Goal: Task Accomplishment & Management: Manage account settings

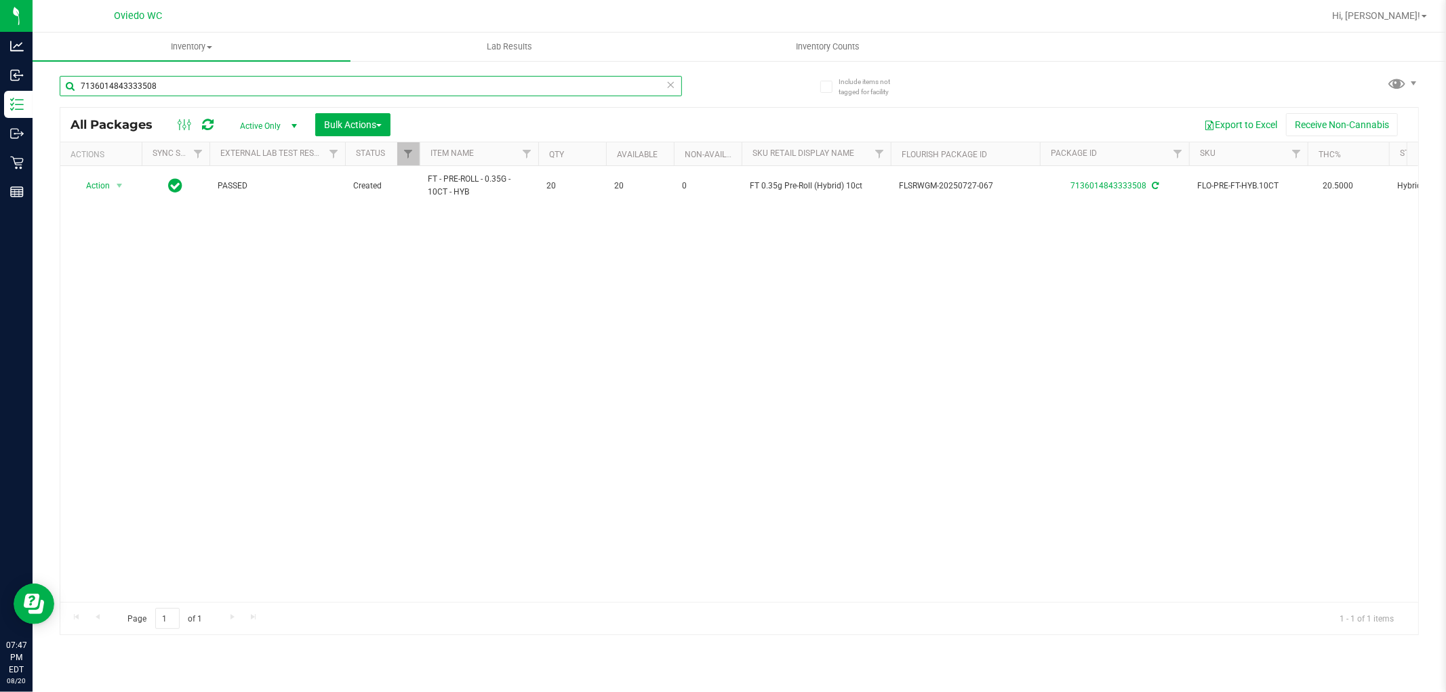
click at [428, 80] on input "7136014843333508" at bounding box center [371, 86] width 622 height 20
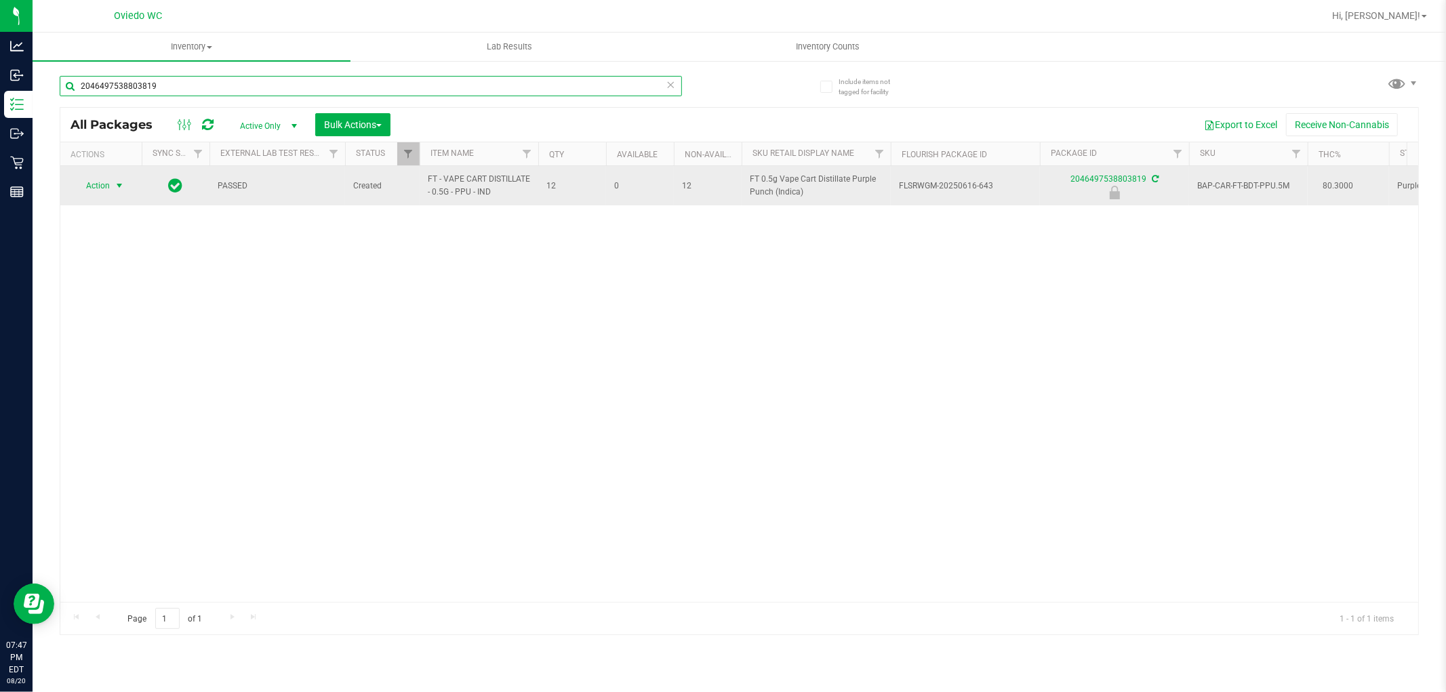
type input "2046497538803819"
click at [109, 193] on span "Action" at bounding box center [92, 185] width 37 height 19
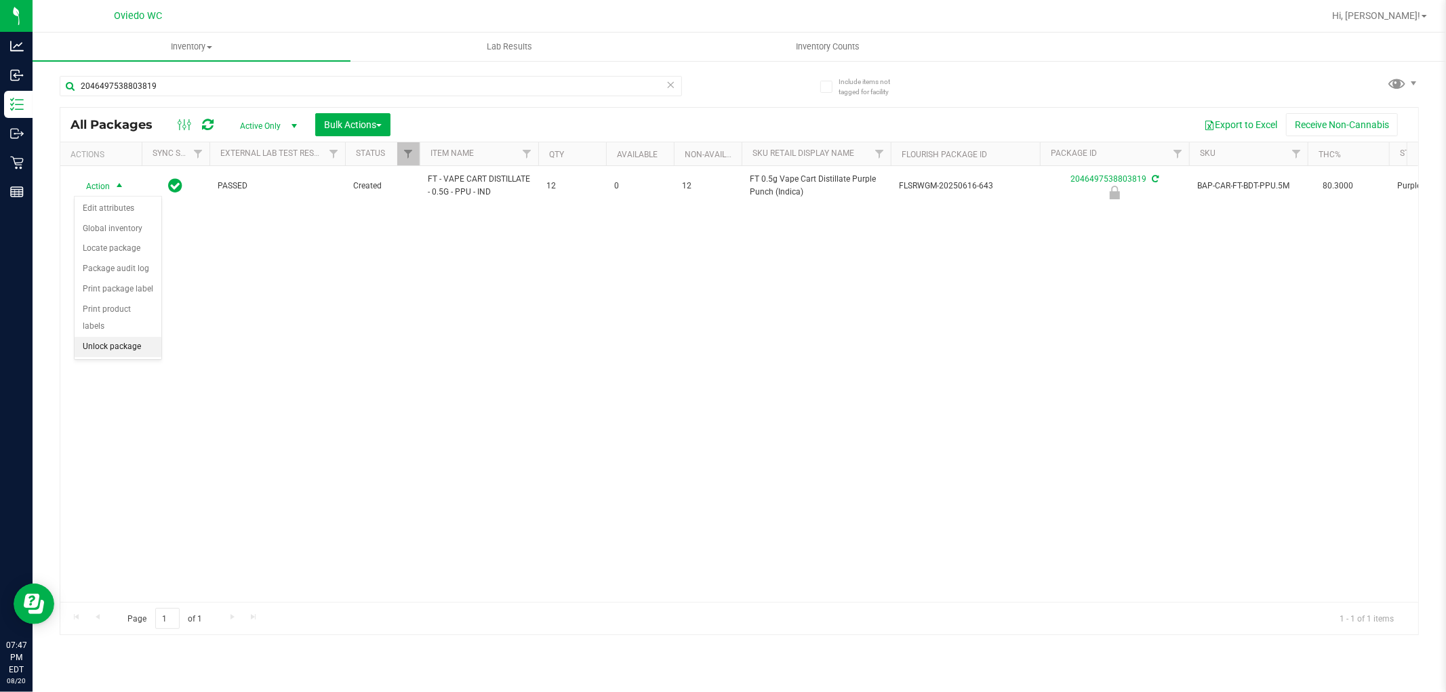
click at [108, 350] on li "Unlock package" at bounding box center [118, 347] width 87 height 20
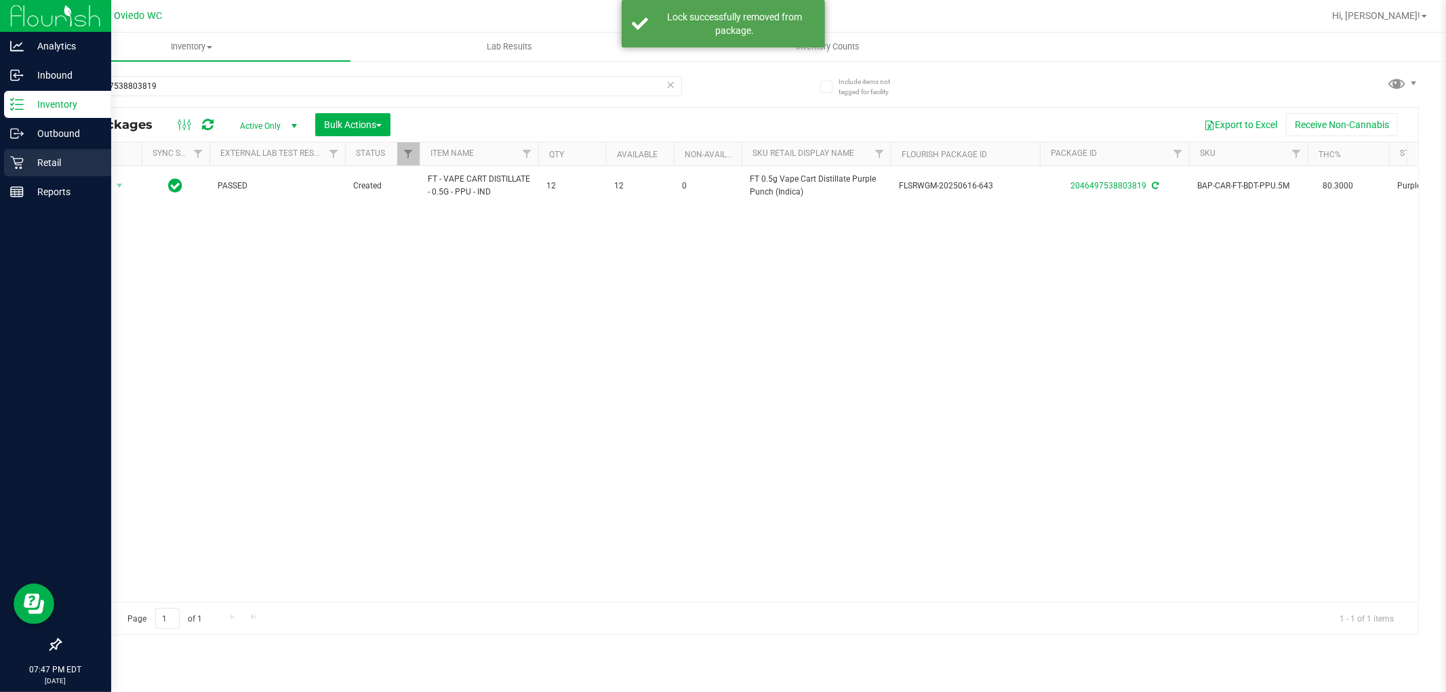
click at [22, 157] on icon at bounding box center [17, 163] width 14 height 14
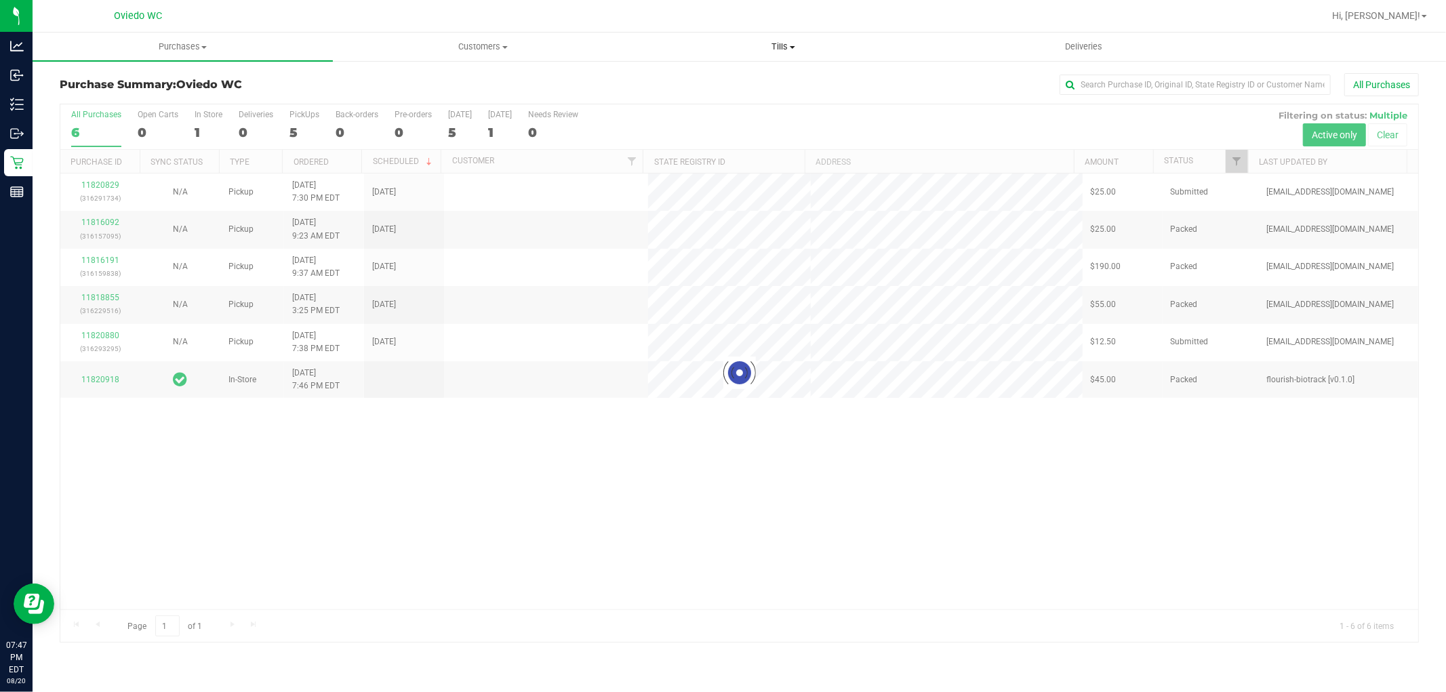
click at [788, 54] on uib-tab-heading "Tills Manage tills Reconcile e-payments" at bounding box center [783, 46] width 299 height 27
click at [732, 79] on li "Manage tills" at bounding box center [783, 82] width 300 height 16
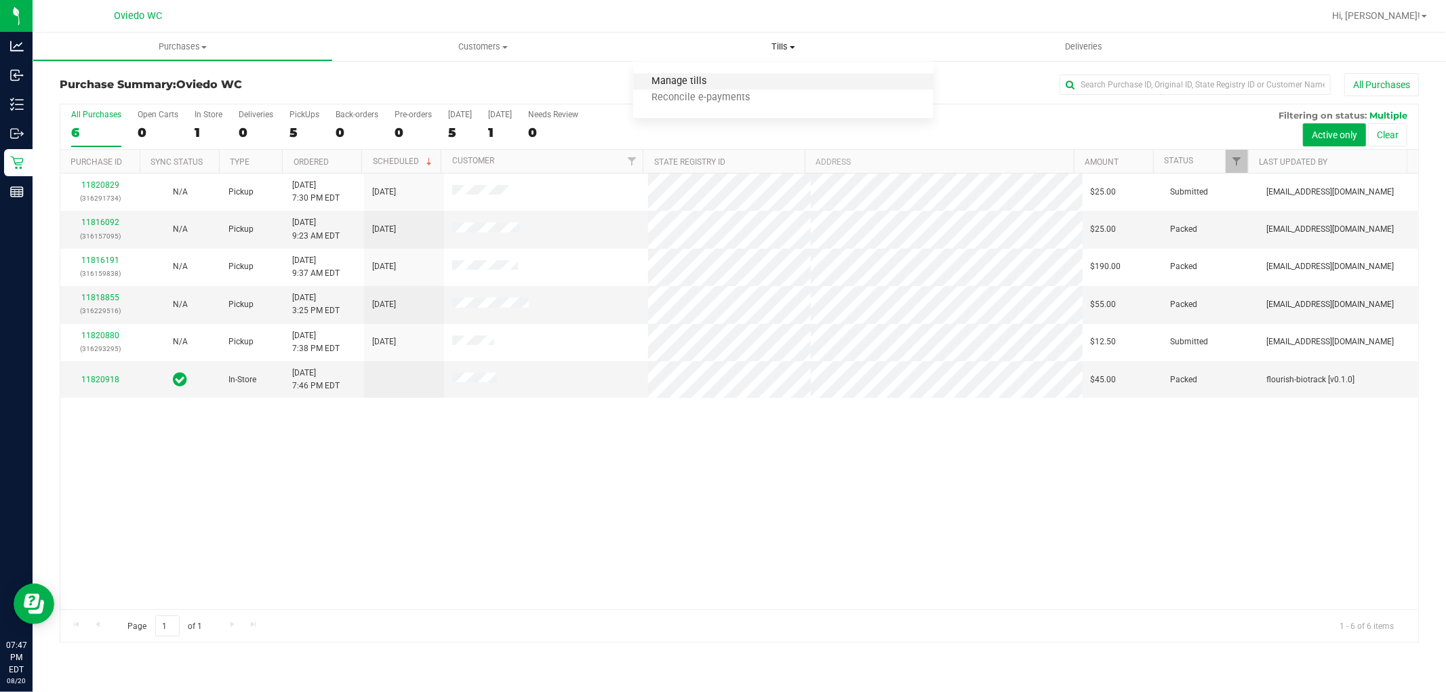
click at [703, 83] on span "Manage tills" at bounding box center [679, 82] width 92 height 12
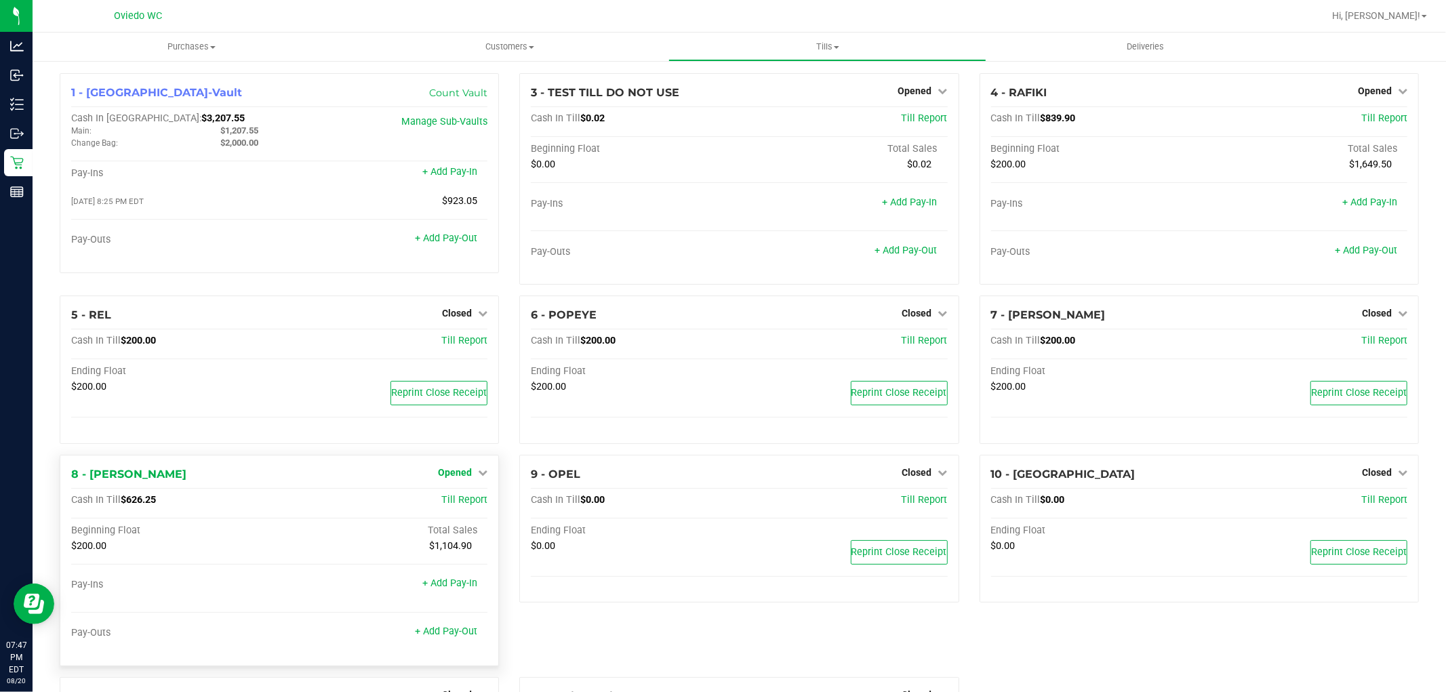
click at [469, 470] on link "Opened" at bounding box center [462, 472] width 49 height 11
click at [472, 504] on link "Close Till" at bounding box center [457, 500] width 37 height 11
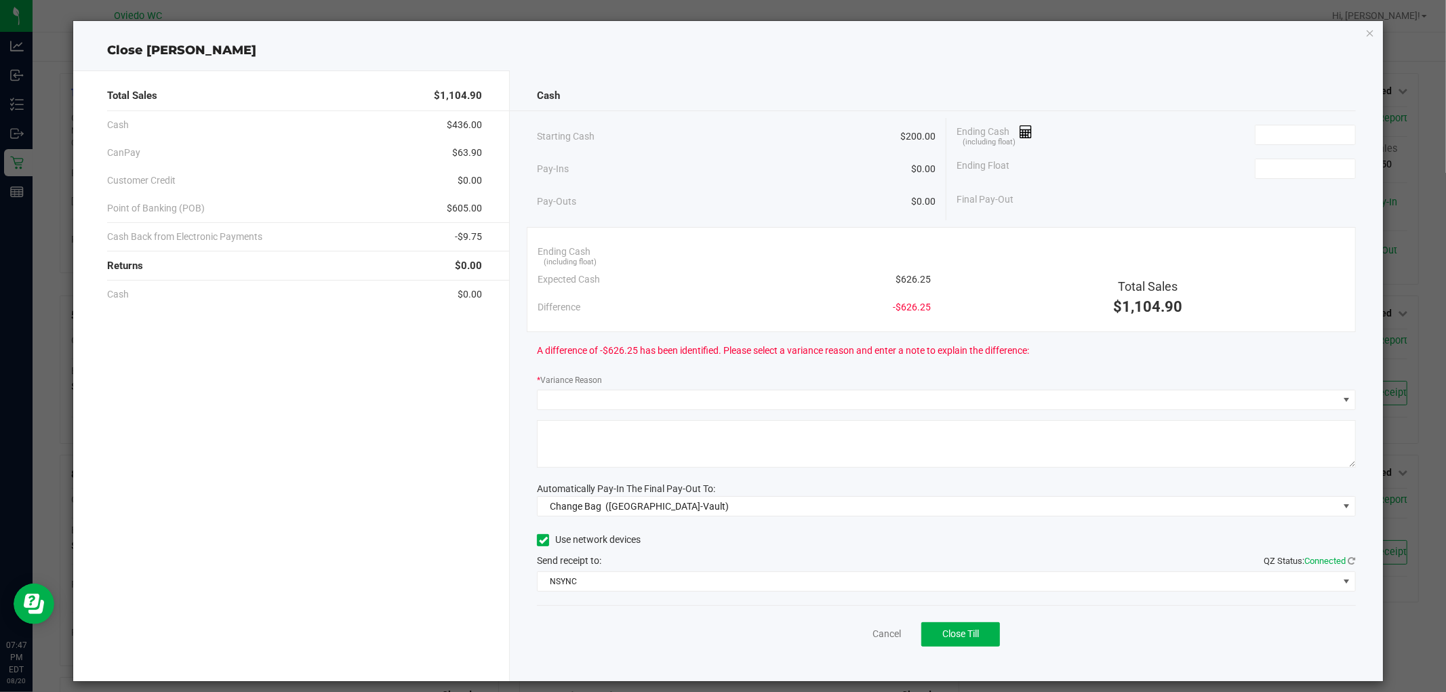
click at [911, 275] on span "$626.25" at bounding box center [913, 280] width 35 height 14
copy span "626.25"
click at [1294, 139] on input at bounding box center [1306, 134] width 100 height 19
paste input "626.25"
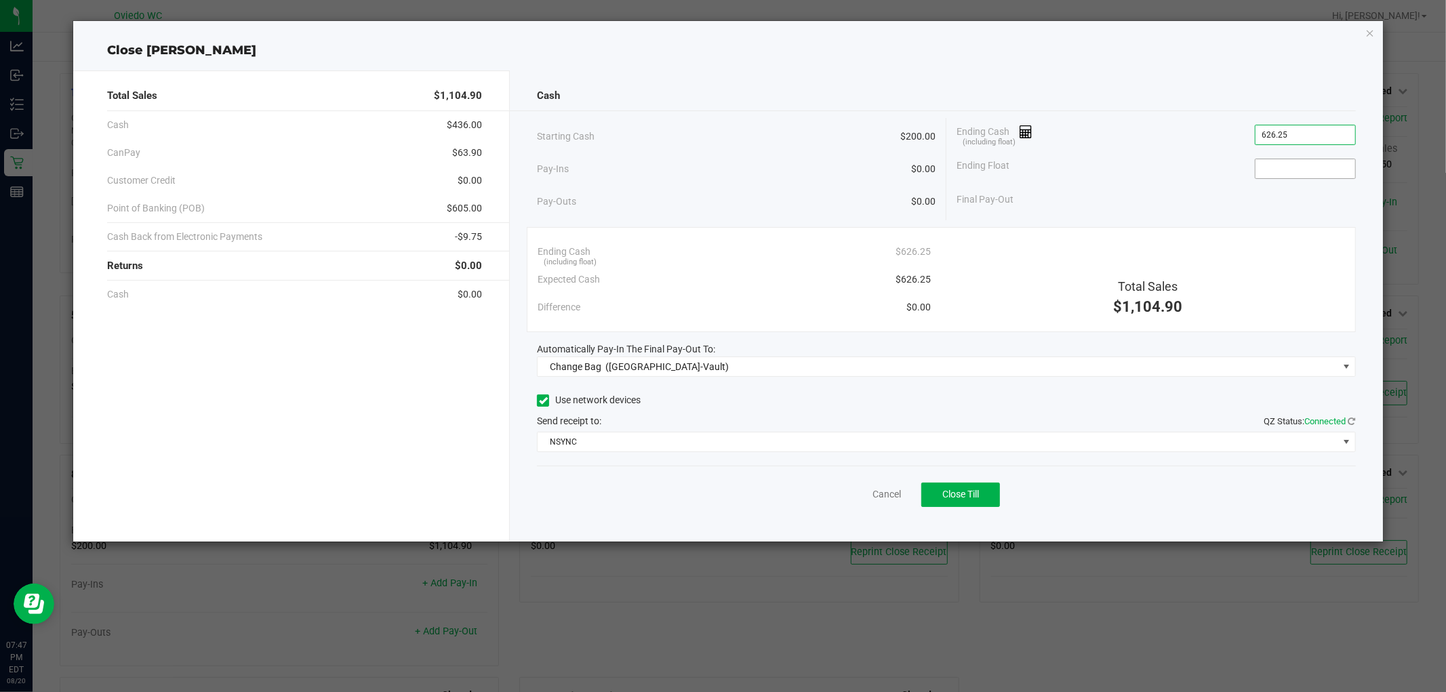
type input "$626.25"
click at [1283, 172] on input at bounding box center [1306, 168] width 100 height 19
type input "$200.00"
click at [1073, 215] on div "Starting Cash $200.00 Pay-Ins $0.00 Pay-Outs $0.00 Ending Cash (including float…" at bounding box center [946, 169] width 818 height 102
click at [892, 500] on link "Cancel" at bounding box center [887, 494] width 28 height 14
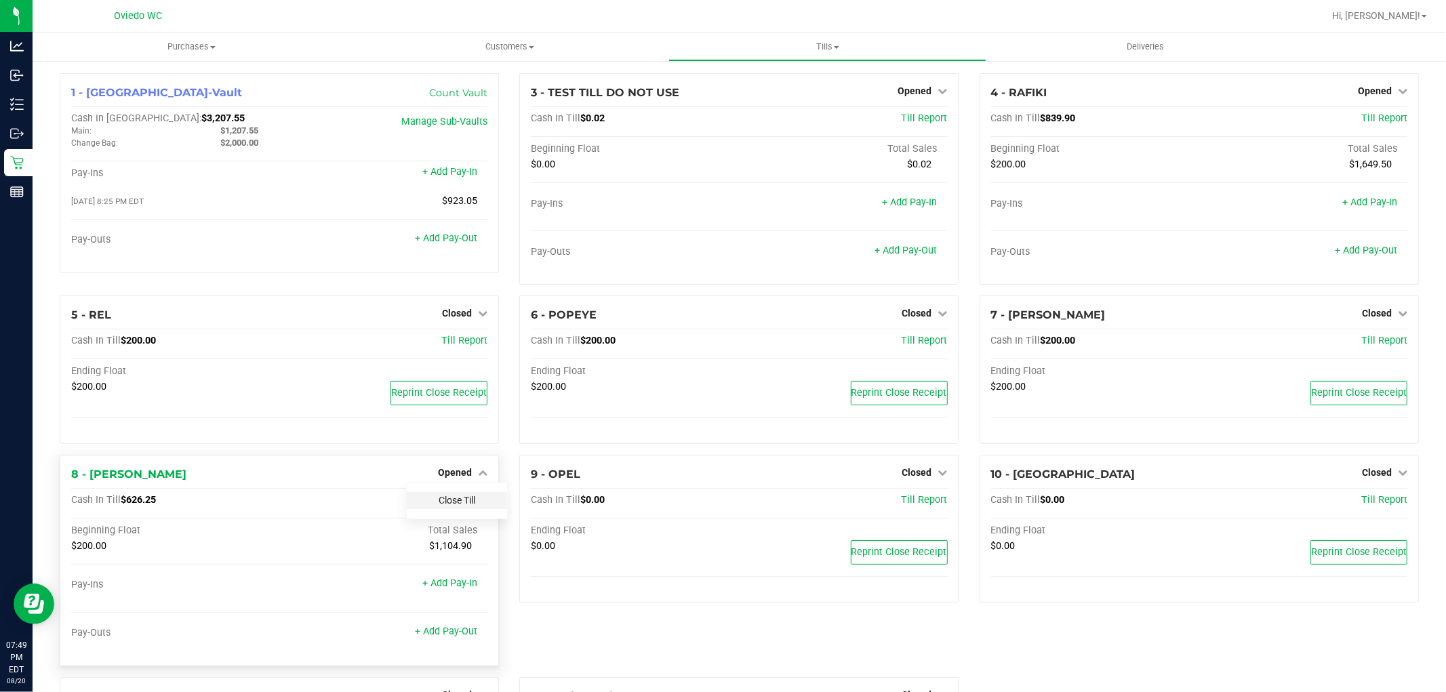
click at [458, 502] on link "Close Till" at bounding box center [457, 500] width 37 height 11
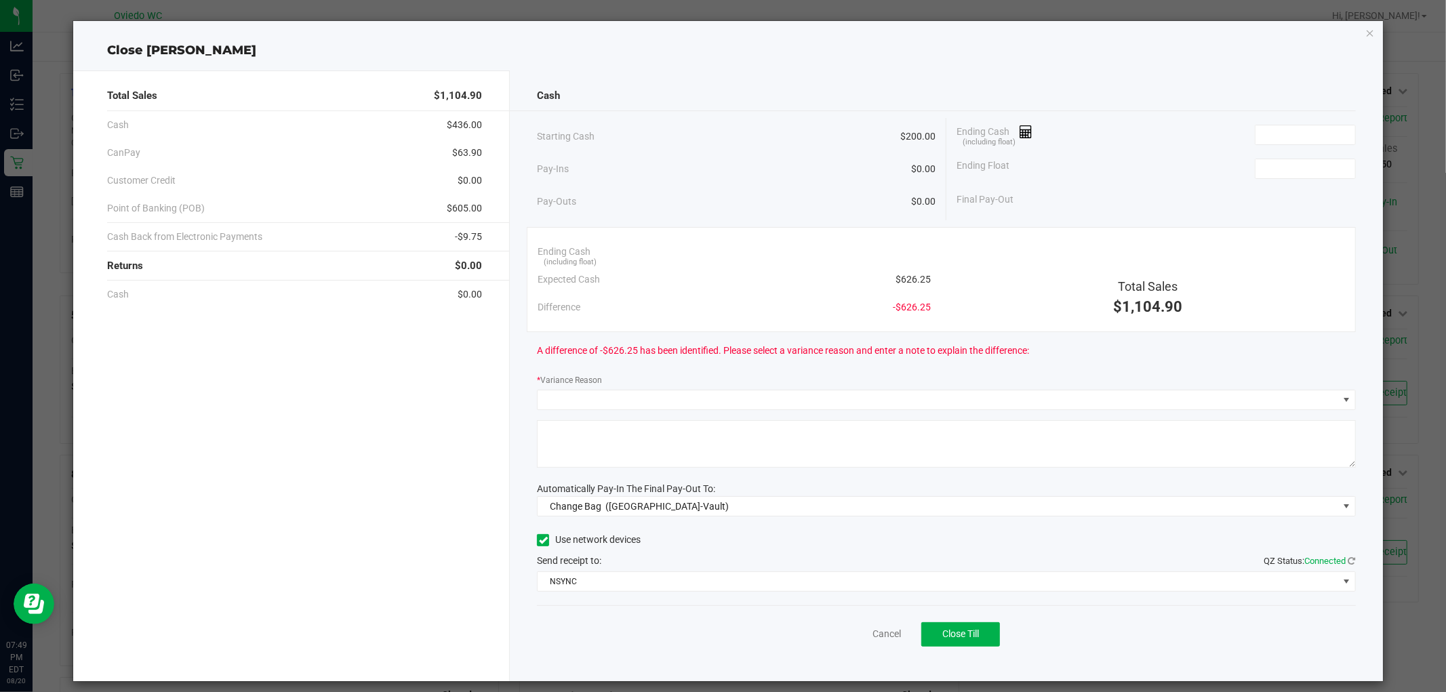
click at [907, 277] on span "$626.25" at bounding box center [913, 280] width 35 height 14
copy span "626.25"
click at [1313, 126] on input at bounding box center [1306, 134] width 100 height 19
paste input "626.25"
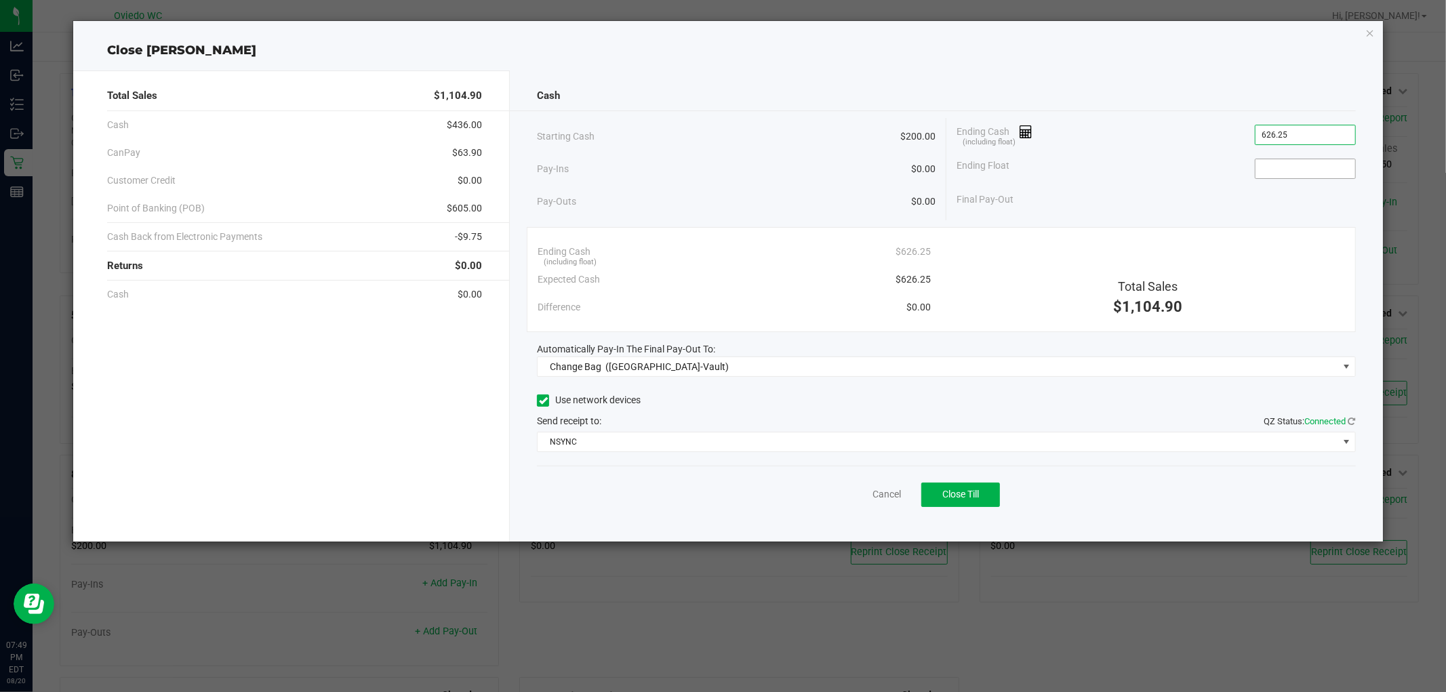
type input "$626.25"
click at [1280, 170] on input at bounding box center [1306, 168] width 100 height 19
type input "$200.00"
click at [776, 240] on div "Ending Cash (including float) $626.25" at bounding box center [734, 252] width 393 height 28
click at [721, 370] on span "Change Bag ([GEOGRAPHIC_DATA]-Vault)" at bounding box center [938, 366] width 800 height 19
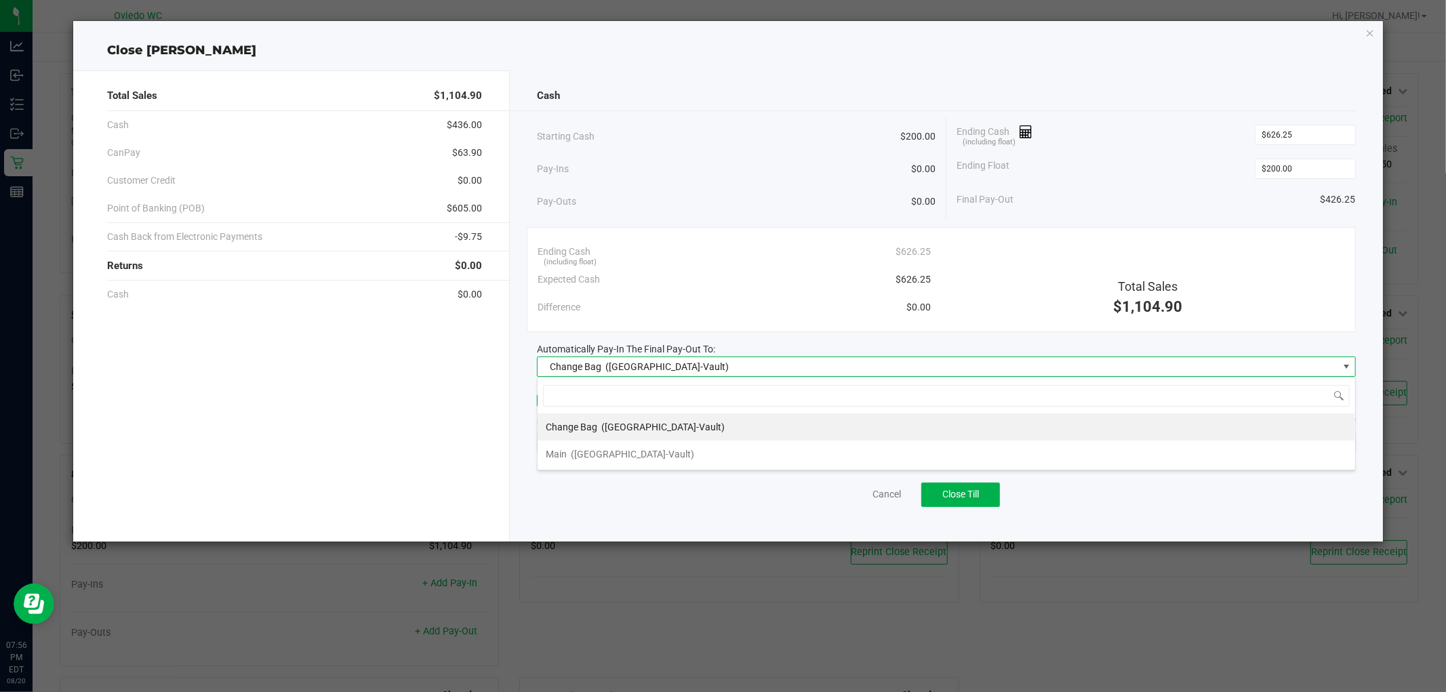
scroll to position [20, 818]
click at [652, 453] on li "Main ([GEOGRAPHIC_DATA]-Vault)" at bounding box center [947, 454] width 818 height 27
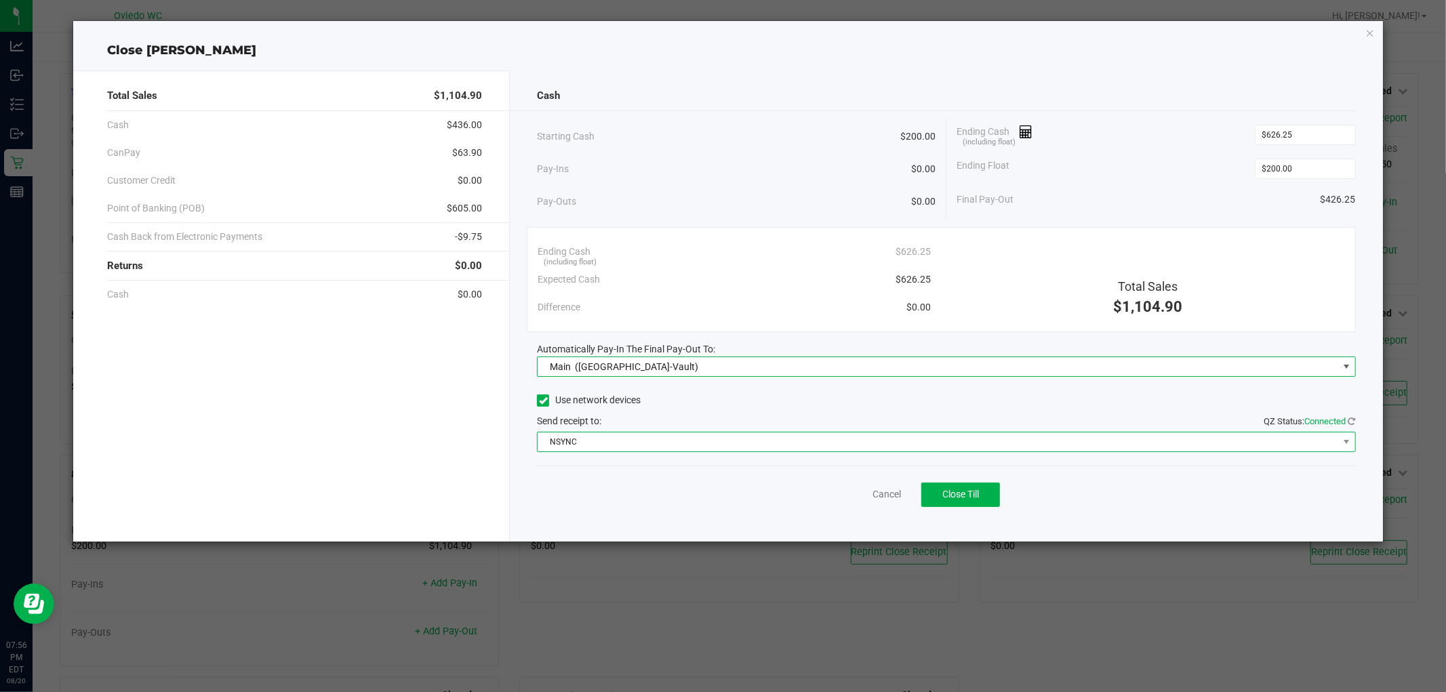
click at [650, 441] on span "NSYNC" at bounding box center [938, 442] width 800 height 19
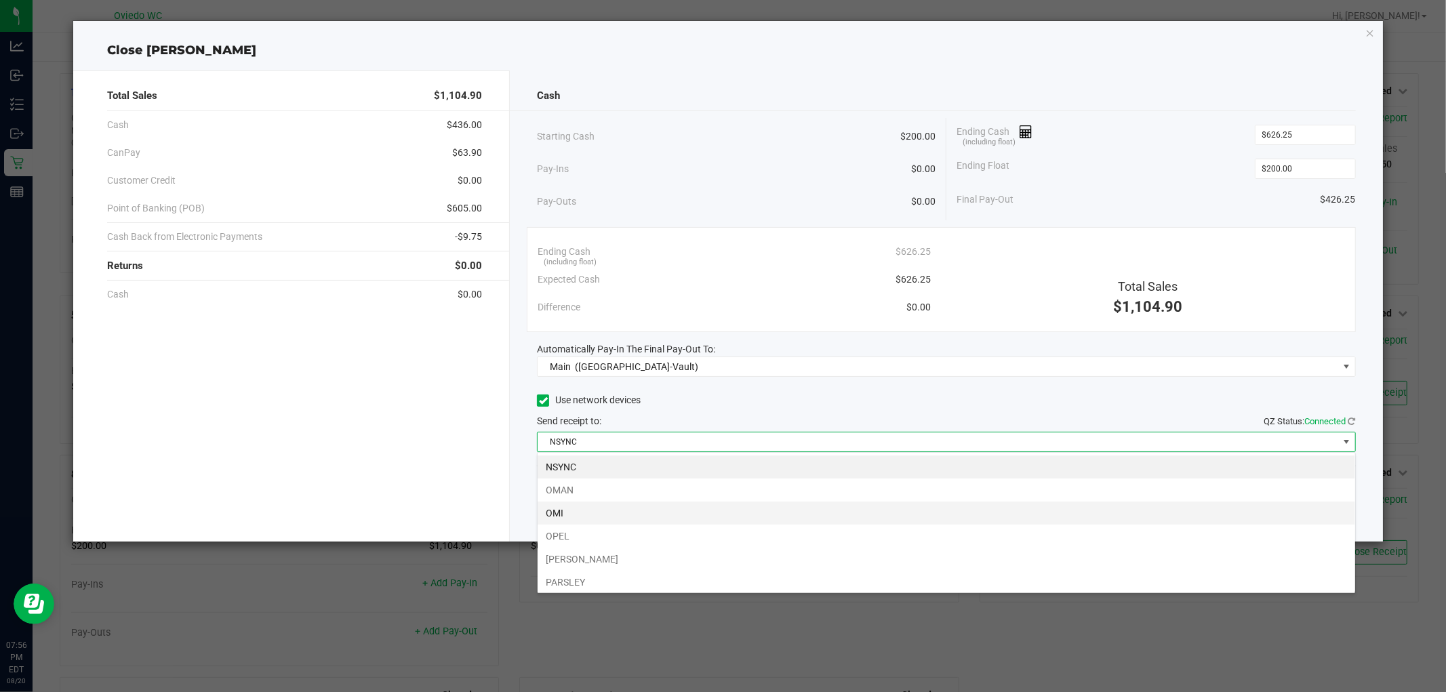
click at [603, 511] on li "OMI" at bounding box center [947, 513] width 818 height 23
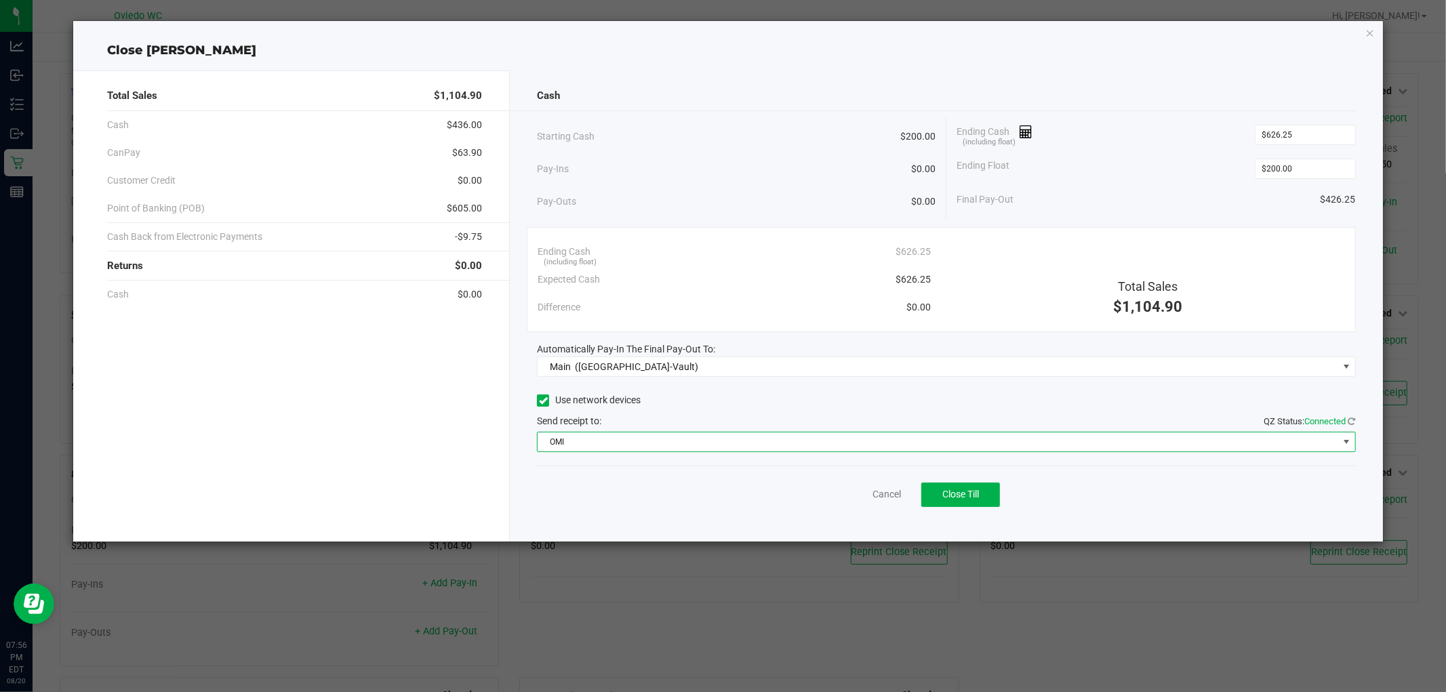
click at [598, 483] on div "Cancel Close Till" at bounding box center [946, 492] width 818 height 52
click at [980, 498] on button "Close Till" at bounding box center [960, 495] width 79 height 24
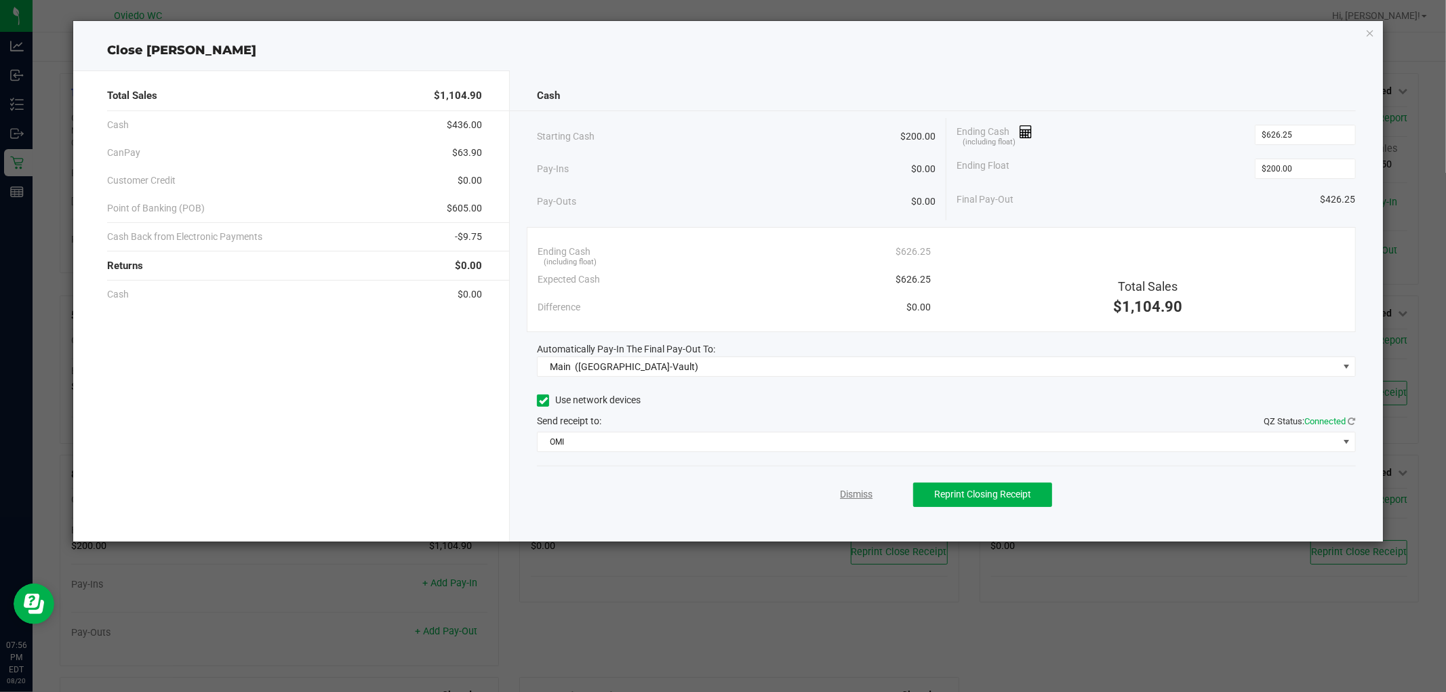
click at [862, 491] on link "Dismiss" at bounding box center [856, 494] width 33 height 14
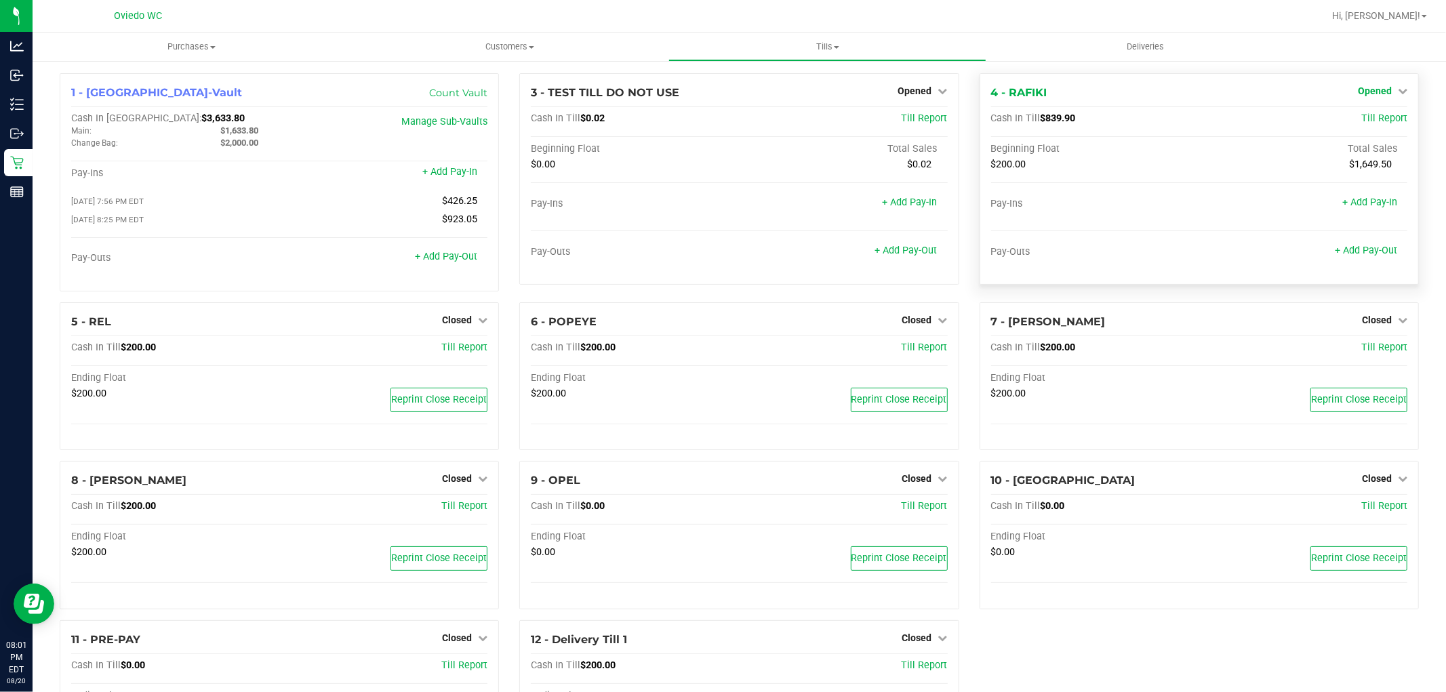
click at [1398, 89] on icon at bounding box center [1402, 90] width 9 height 9
click at [1358, 116] on link "Close Till" at bounding box center [1376, 119] width 37 height 11
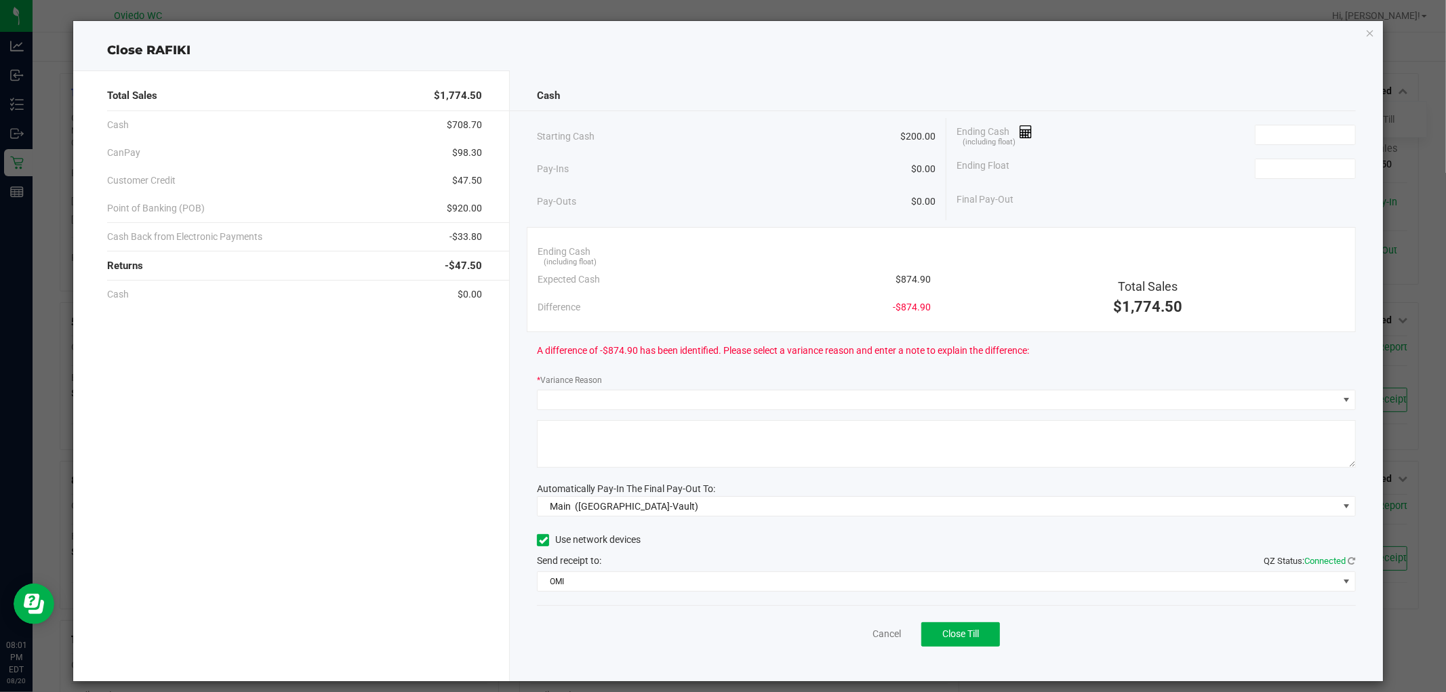
click at [905, 276] on span "$874.90" at bounding box center [913, 280] width 35 height 14
copy span "874.90"
click at [1291, 136] on input at bounding box center [1306, 134] width 100 height 19
paste input "874.9"
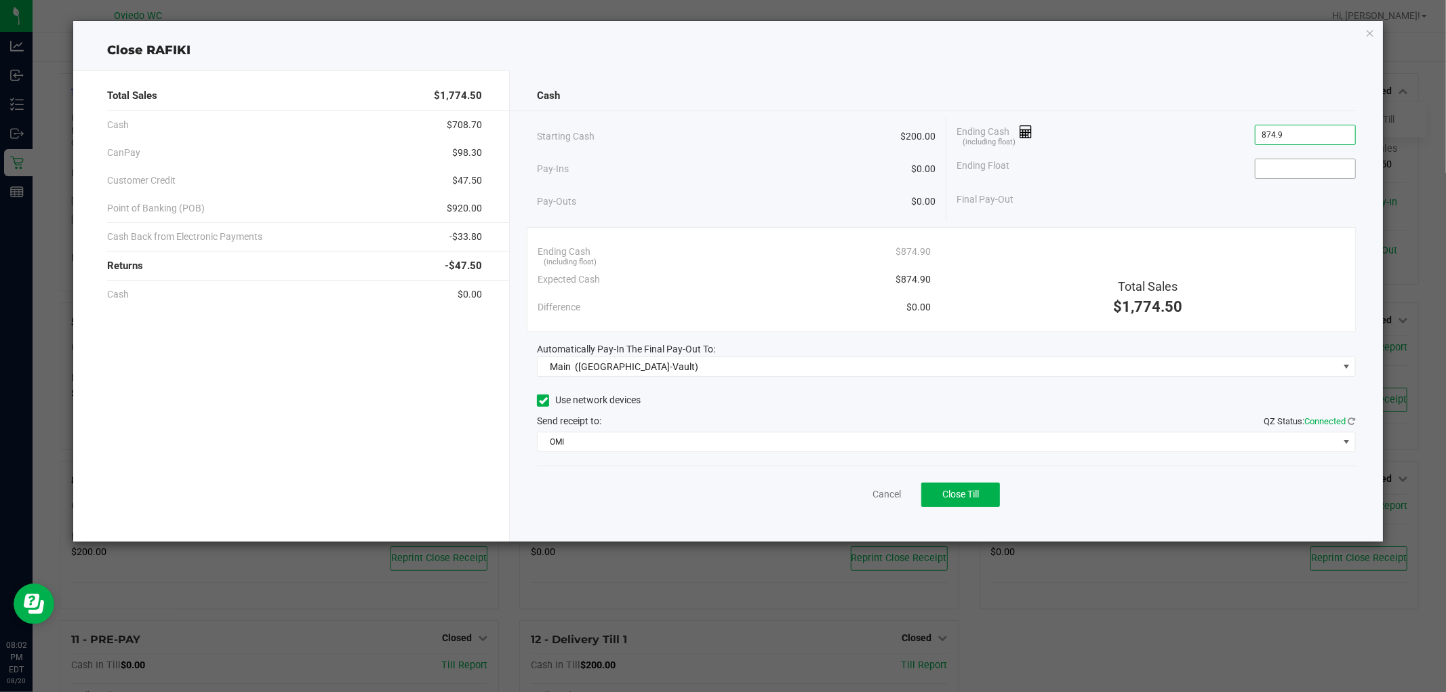
type input "$874.90"
click at [1285, 174] on input at bounding box center [1306, 168] width 100 height 19
type input "$200.00"
click at [1204, 171] on div "Ending Float $200.00" at bounding box center [1156, 169] width 399 height 34
click at [1370, 31] on icon "button" at bounding box center [1370, 32] width 9 height 16
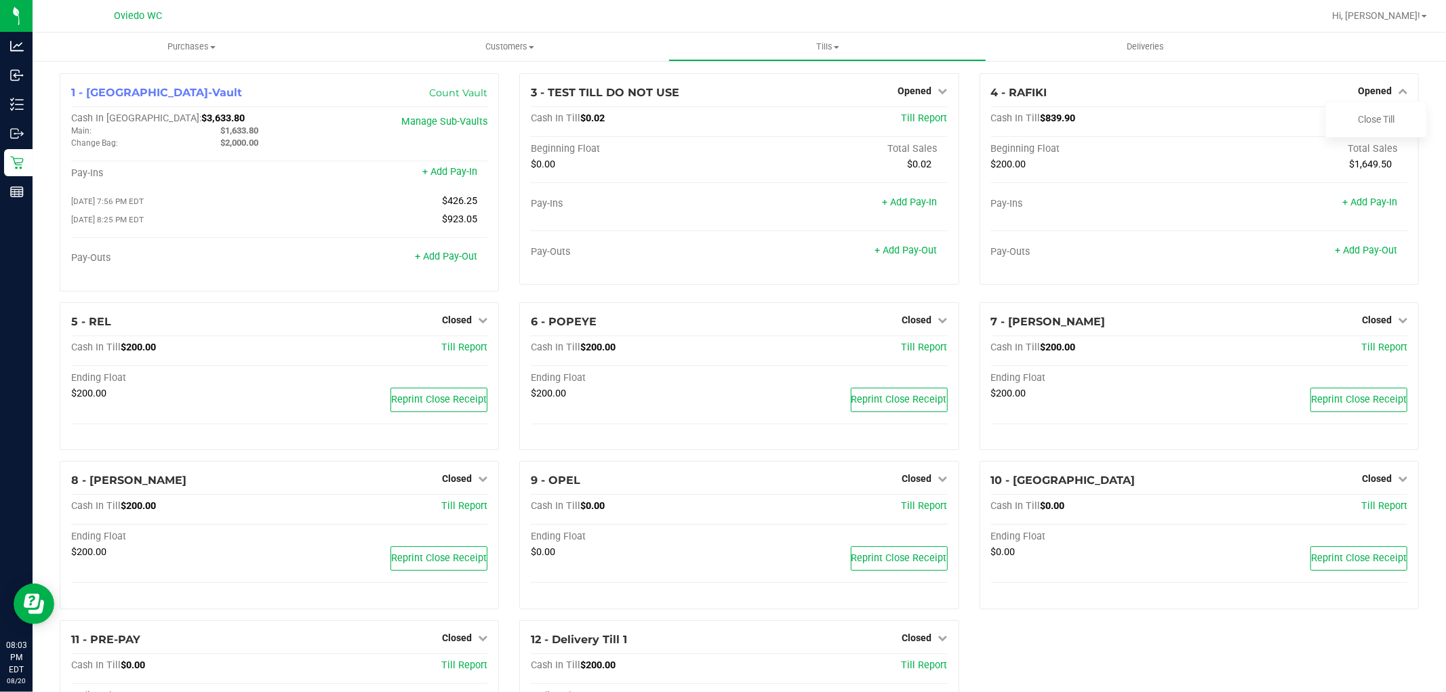
click at [1119, 639] on div "1 - [GEOGRAPHIC_DATA]-Vault Count Vault Cash In Vault: $3,633.80 Main: $1,633.8…" at bounding box center [739, 426] width 1380 height 706
click at [1397, 94] on div "4 - RAFIKI Opened Close Till Cash In Till $839.90 Till Report Beginning Float T…" at bounding box center [1199, 179] width 439 height 212
click at [1398, 93] on icon at bounding box center [1402, 90] width 9 height 9
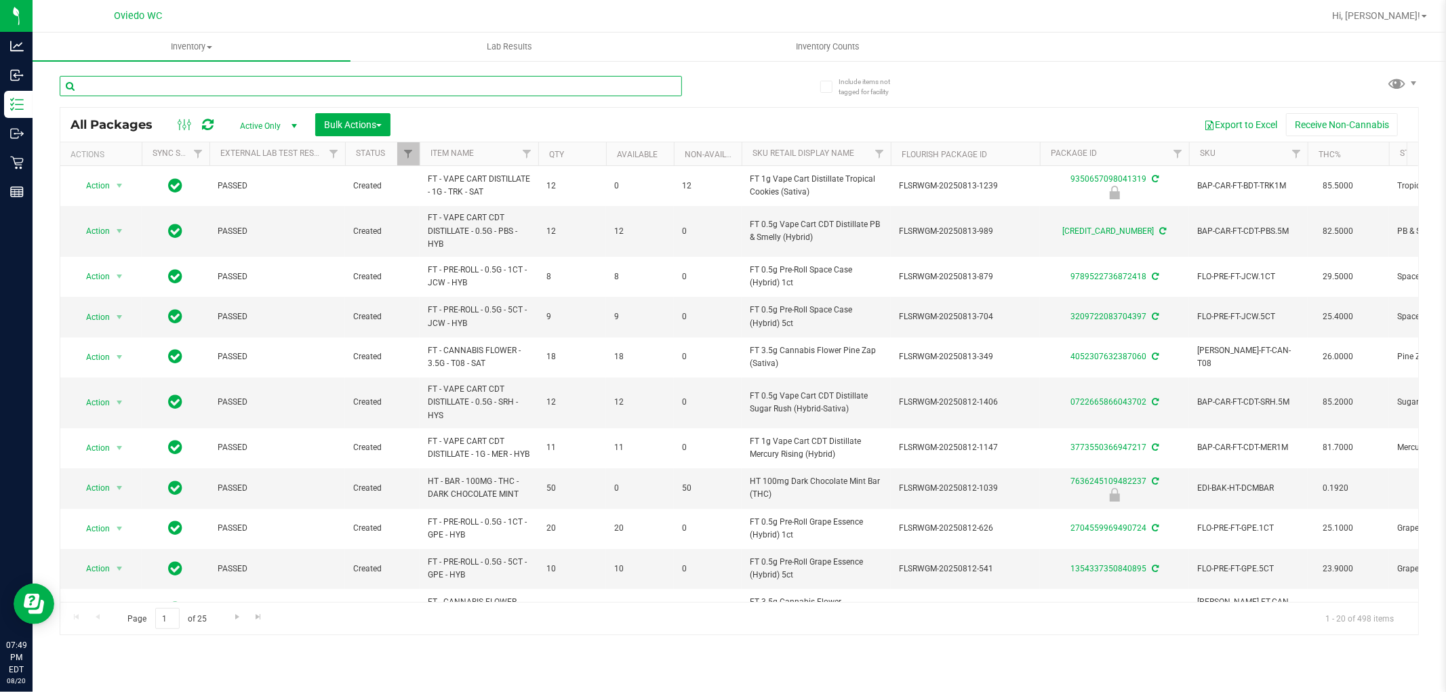
click at [251, 80] on input "text" at bounding box center [371, 86] width 622 height 20
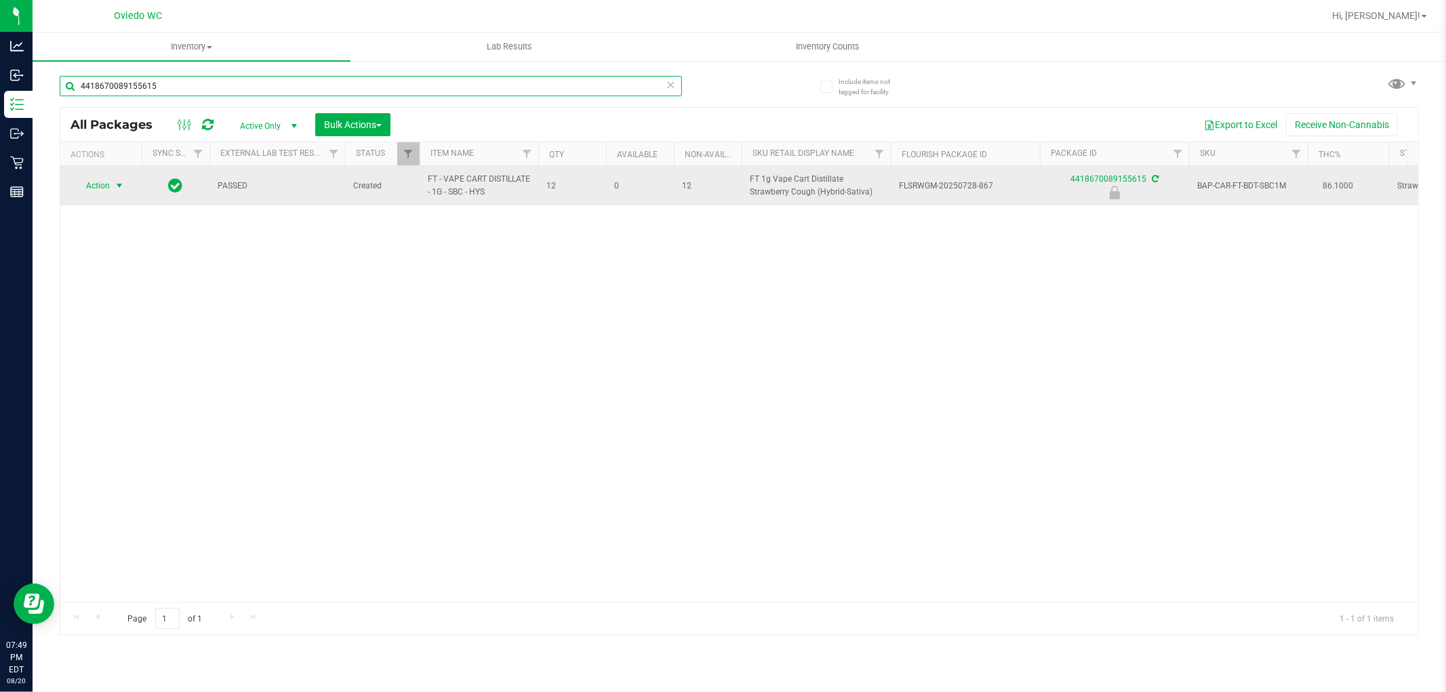
type input "4418670089155615"
click at [116, 183] on span "select" at bounding box center [119, 185] width 11 height 11
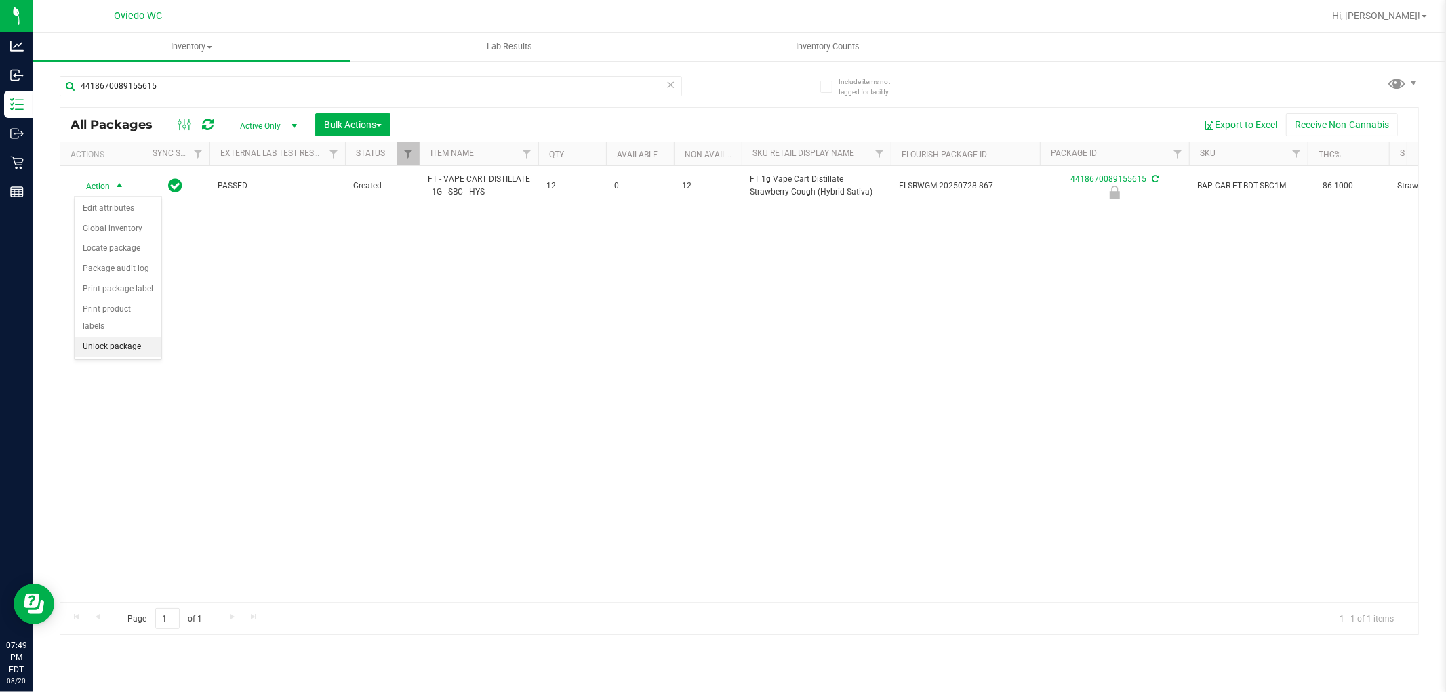
click at [123, 346] on li "Unlock package" at bounding box center [118, 347] width 87 height 20
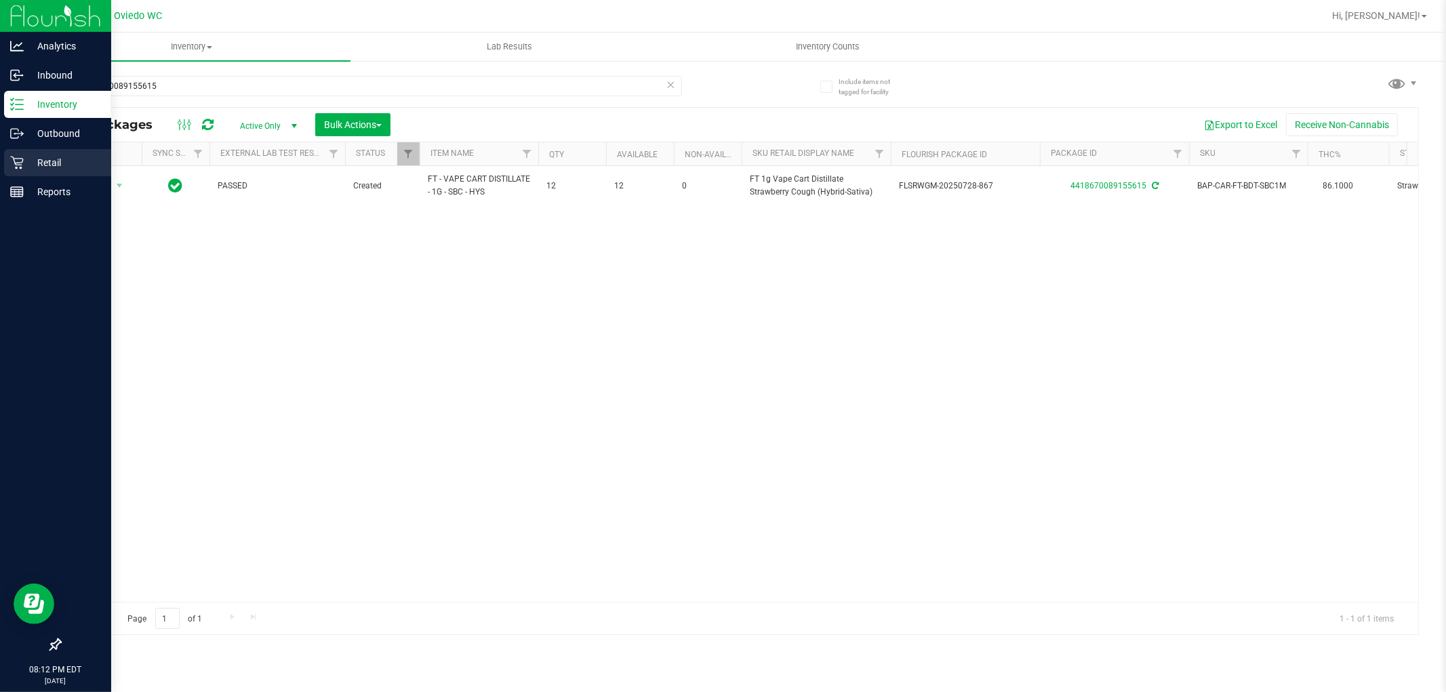
click at [45, 155] on p "Retail" at bounding box center [64, 163] width 81 height 16
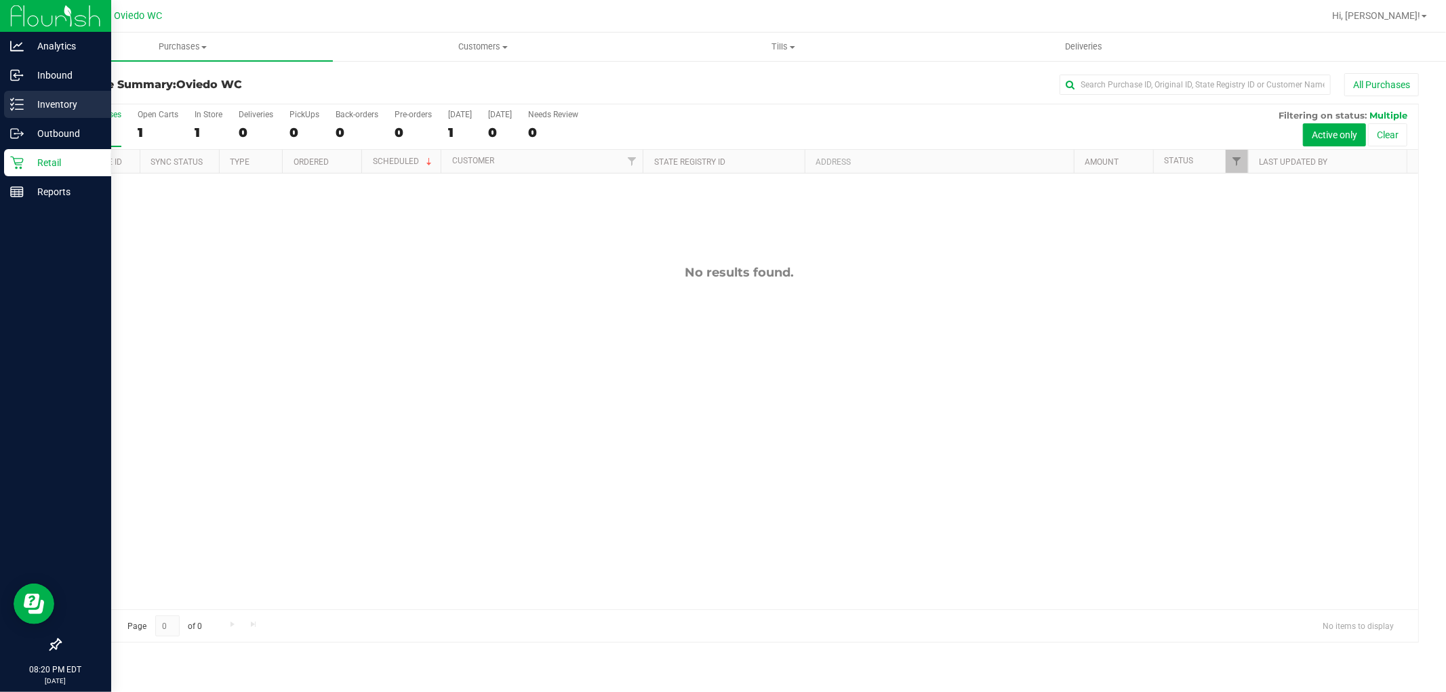
click at [41, 95] on div "Inventory" at bounding box center [57, 104] width 107 height 27
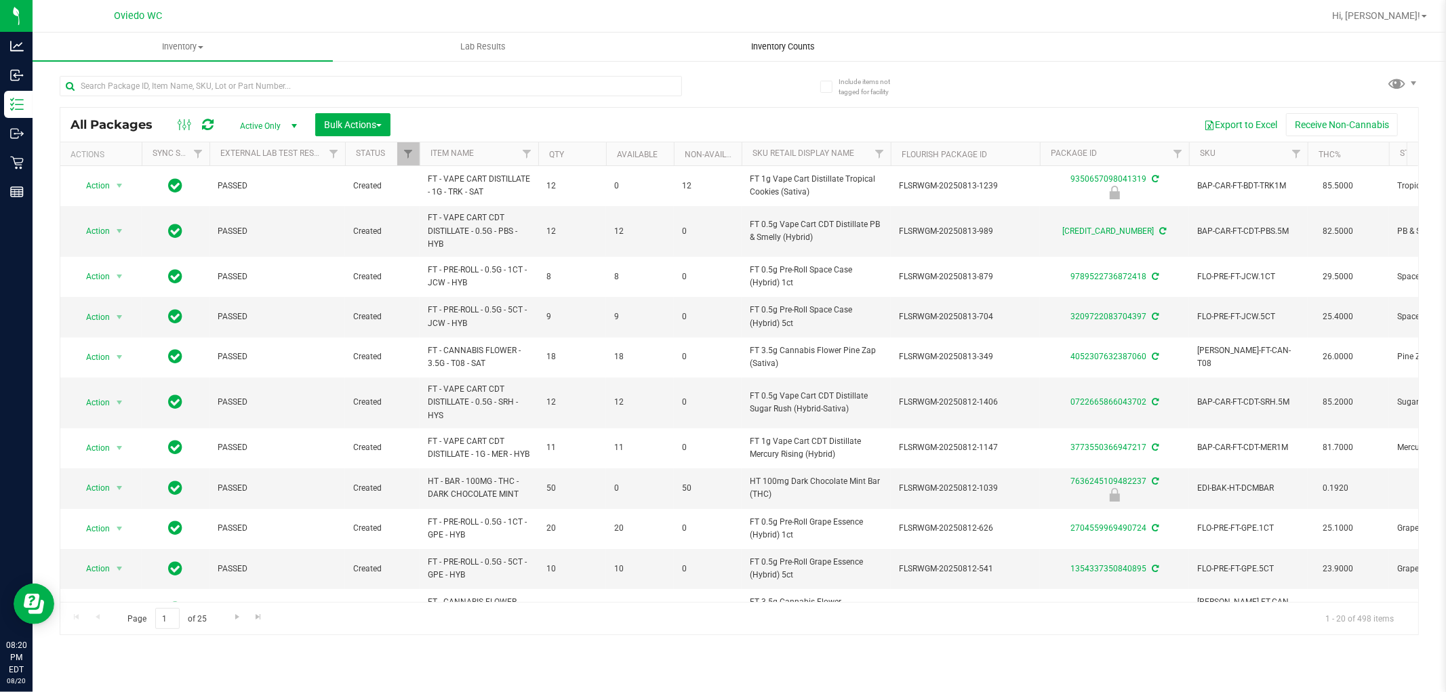
click at [795, 50] on span "Inventory Counts" at bounding box center [784, 47] width 100 height 12
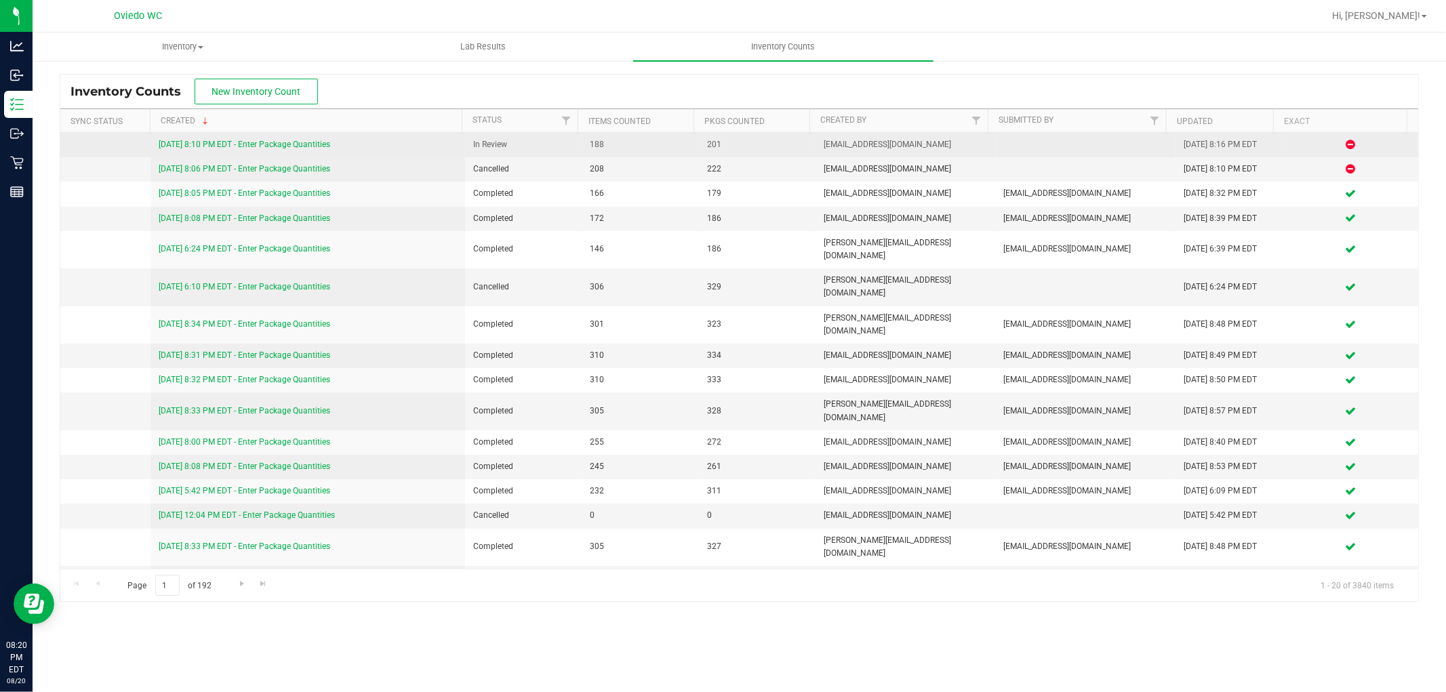
click at [217, 144] on link "8/20/25 8:10 PM EDT - Enter Package Quantities" at bounding box center [245, 144] width 172 height 9
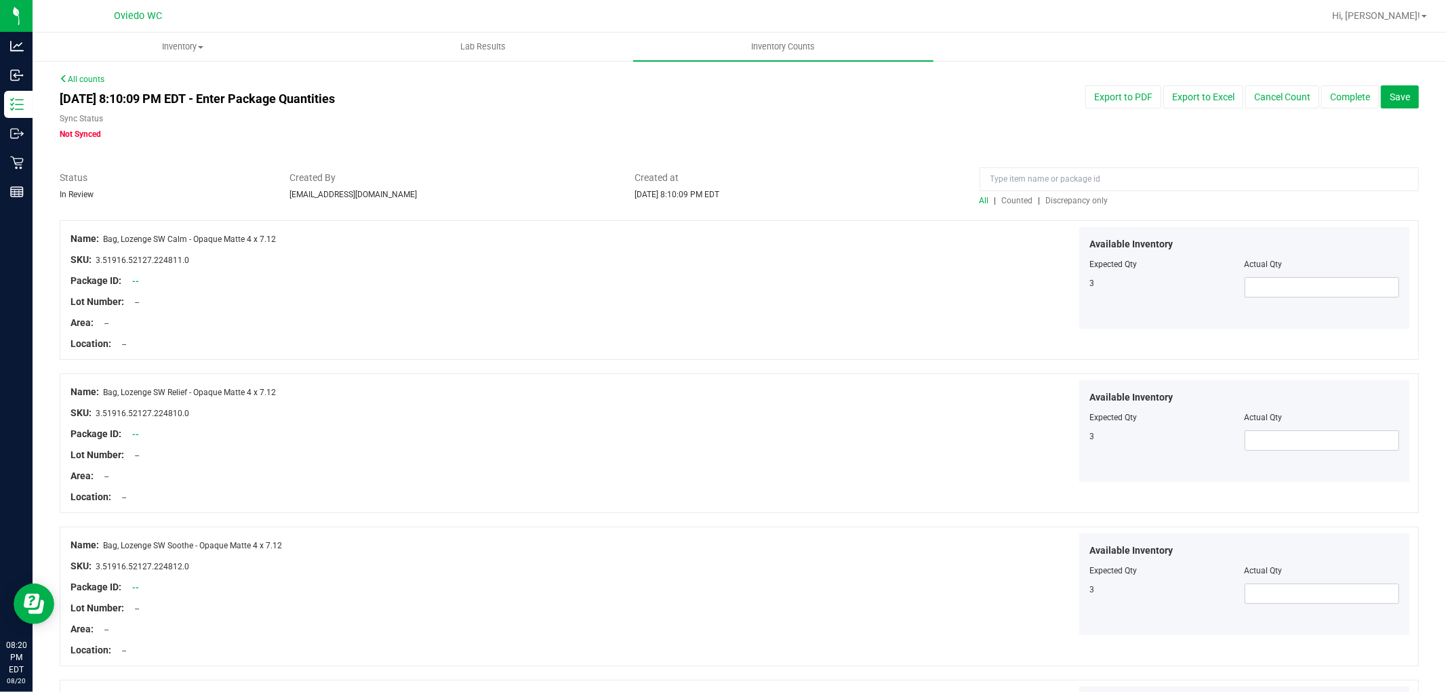
click at [726, 131] on div "Sync Status Not Synced" at bounding box center [452, 127] width 784 height 28
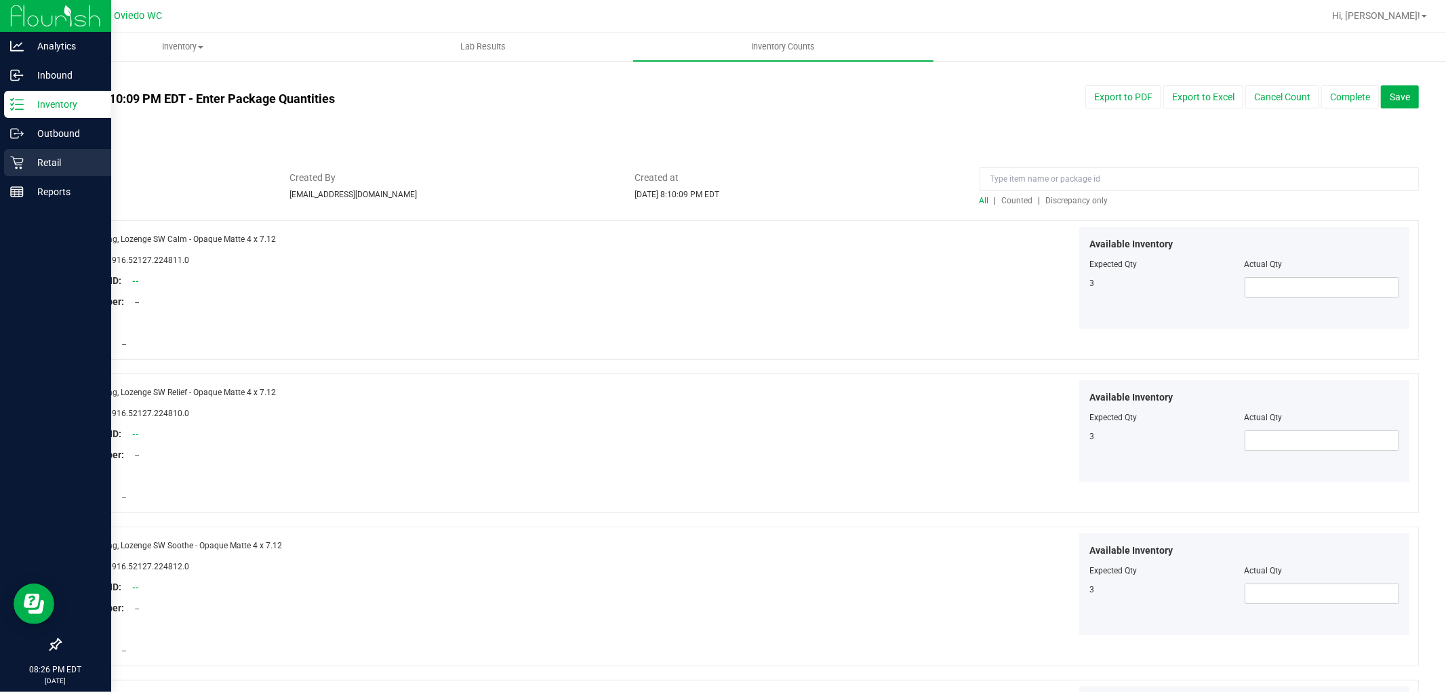
click at [66, 170] on p "Retail" at bounding box center [64, 163] width 81 height 16
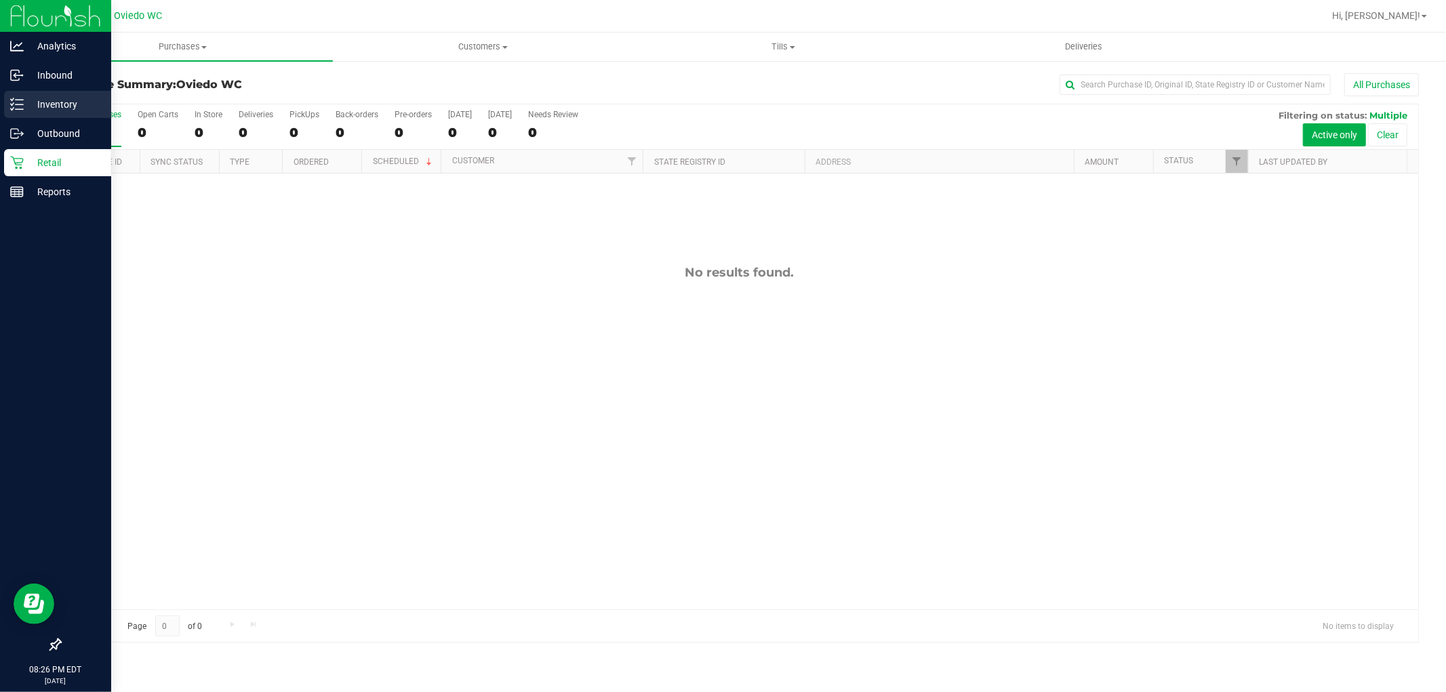
click at [17, 98] on icon at bounding box center [17, 105] width 14 height 14
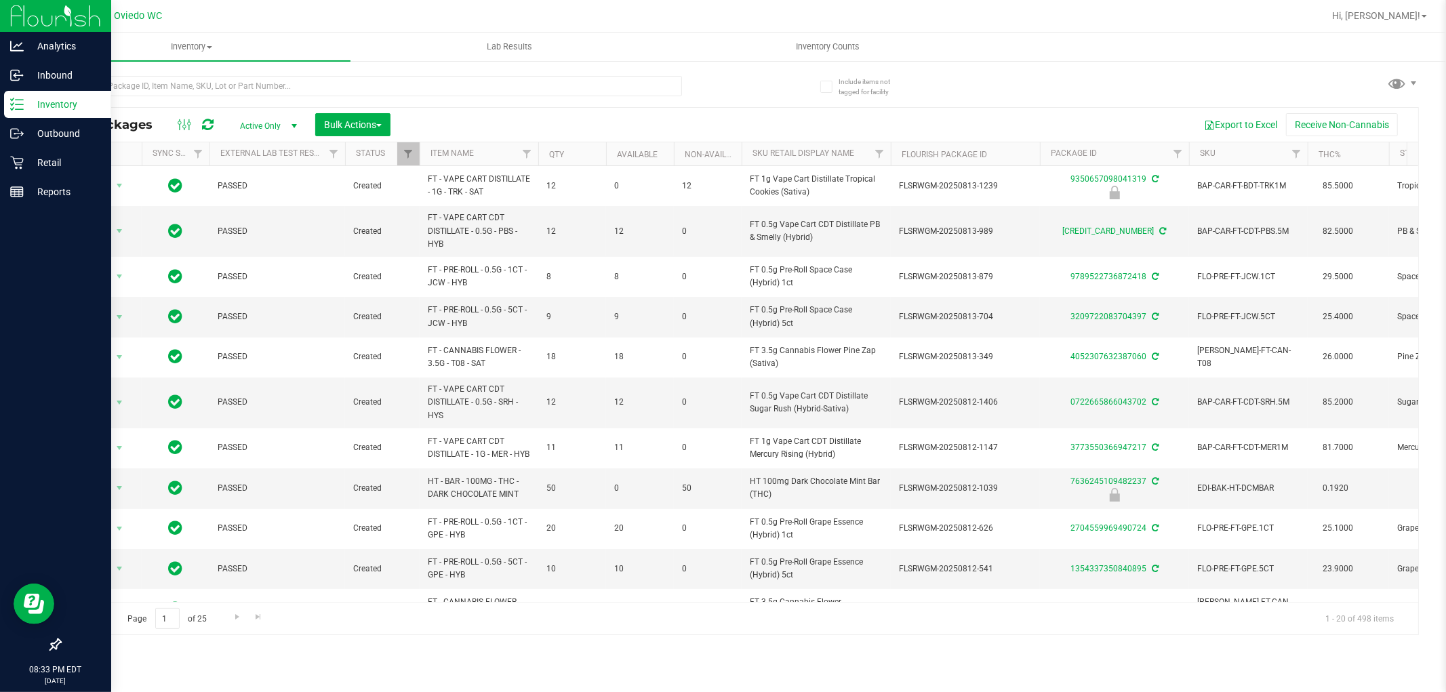
click at [83, 100] on p "Inventory" at bounding box center [64, 104] width 81 height 16
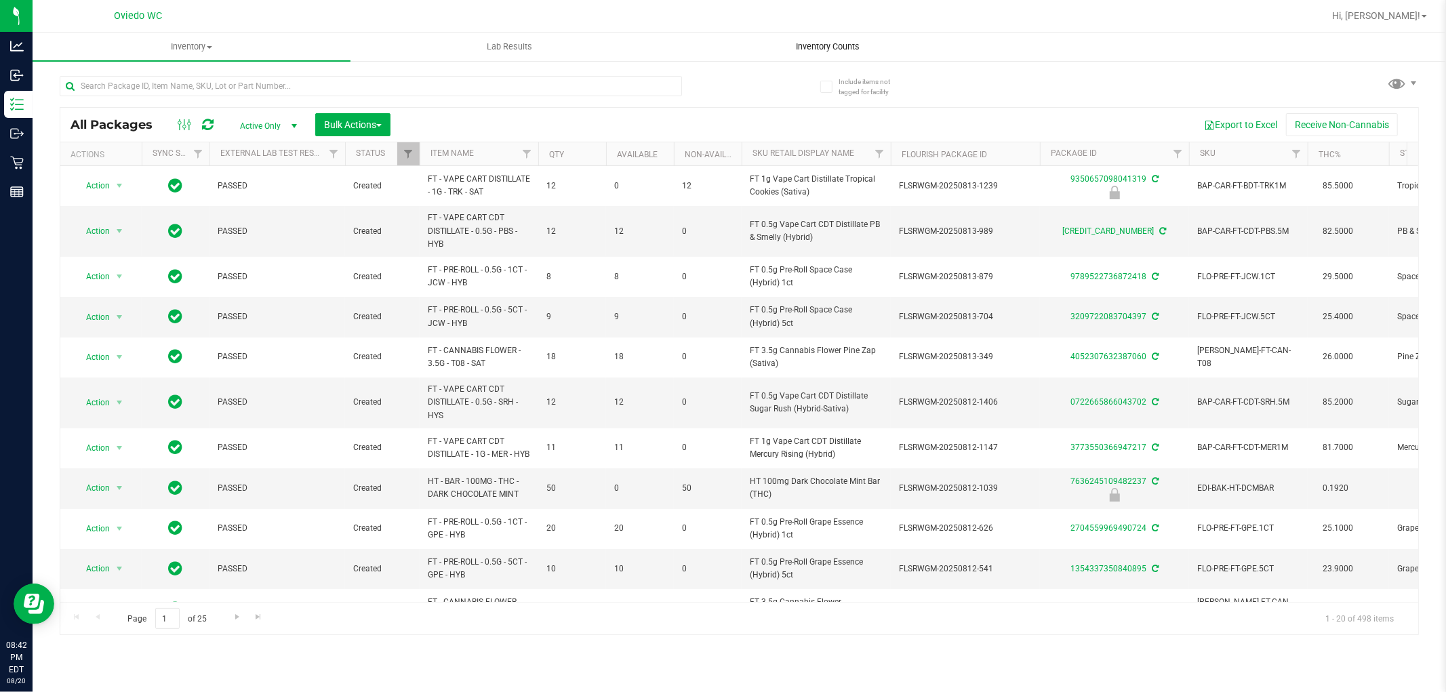
click at [852, 53] on uib-tab-heading "Inventory Counts" at bounding box center [827, 46] width 317 height 27
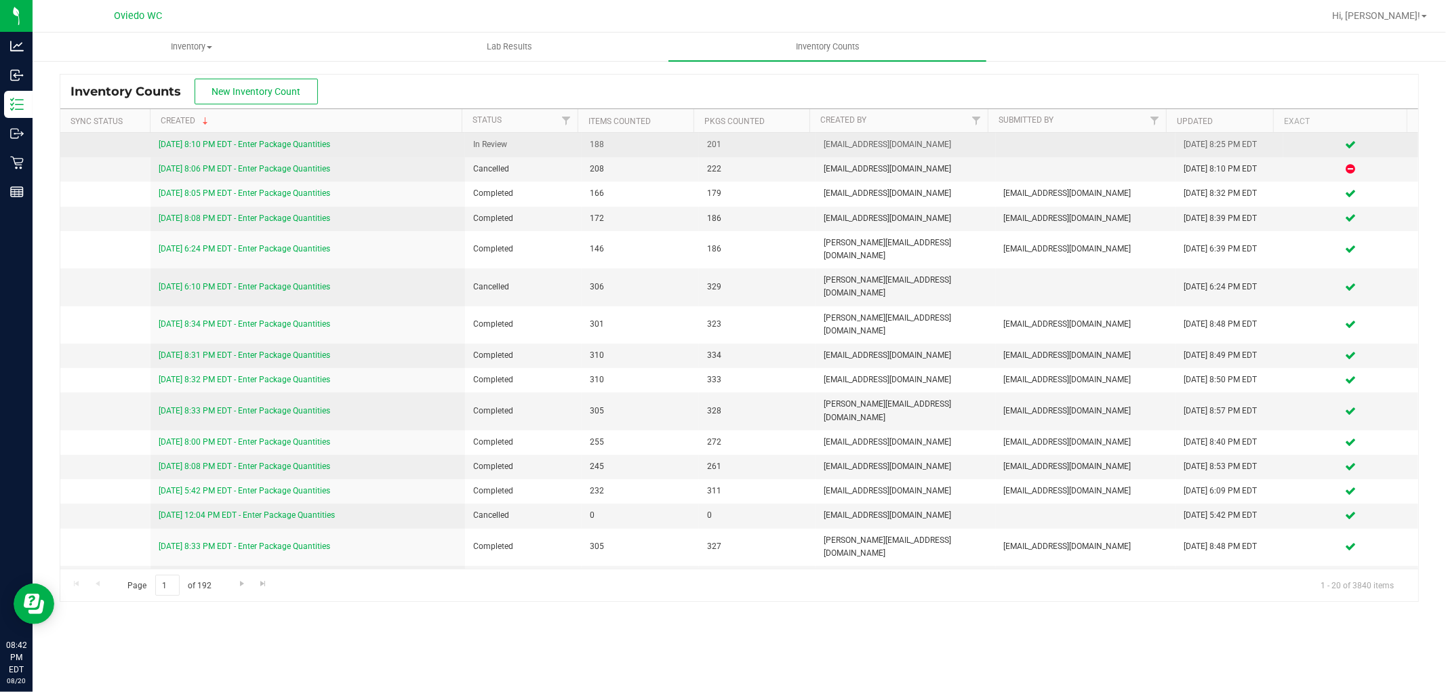
click at [294, 140] on link "8/20/25 8:10 PM EDT - Enter Package Quantities" at bounding box center [245, 144] width 172 height 9
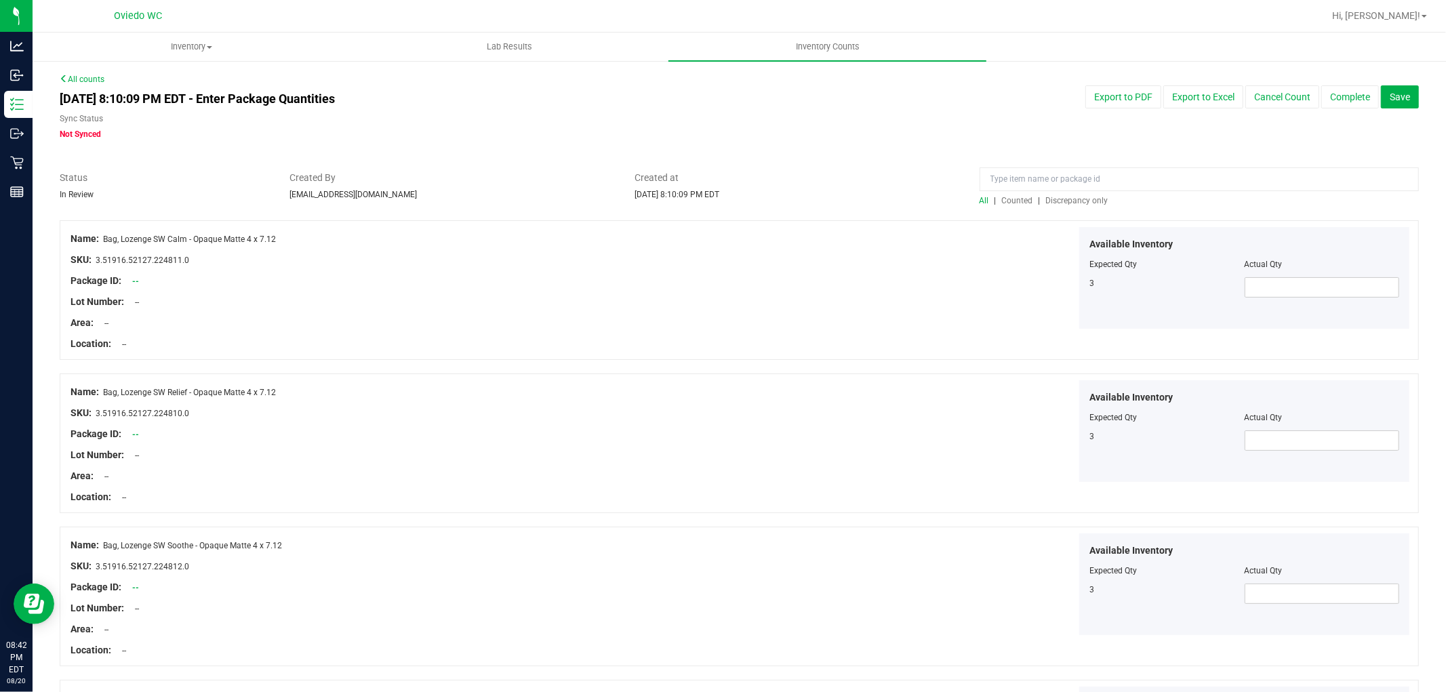
click at [1080, 200] on span "Discrepancy only" at bounding box center [1077, 200] width 62 height 9
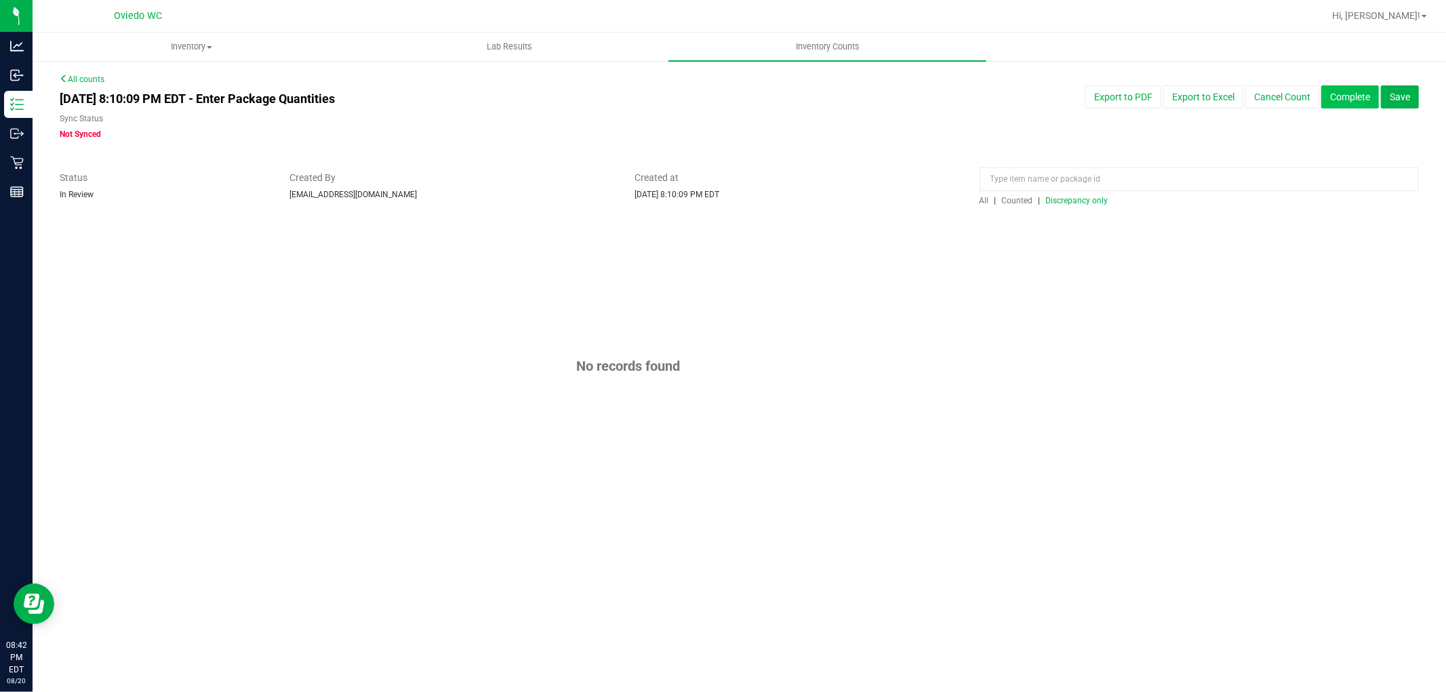
click at [1340, 89] on button "Complete" at bounding box center [1350, 96] width 58 height 23
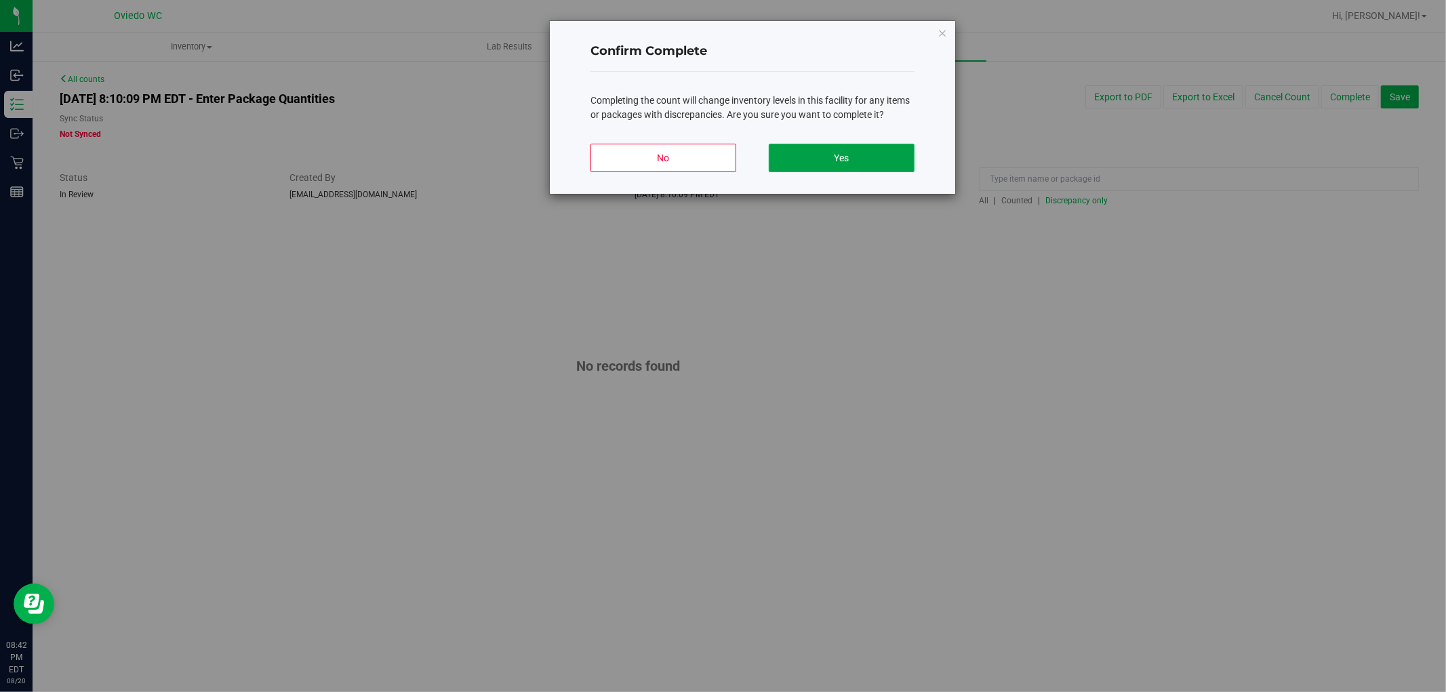
click at [871, 160] on button "Yes" at bounding box center [842, 158] width 146 height 28
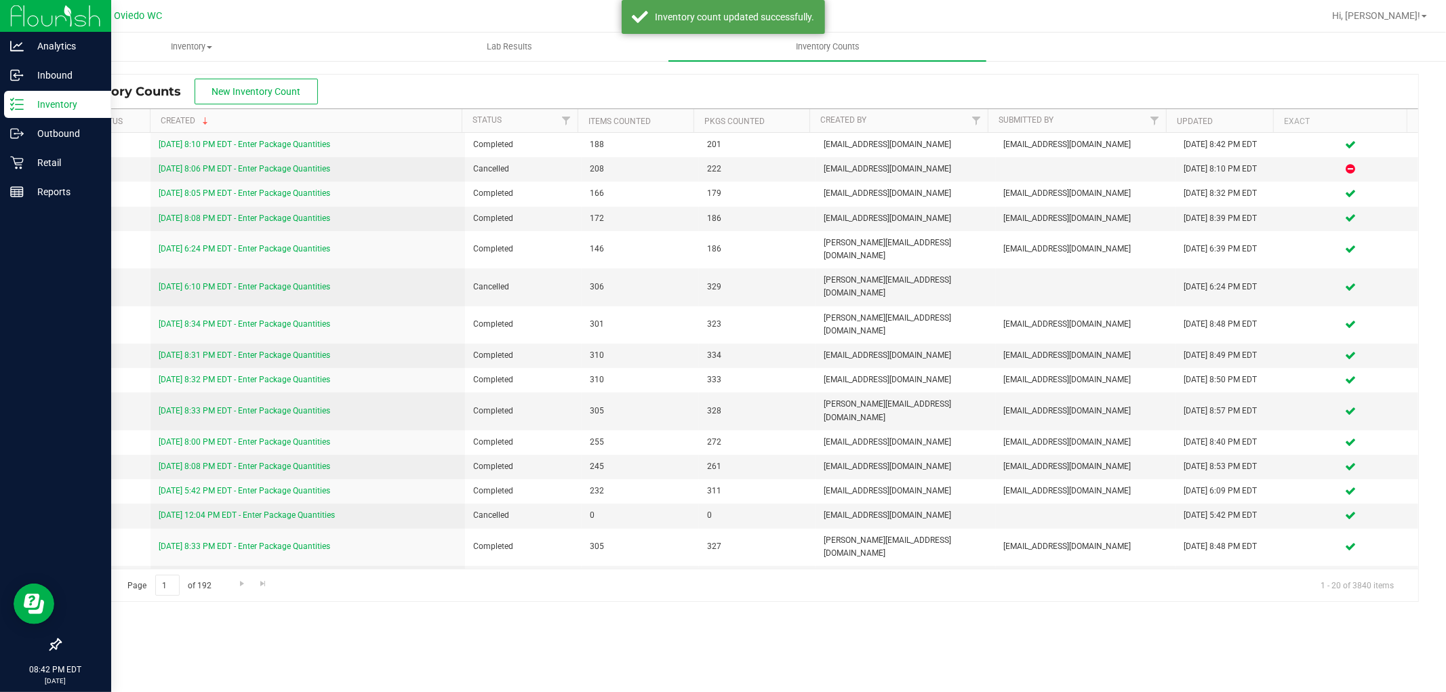
click at [24, 98] on p "Inventory" at bounding box center [64, 104] width 81 height 16
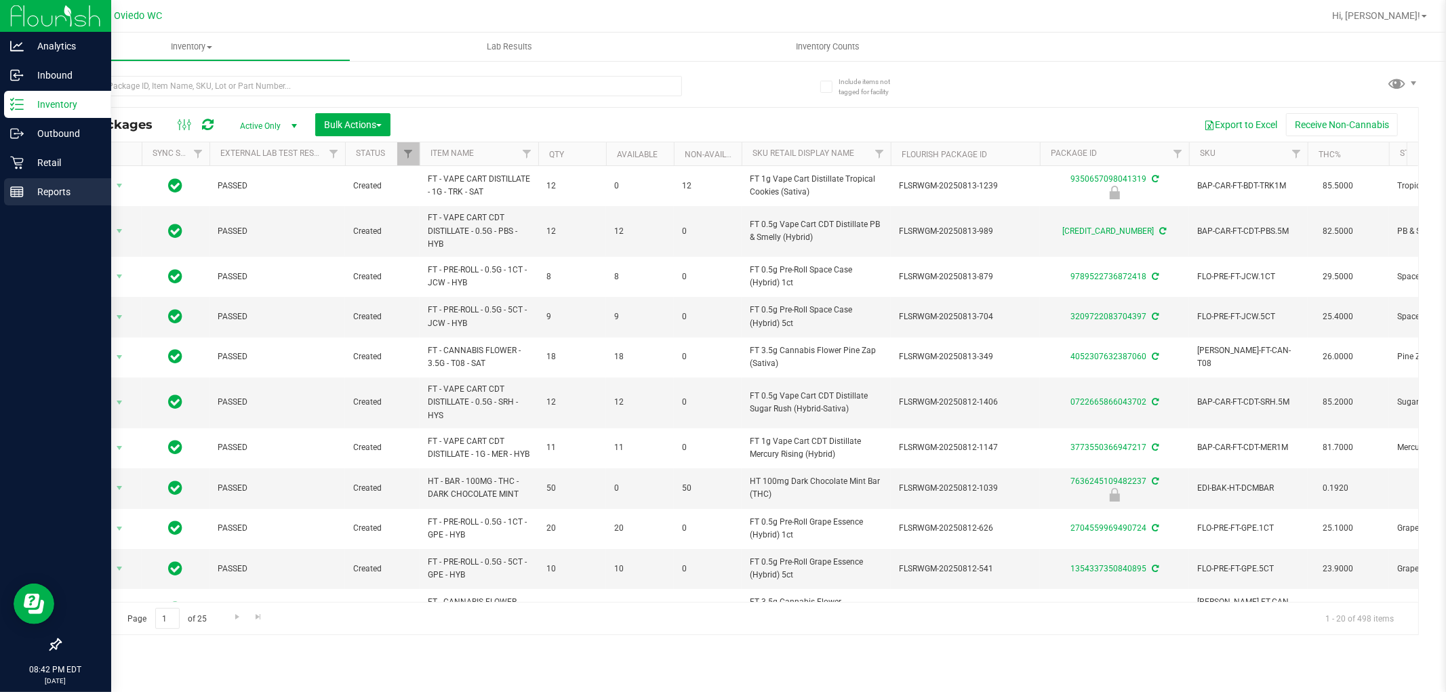
click at [24, 191] on p "Reports" at bounding box center [64, 192] width 81 height 16
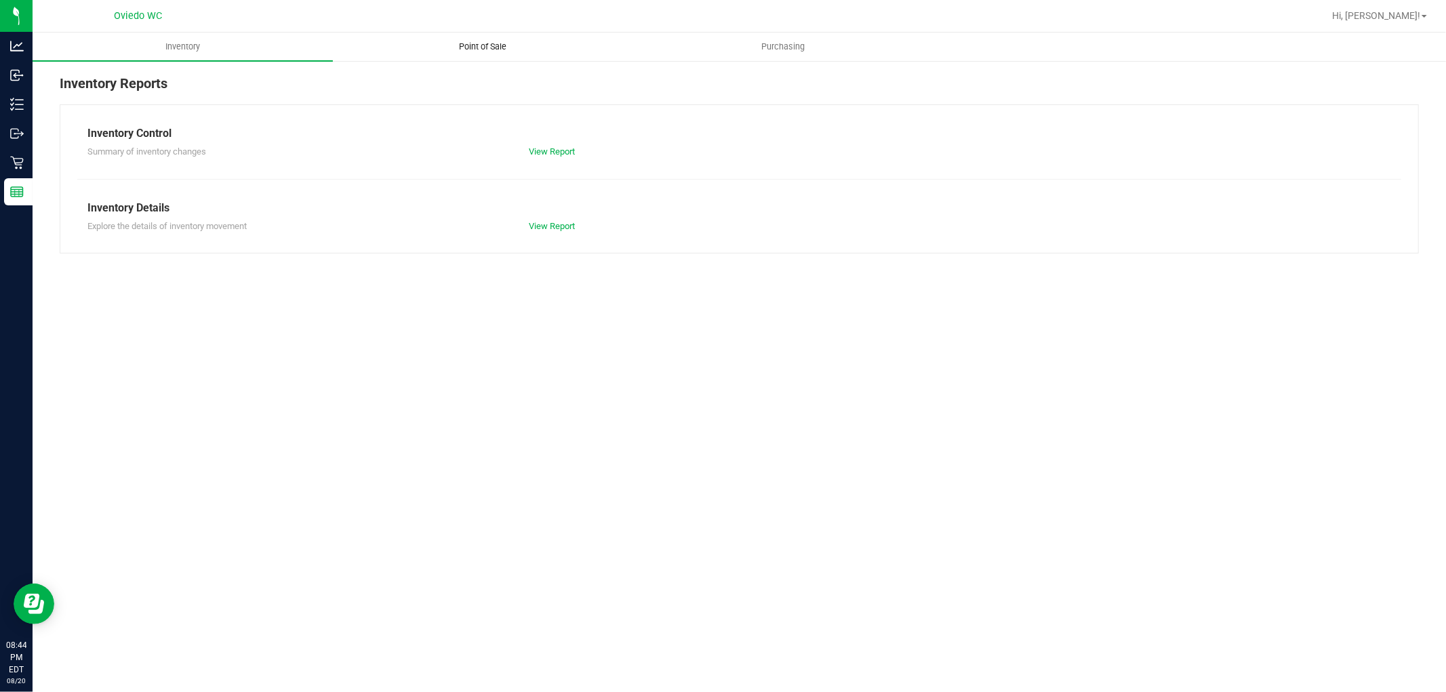
click at [478, 49] on span "Point of Sale" at bounding box center [483, 47] width 84 height 12
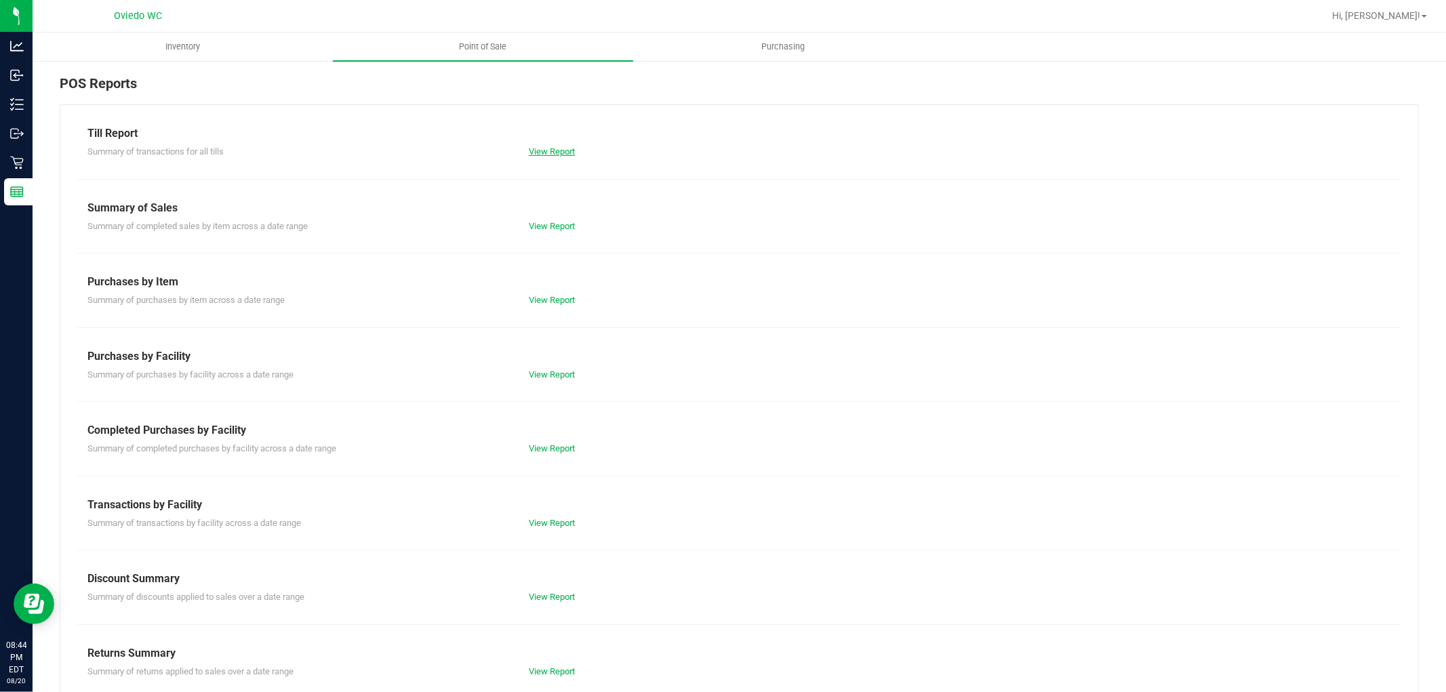
click at [532, 148] on link "View Report" at bounding box center [552, 151] width 46 height 10
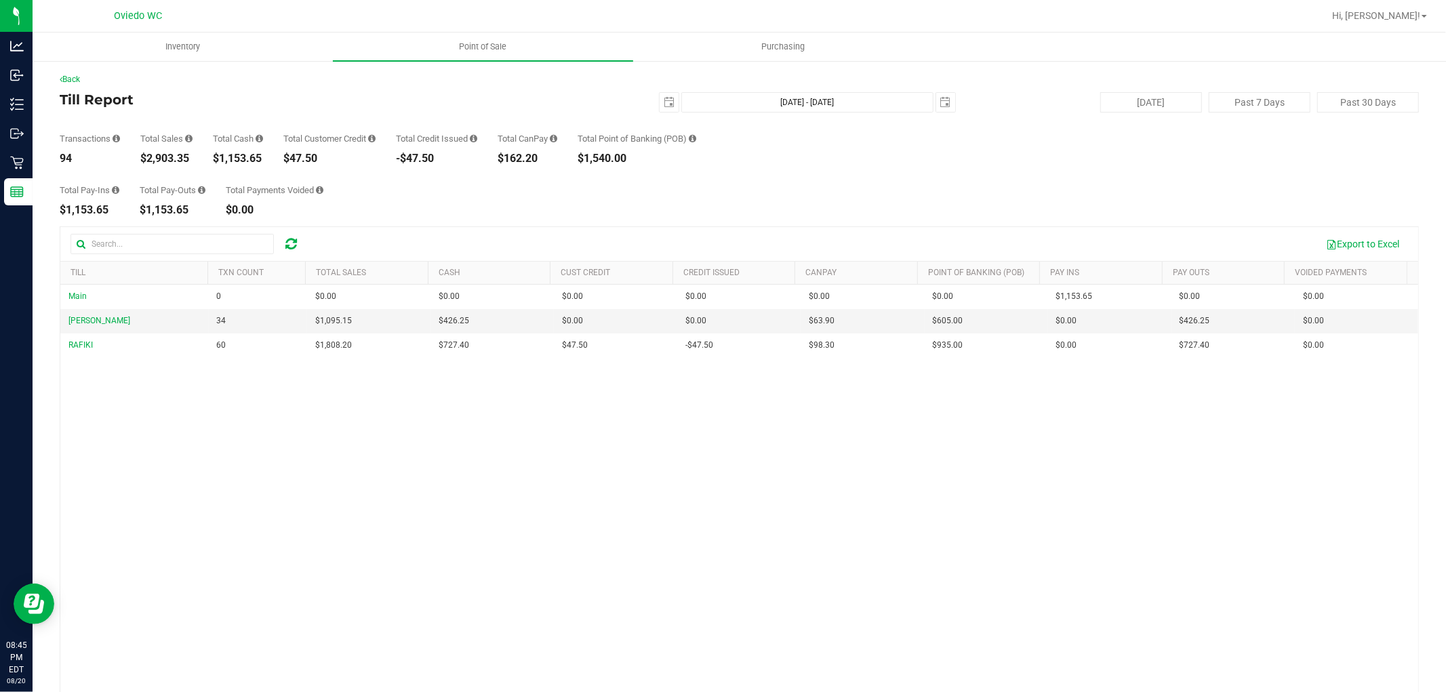
click at [239, 163] on div "$1,153.65" at bounding box center [238, 158] width 50 height 11
copy div "1,153.65"
click at [402, 174] on div "Total Pay-Ins $1,153.65 Total Pay-Outs $1,153.65 Total Payments Voided $0.00" at bounding box center [739, 190] width 1359 height 52
click at [62, 79] on link "Back" at bounding box center [70, 79] width 20 height 9
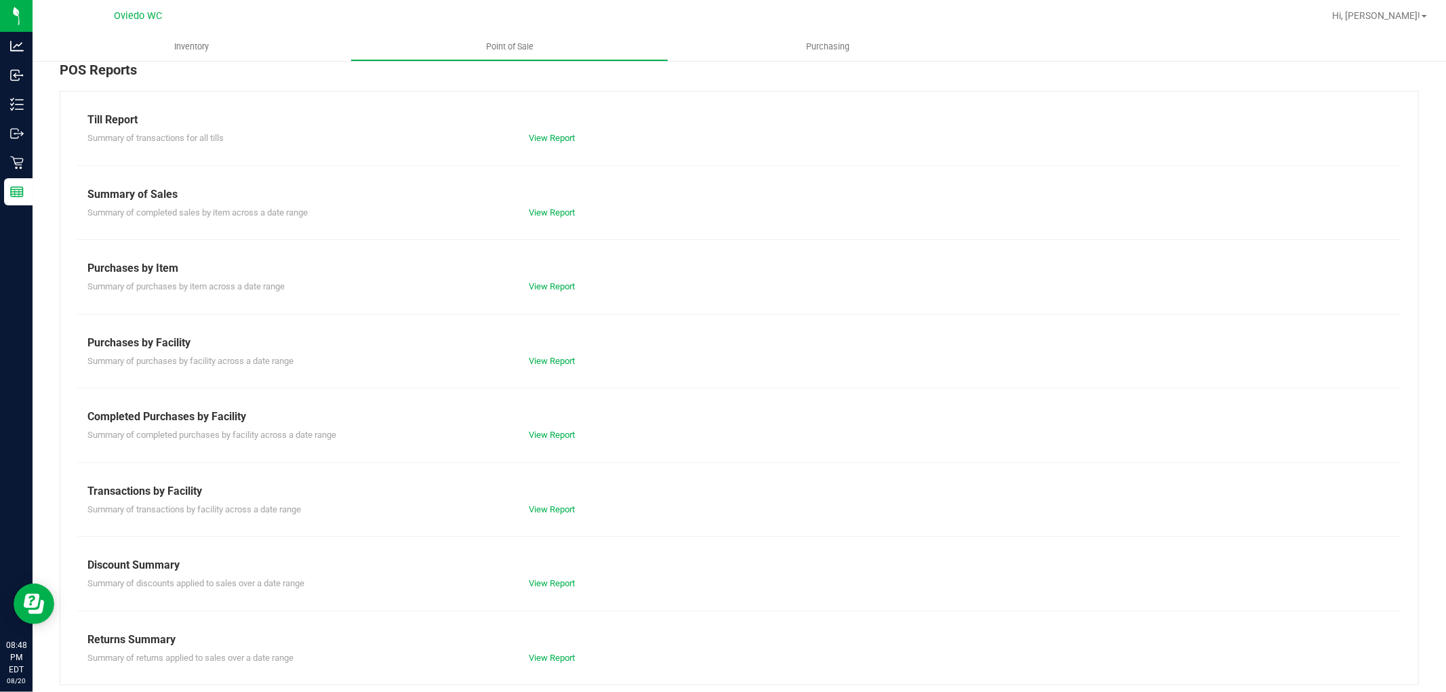
scroll to position [21, 0]
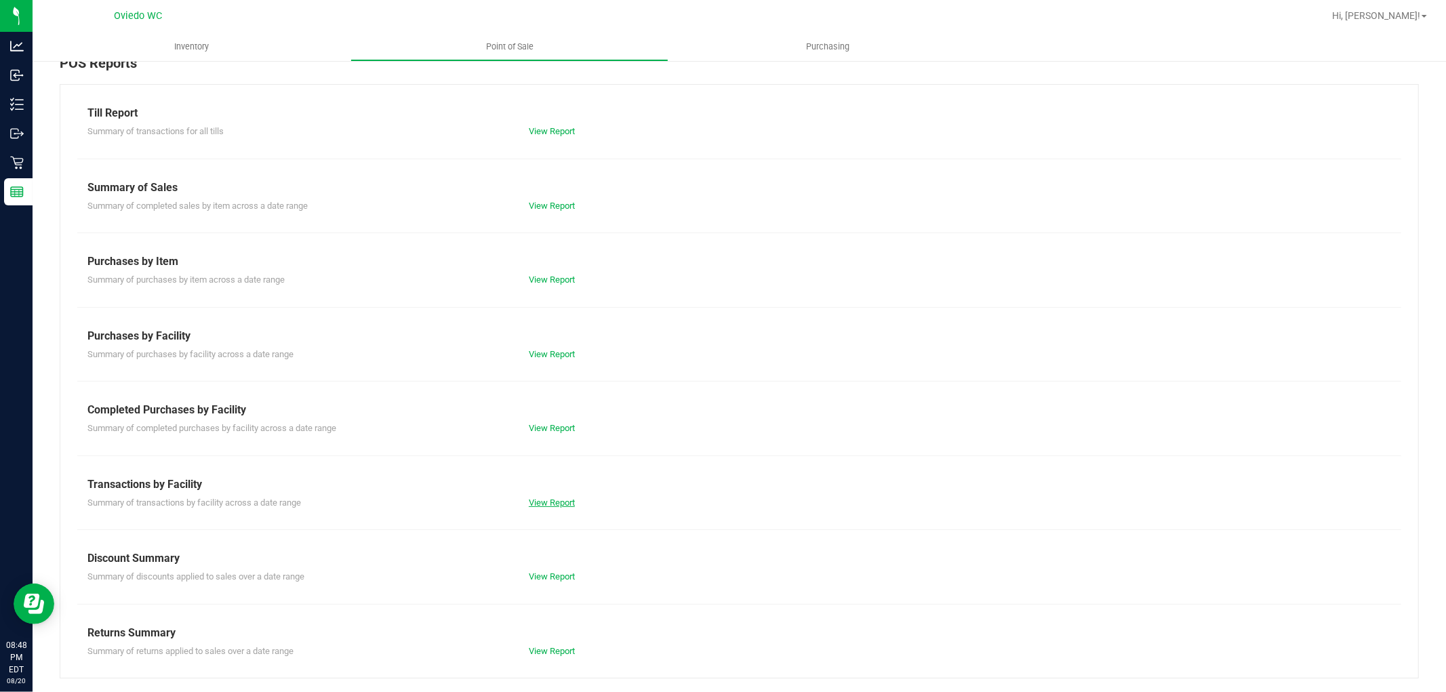
click at [537, 498] on link "View Report" at bounding box center [552, 503] width 46 height 10
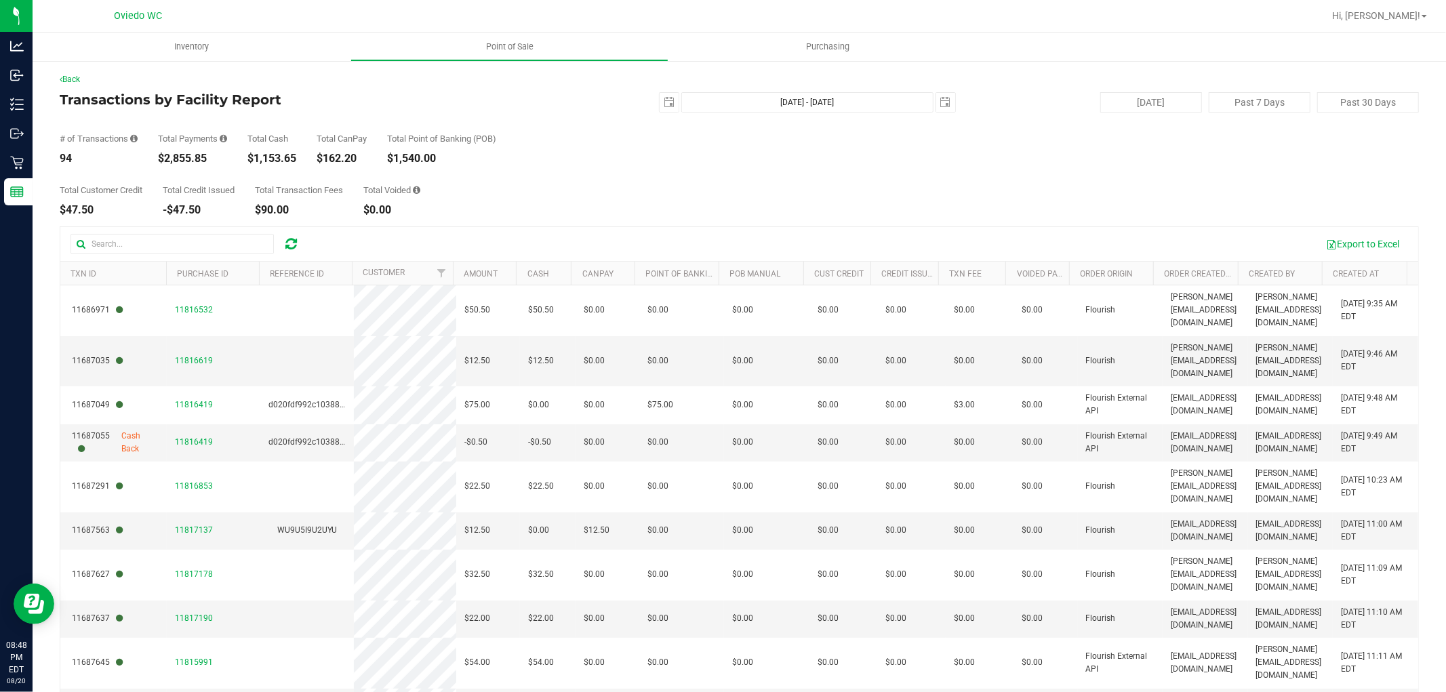
click at [78, 87] on div "Back Transactions by Facility Report 2025-08-20 Aug 20, 2025 - Aug 20, 2025 202…" at bounding box center [739, 413] width 1359 height 681
click at [78, 79] on link "Back" at bounding box center [70, 79] width 20 height 9
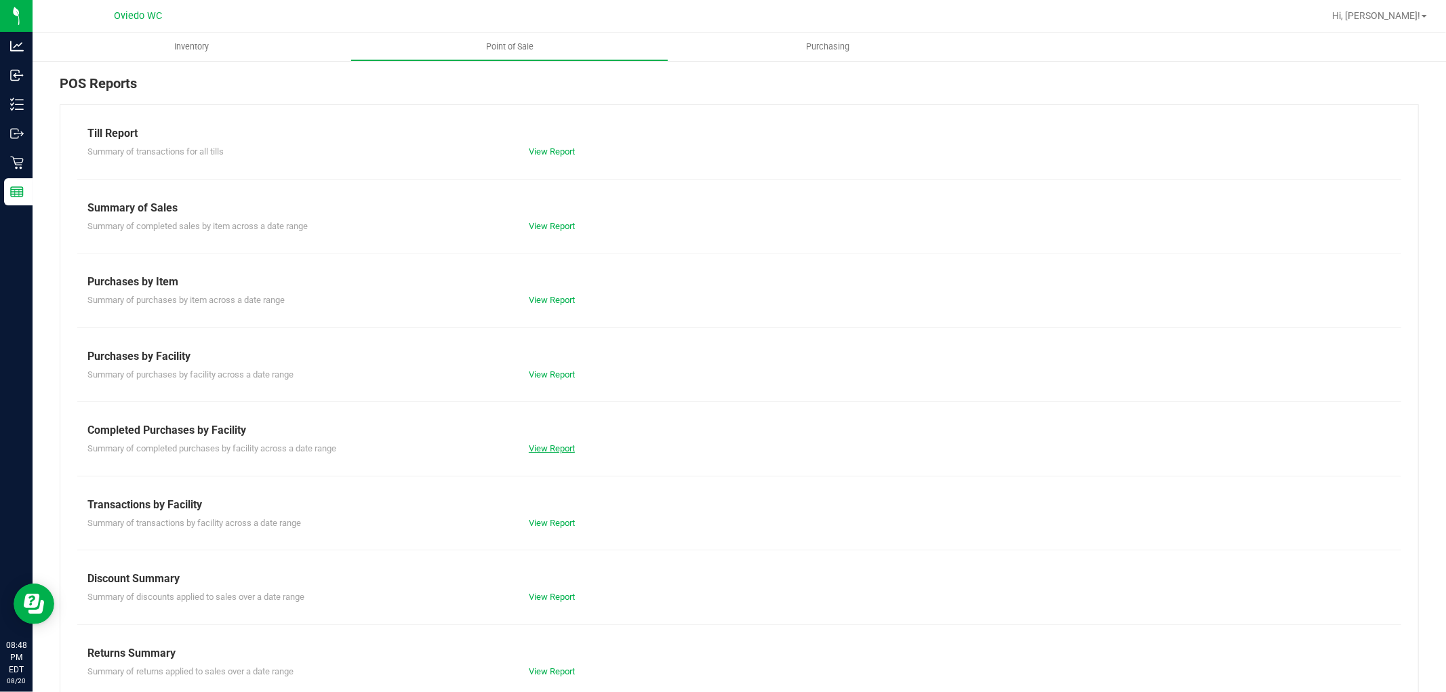
click at [537, 450] on link "View Report" at bounding box center [552, 448] width 46 height 10
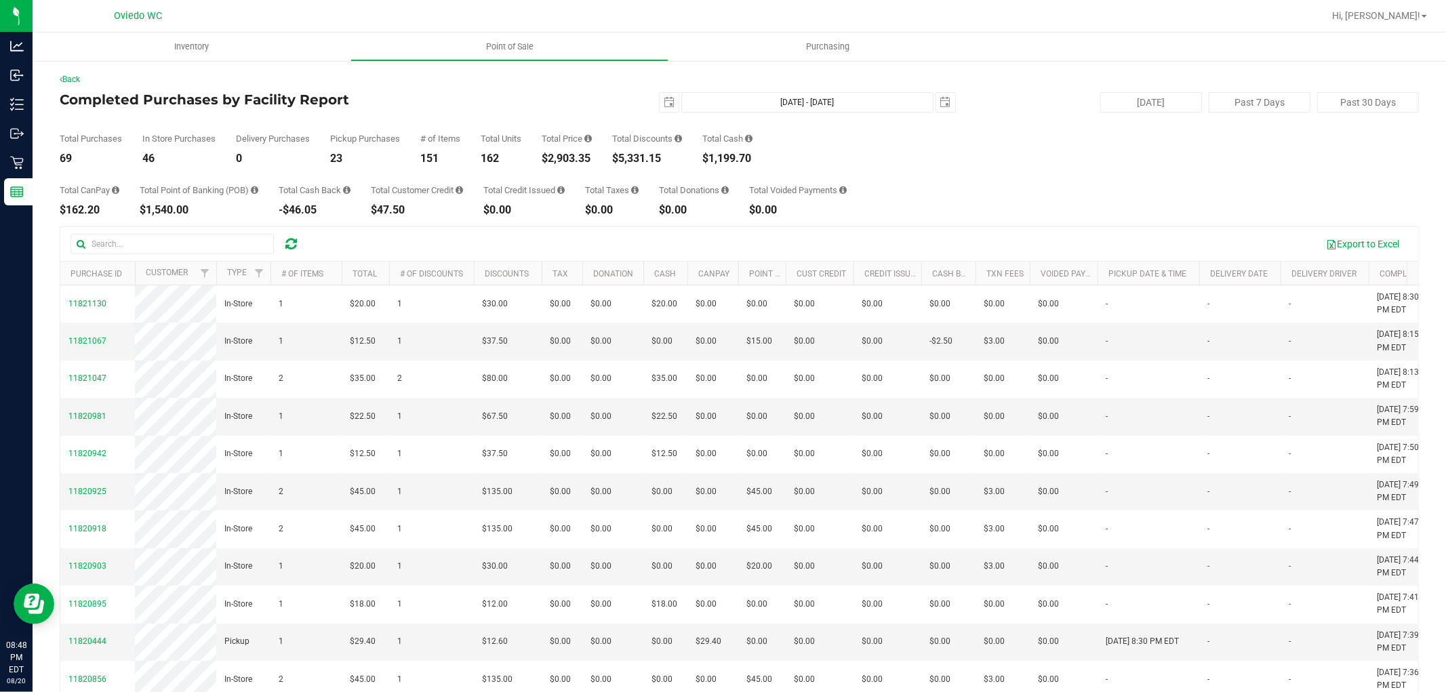
click at [584, 158] on div "$2,903.35" at bounding box center [567, 158] width 50 height 11
copy div "2,903.35"
click at [640, 161] on div "$5,331.15" at bounding box center [647, 158] width 70 height 11
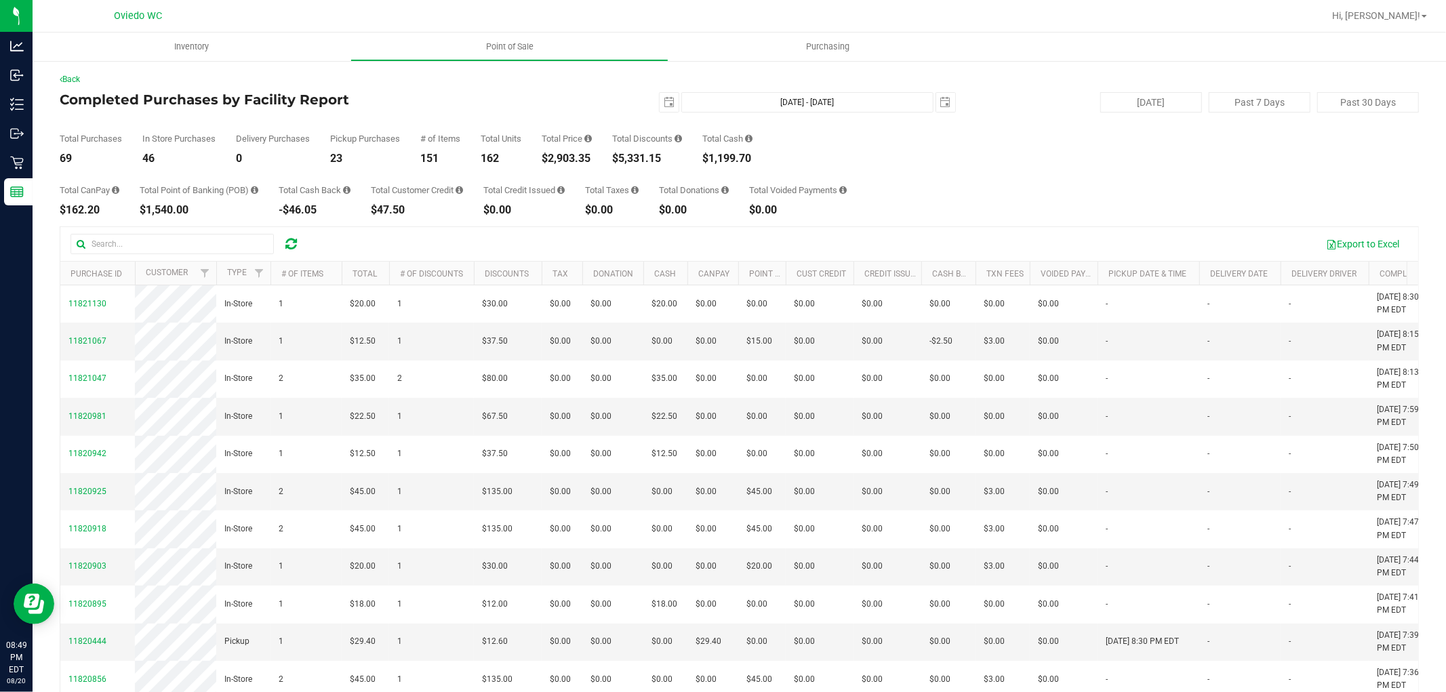
copy div "5,331.15"
click at [664, 106] on span "select" at bounding box center [669, 102] width 11 height 11
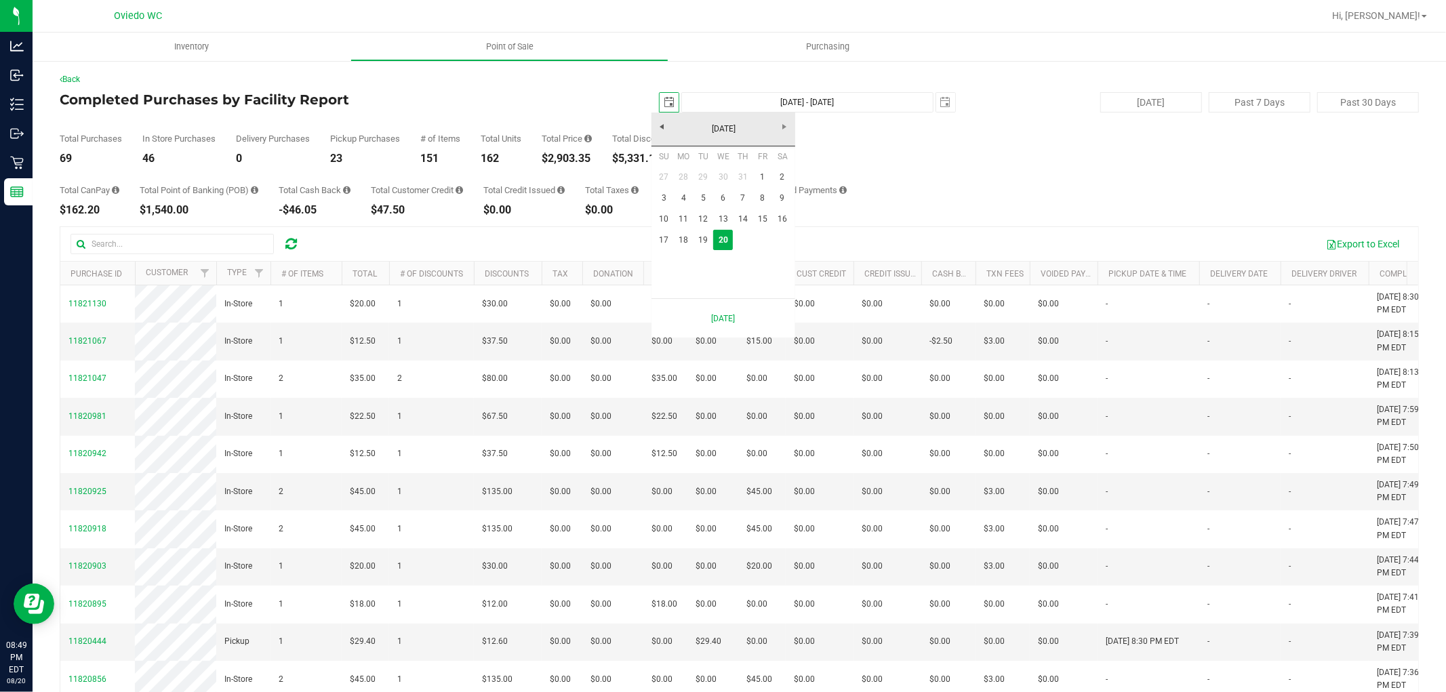
scroll to position [0, 34]
click at [662, 241] on link "17" at bounding box center [664, 240] width 20 height 21
type input "2025-08-17"
type input "Aug 17, 2025 - Aug 20, 2025"
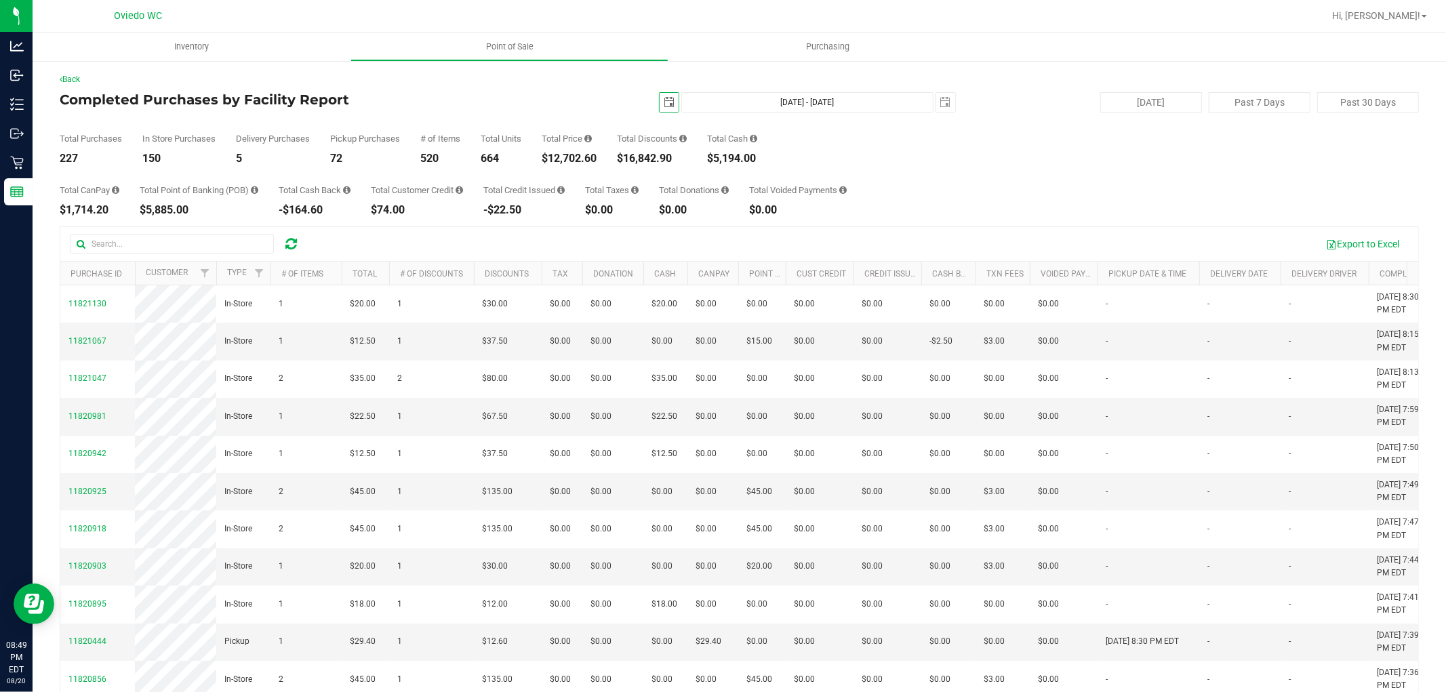
click at [574, 157] on div "$12,702.60" at bounding box center [569, 158] width 55 height 11
copy div "12,702.60"
click at [660, 100] on span "select" at bounding box center [669, 102] width 19 height 19
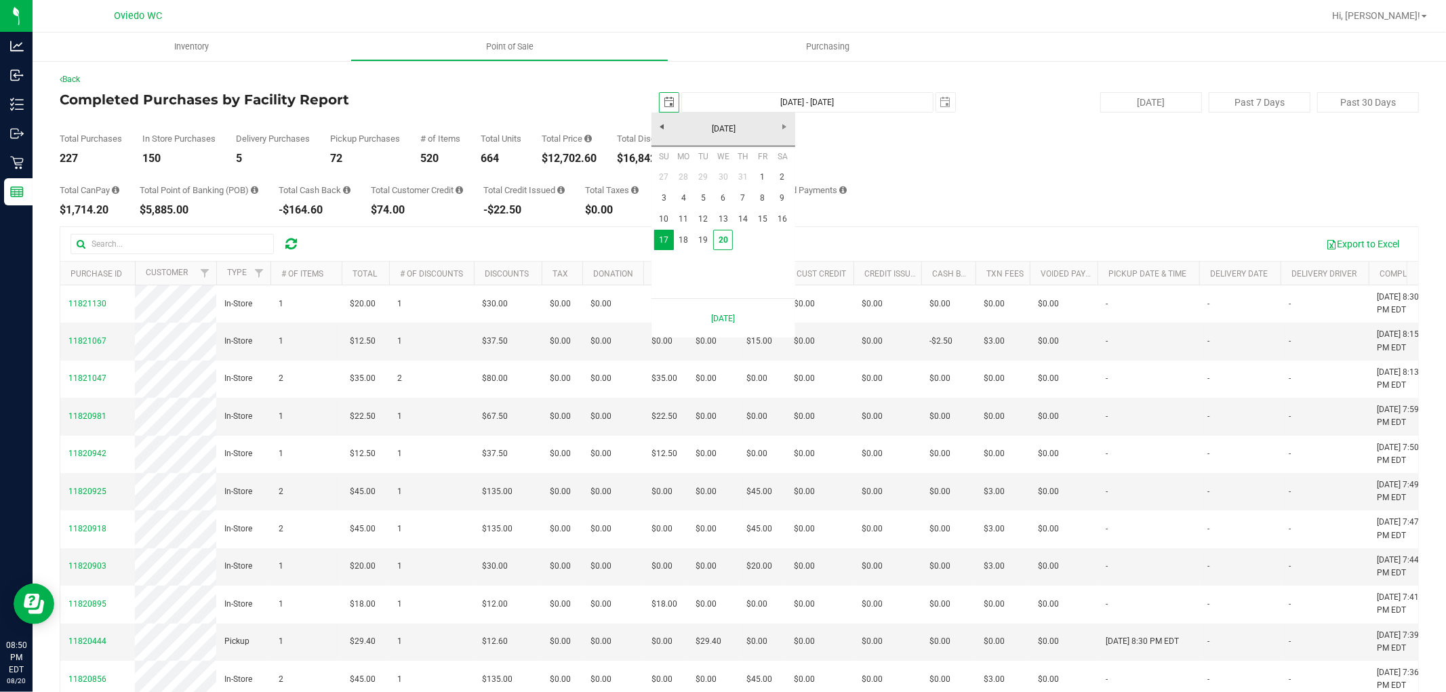
scroll to position [0, 34]
click at [763, 178] on link "1" at bounding box center [763, 177] width 20 height 21
type input "2025-08-01"
type input "Aug 1, 2025 - Aug 20, 2025"
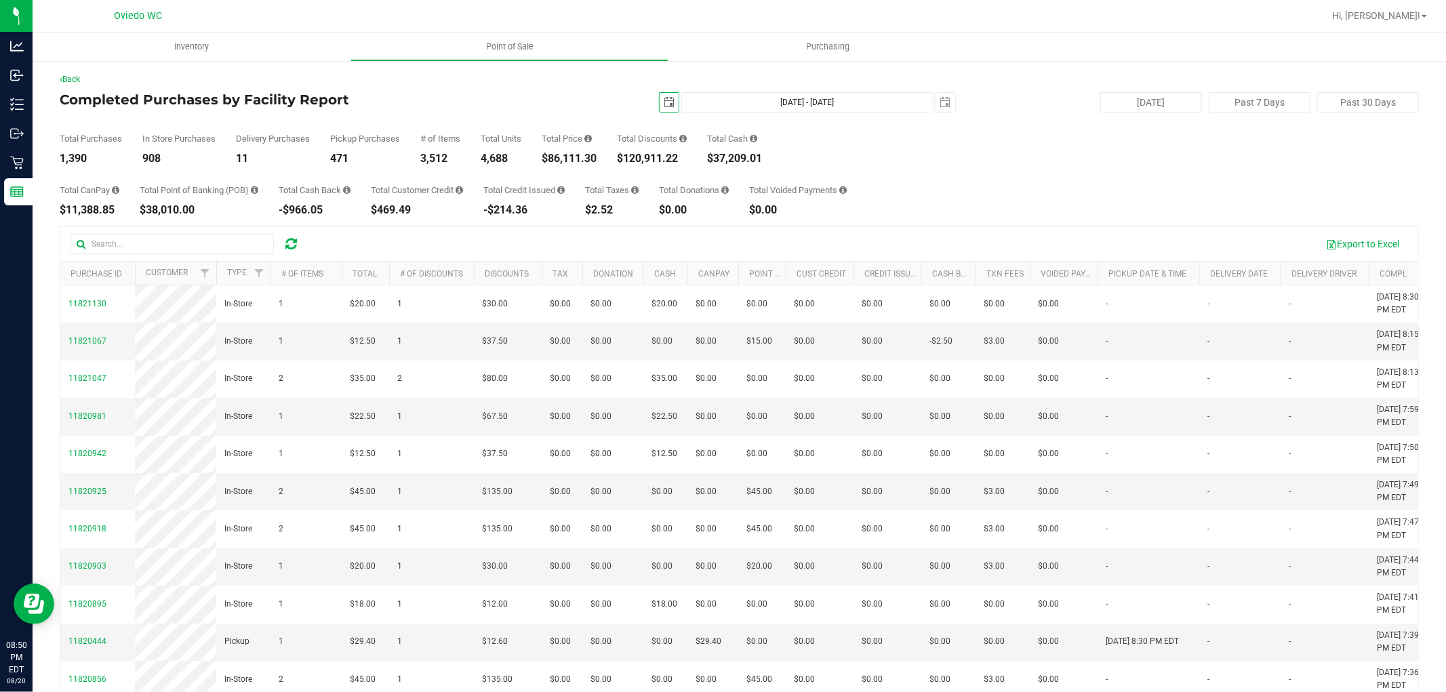
click at [587, 163] on div "$86,111.30" at bounding box center [569, 158] width 55 height 11
copy div "86,111.30"
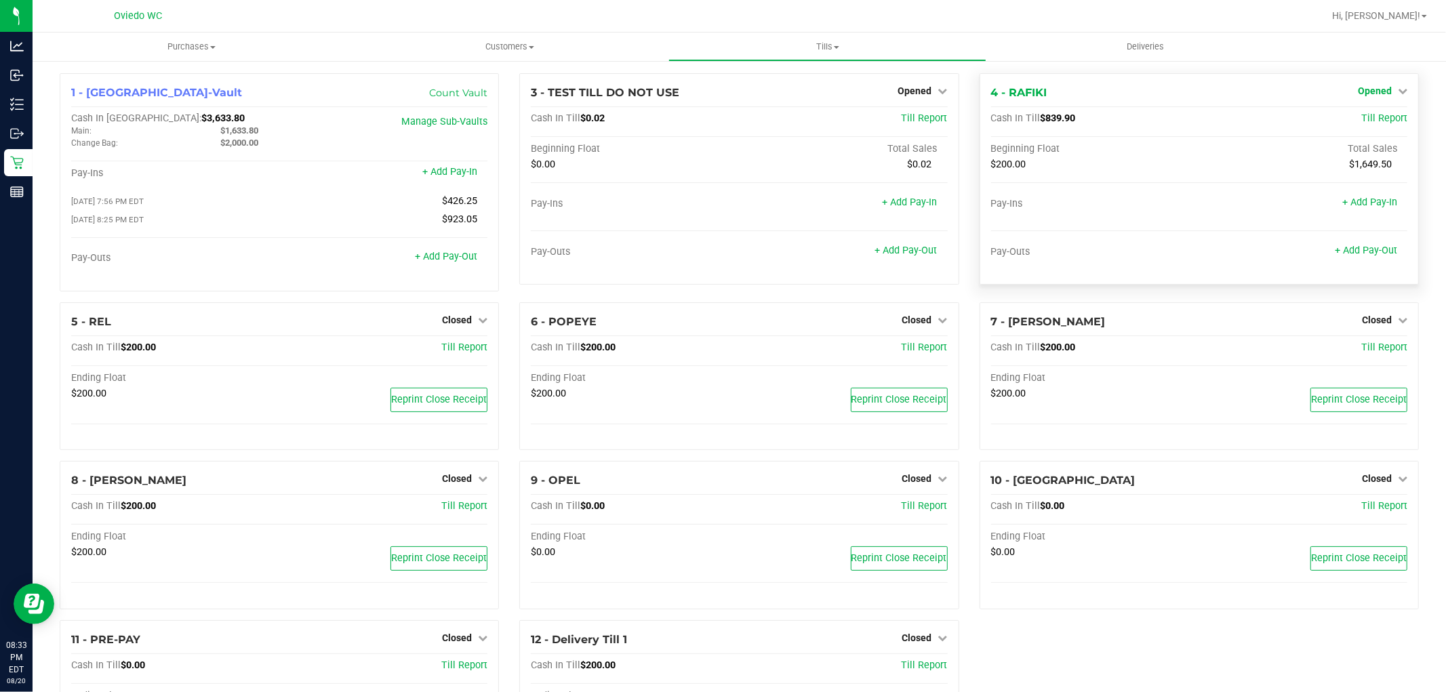
click at [1376, 95] on span "Opened" at bounding box center [1375, 90] width 34 height 11
click at [1371, 114] on link "Close Till" at bounding box center [1376, 119] width 37 height 11
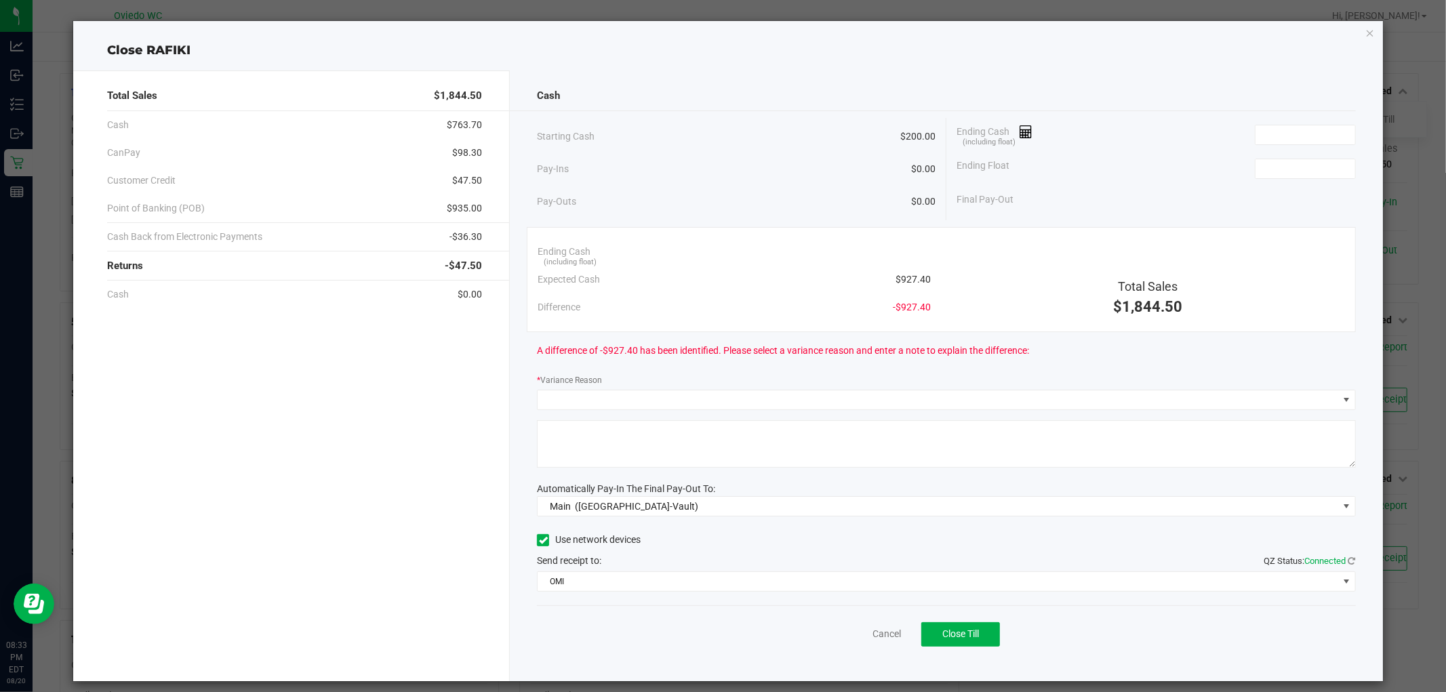
click at [906, 277] on span "$927.40" at bounding box center [913, 280] width 35 height 14
copy span "927.40"
click at [1266, 145] on div "Ending Cash (including float)" at bounding box center [1156, 135] width 399 height 34
click at [1275, 140] on input at bounding box center [1306, 134] width 100 height 19
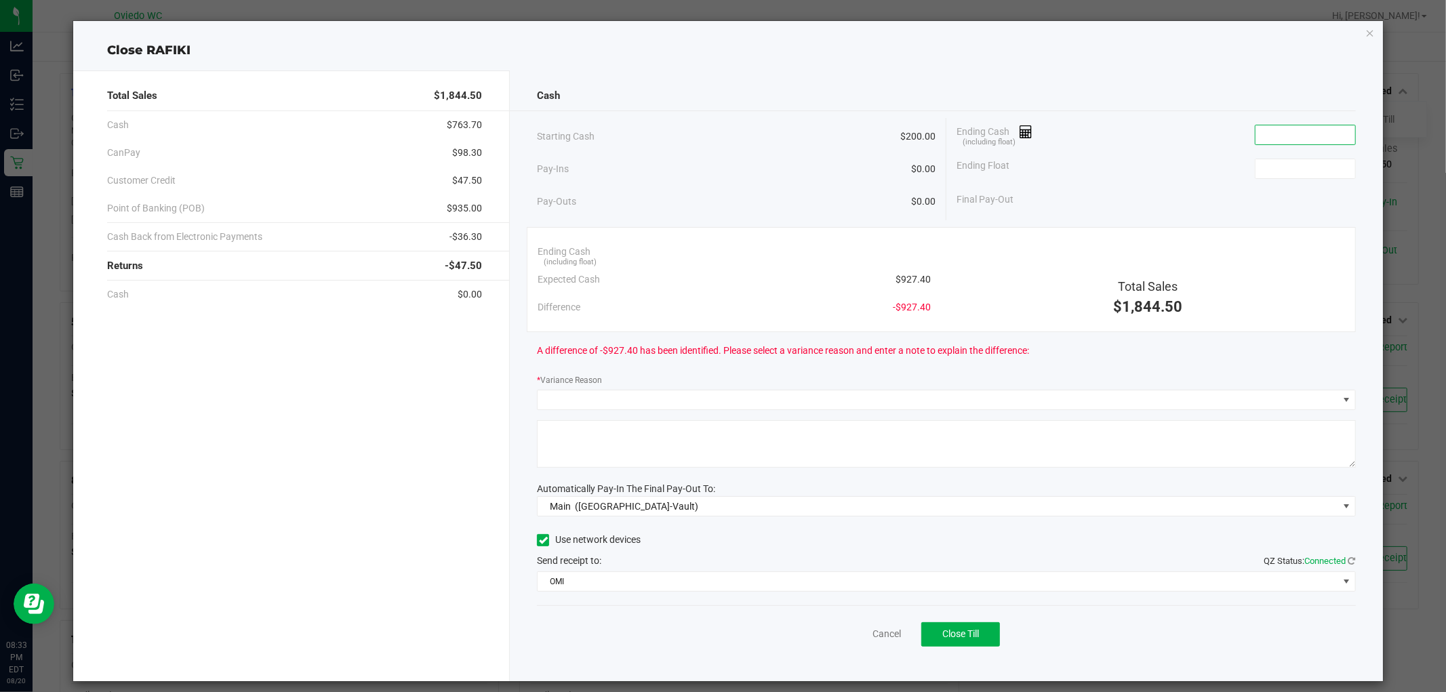
paste input "927.4"
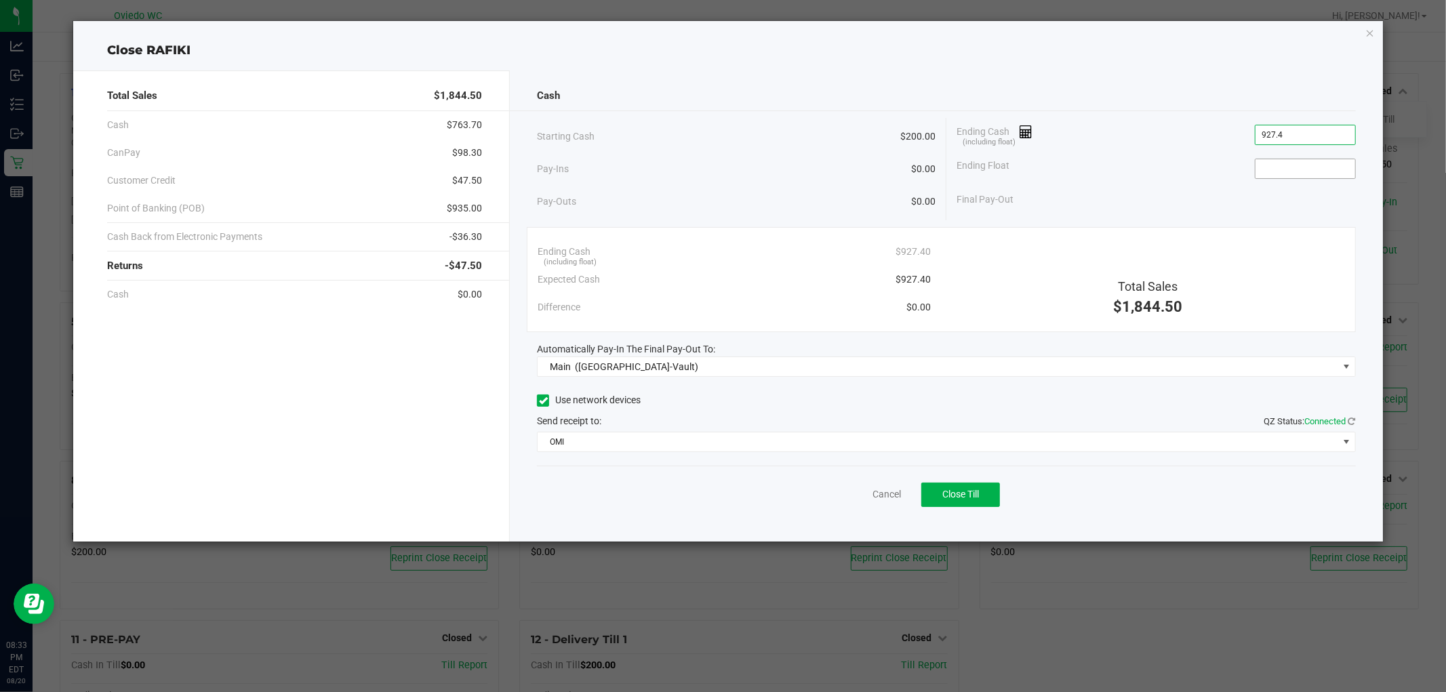
type input "$927.40"
click at [1278, 171] on input at bounding box center [1306, 168] width 100 height 19
type input "$200.00"
click at [1172, 218] on div "Starting Cash $200.00 Pay-Ins $0.00 Pay-Outs $0.00 Ending Cash (including float…" at bounding box center [946, 169] width 818 height 102
click at [1136, 201] on div "Final Pay-Out $727.40" at bounding box center [1156, 200] width 399 height 28
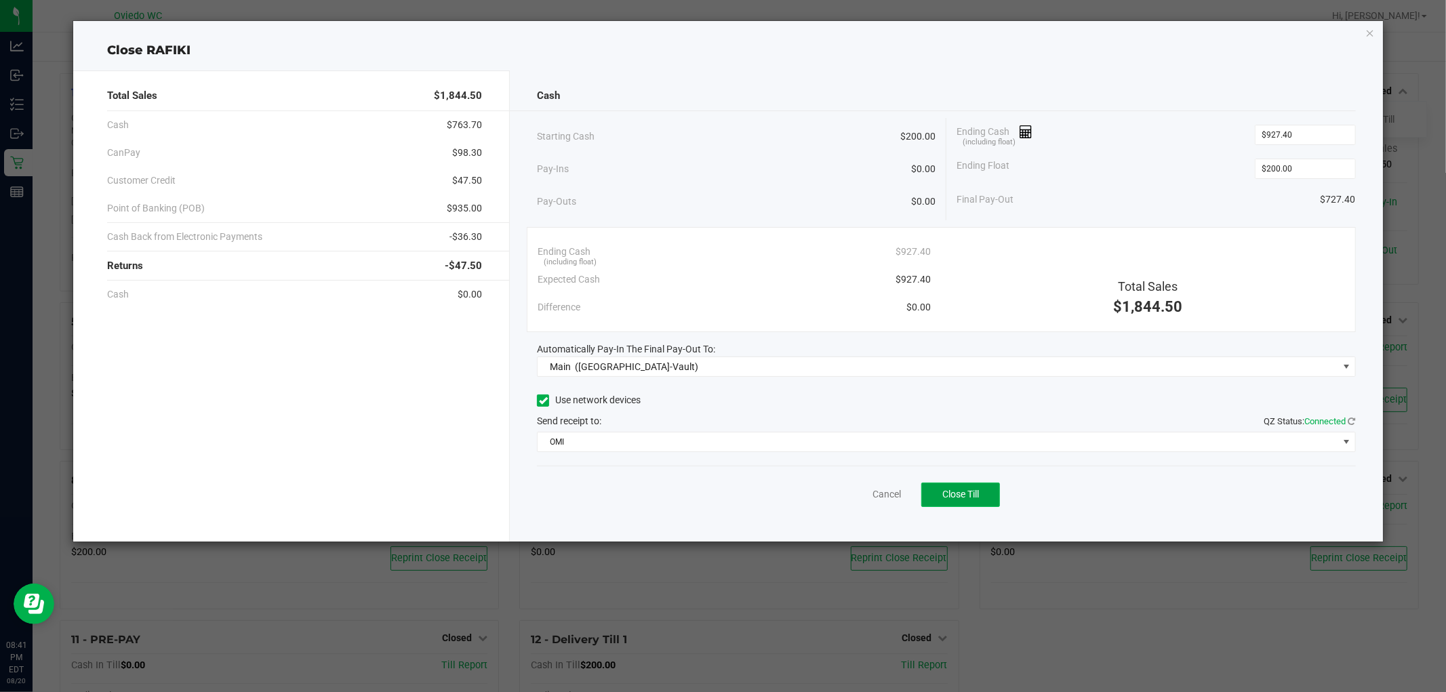
click at [945, 494] on span "Close Till" at bounding box center [960, 494] width 37 height 11
click at [859, 496] on link "Dismiss" at bounding box center [856, 494] width 33 height 14
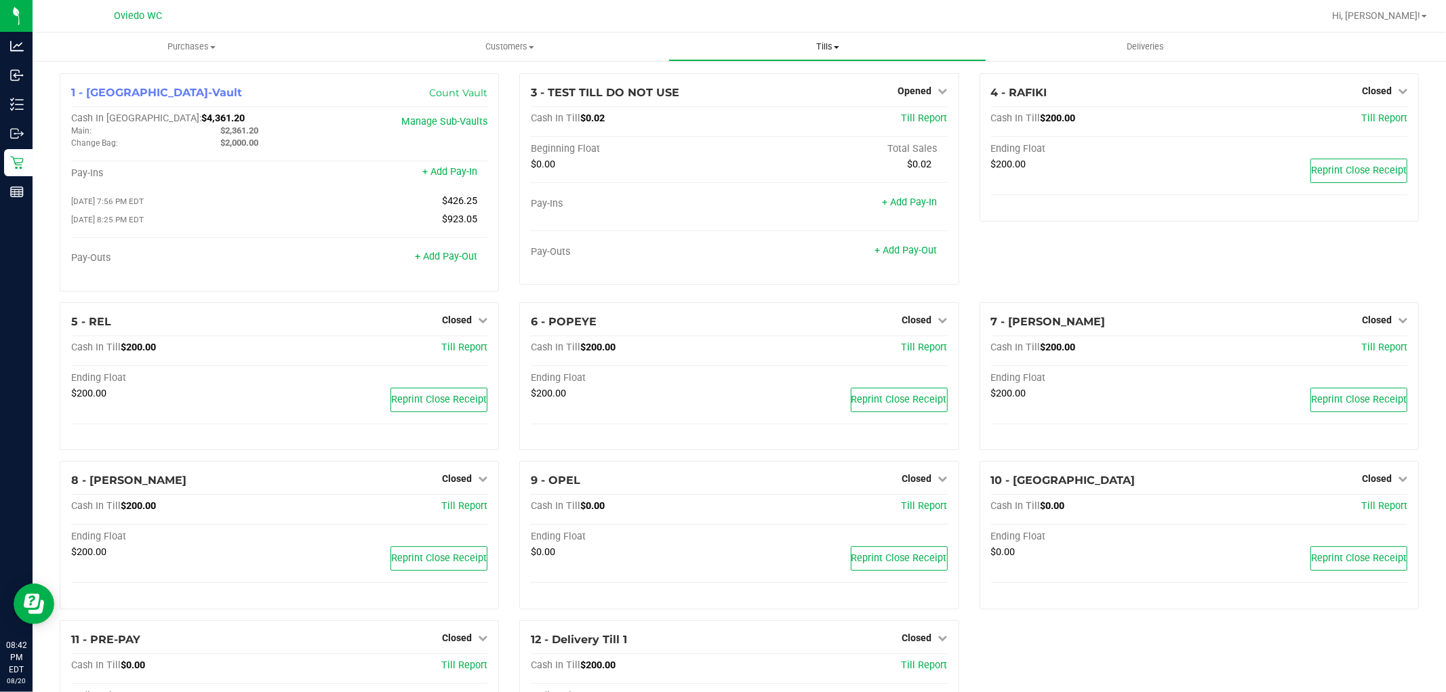
click at [834, 43] on span "Tills" at bounding box center [827, 47] width 317 height 12
click at [746, 95] on span "Reconcile e-payments" at bounding box center [736, 98] width 135 height 12
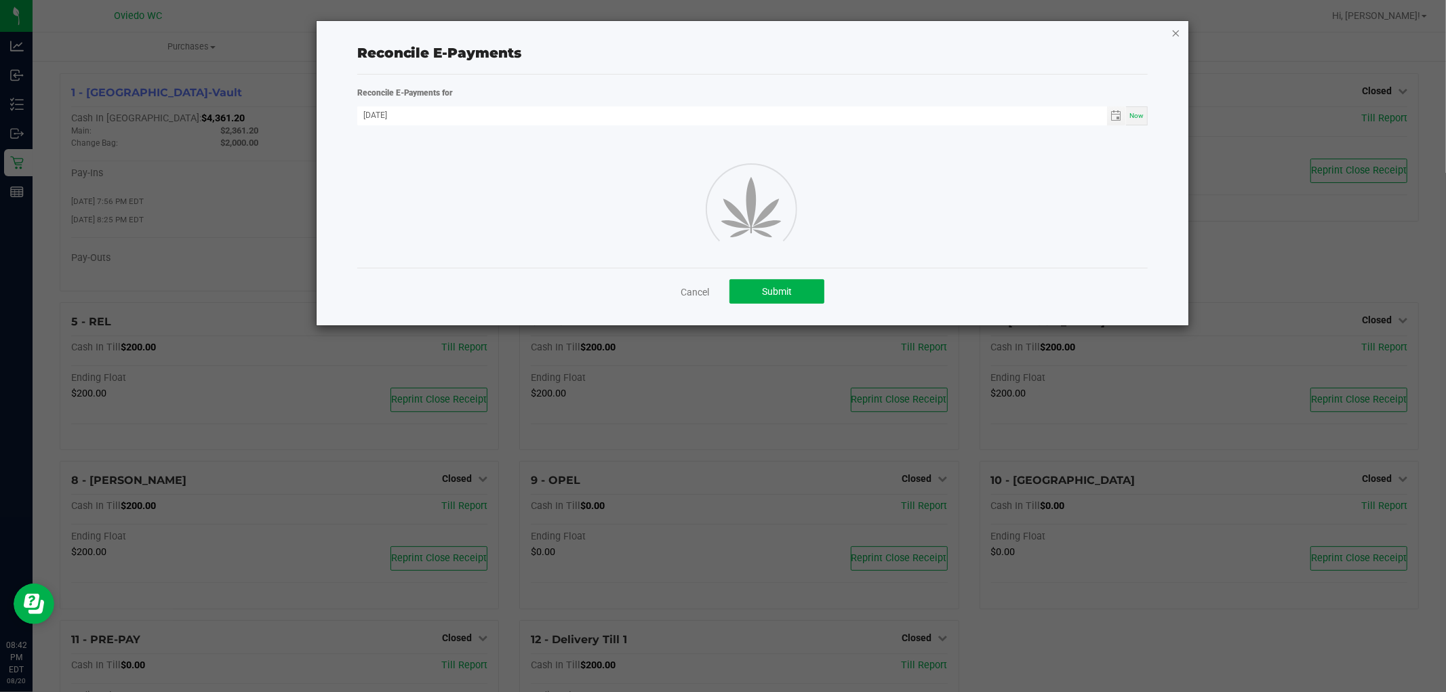
click at [1172, 34] on icon "button" at bounding box center [1176, 32] width 9 height 16
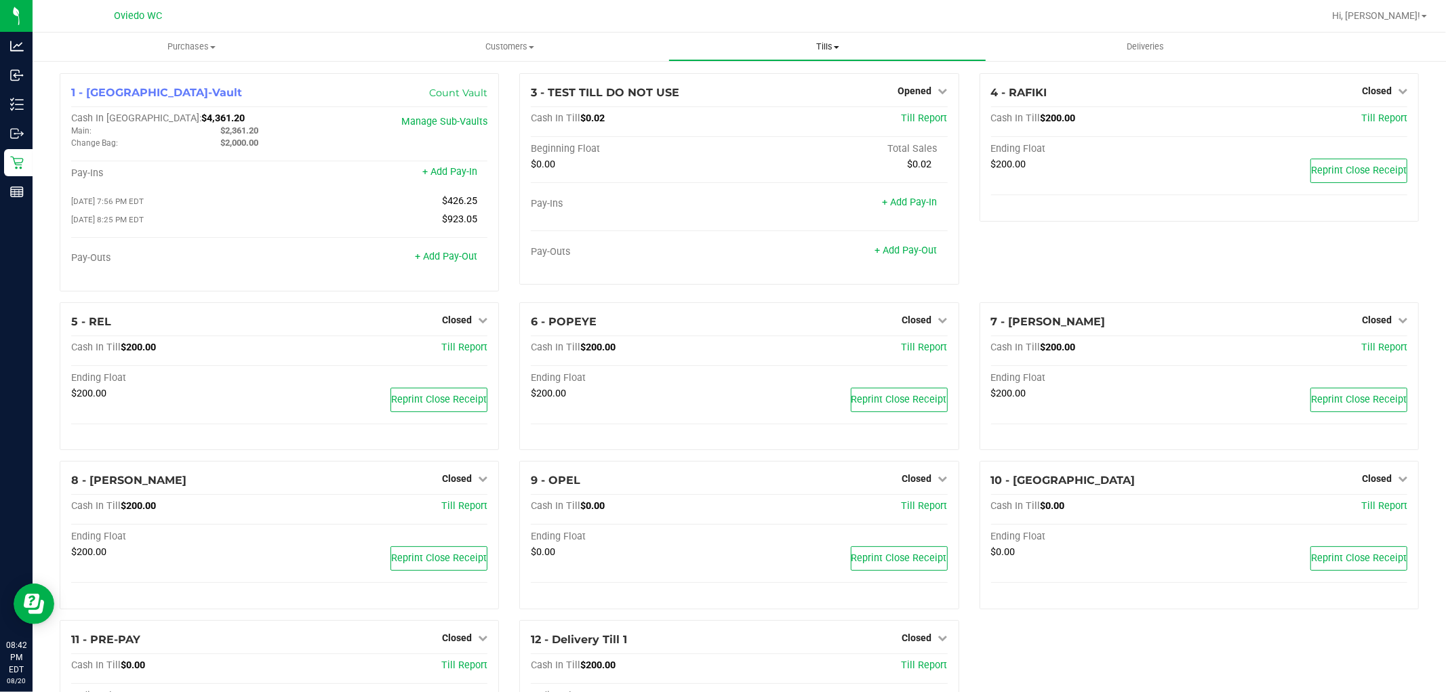
click at [822, 41] on span "Tills" at bounding box center [827, 47] width 317 height 12
click at [790, 106] on ul "Manage tills Reconcile e-payments" at bounding box center [828, 90] width 318 height 57
click at [790, 102] on span "Reconcile e-payments" at bounding box center [736, 98] width 135 height 12
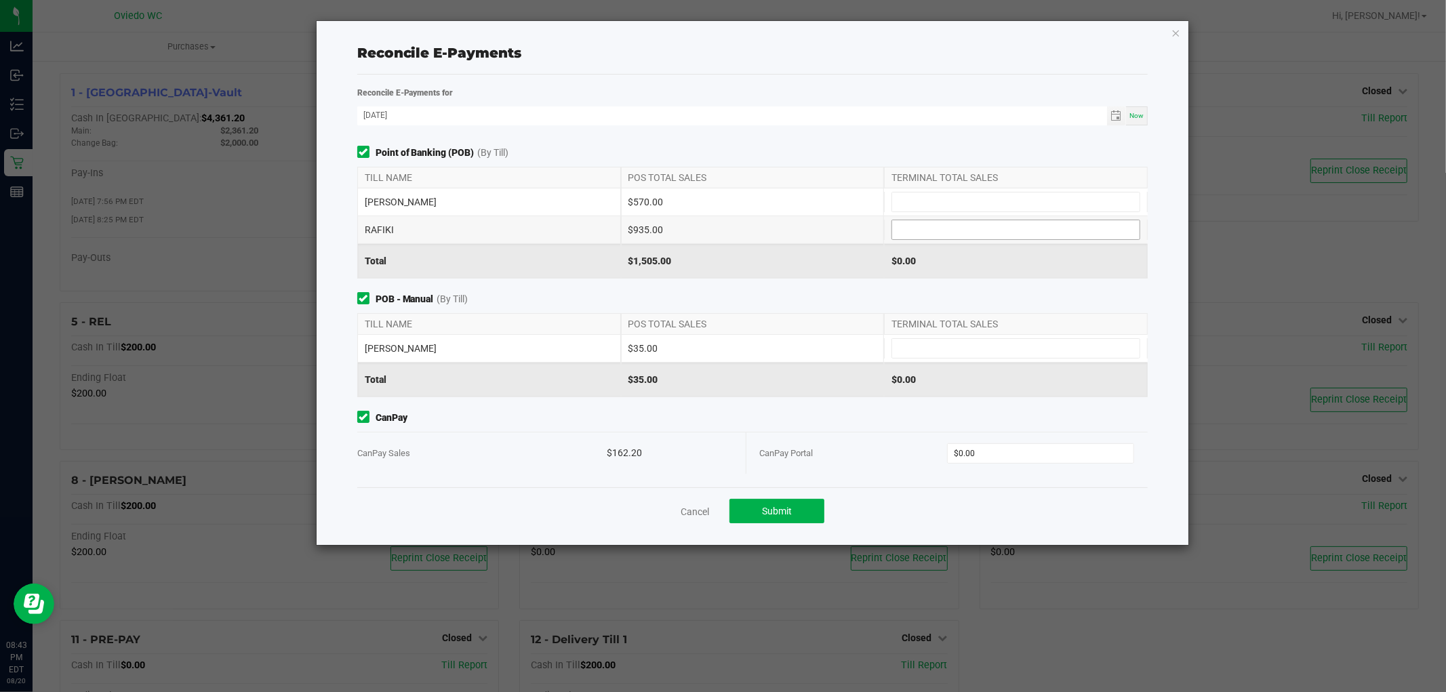
click at [957, 233] on input at bounding box center [1015, 229] width 247 height 19
type input "$935.00"
click at [900, 160] on div "Point of Banking (POB) (By Till) TILL NAME POS TOTAL SALES TERMINAL TOTAL SALES…" at bounding box center [753, 212] width 812 height 133
click at [923, 198] on input at bounding box center [1015, 202] width 247 height 19
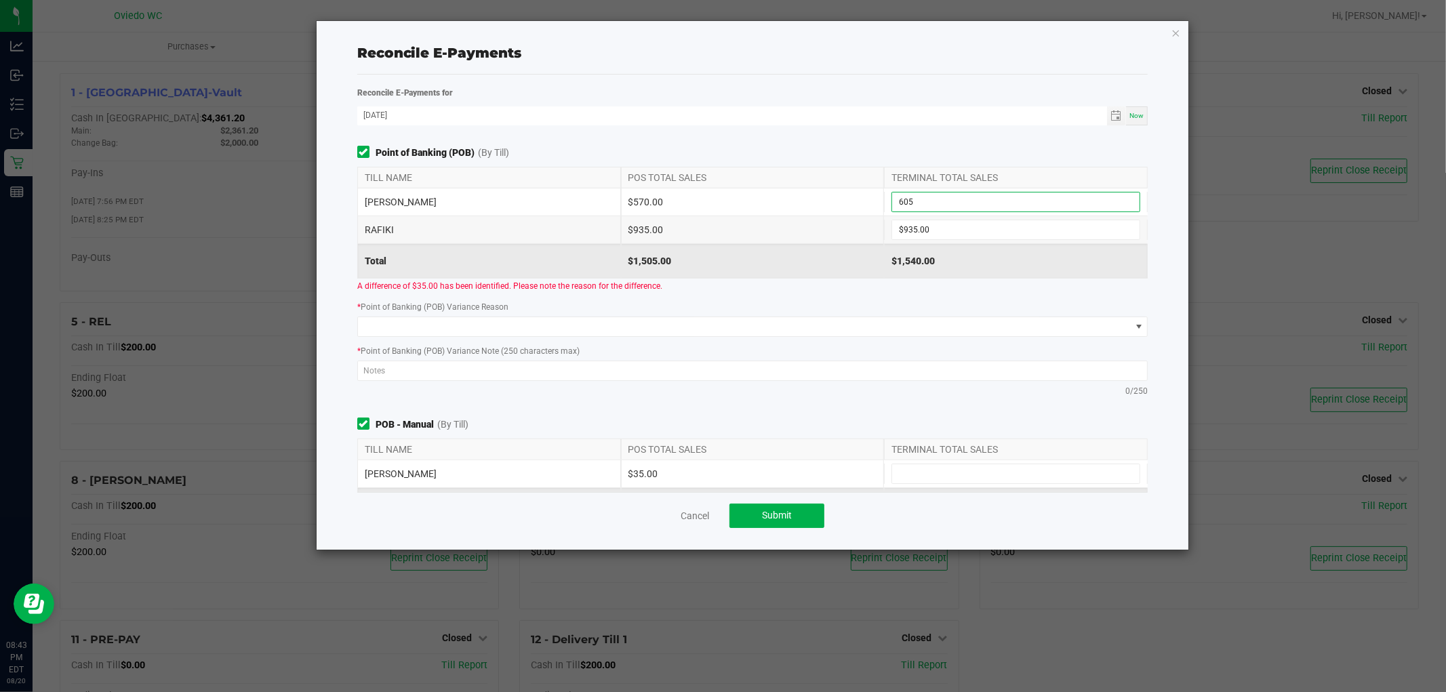
type input "$605.00"
click at [812, 290] on div "A difference of $35.00 has been identified. Please note the reason for the diff…" at bounding box center [753, 286] width 812 height 14
click at [982, 225] on input "935" at bounding box center [1015, 229] width 247 height 19
type input "$935.00"
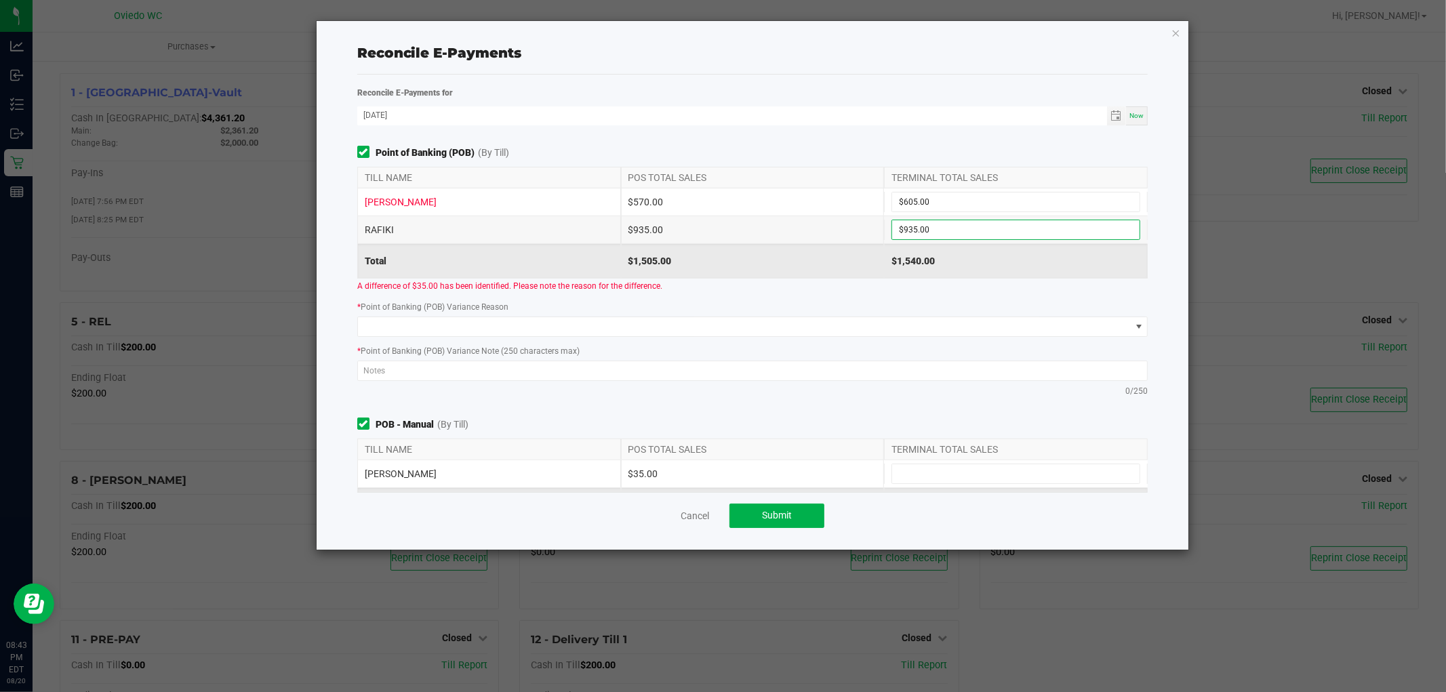
click at [966, 187] on div "TERMINAL TOTAL SALES" at bounding box center [1016, 177] width 264 height 20
drag, startPoint x: 966, startPoint y: 187, endPoint x: 966, endPoint y: 197, distance: 9.5
click at [966, 191] on div "TILL NAME POS TOTAL SALES TERMINAL TOTAL SALES PETE $570.00 $605.00 RAFIKI $935…" at bounding box center [753, 223] width 812 height 112
click at [966, 197] on input "605" at bounding box center [1015, 202] width 247 height 19
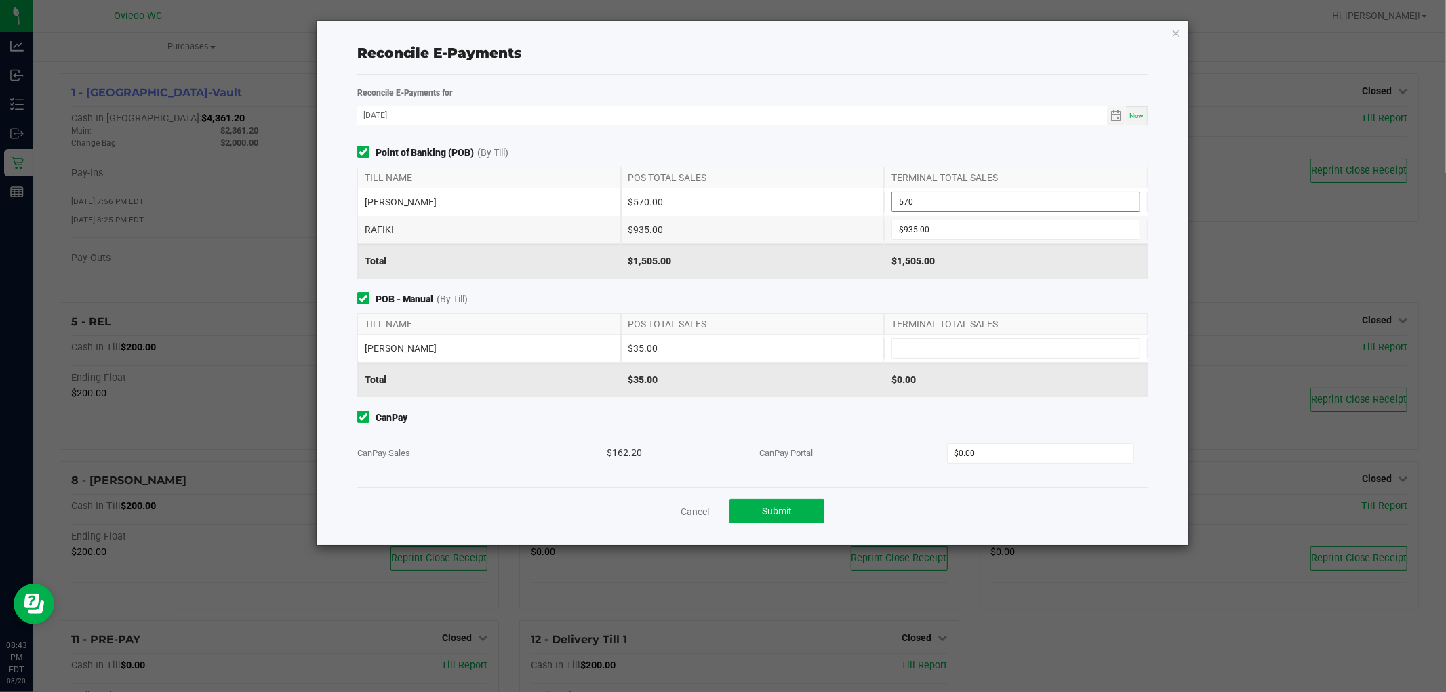
type input "$570.00"
click at [784, 301] on span "POB - Manual (By Till)" at bounding box center [752, 299] width 791 height 14
click at [1043, 446] on input "0" at bounding box center [1041, 453] width 186 height 19
type input "$0.00"
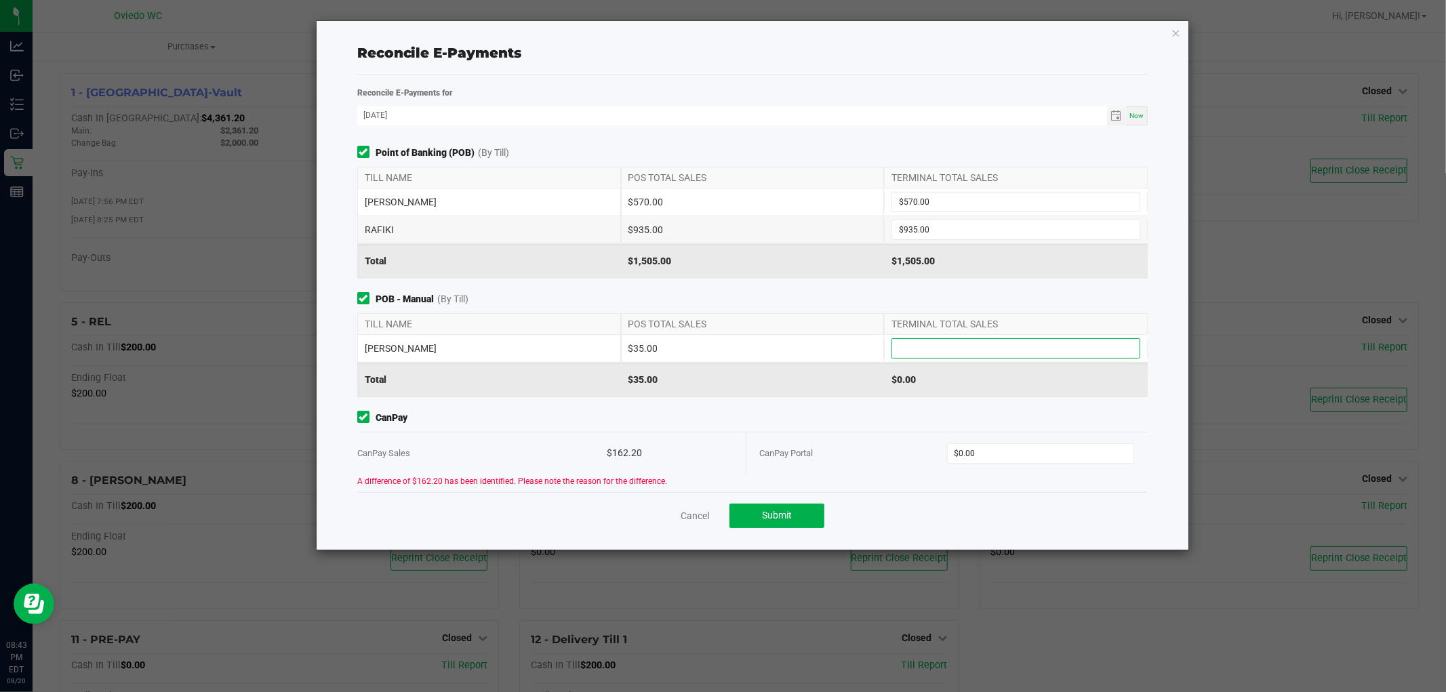
click at [981, 353] on input at bounding box center [1015, 348] width 247 height 19
type input "$35.00"
click at [771, 407] on div "Point of Banking (POB) (By Till) TILL NAME POS TOTAL SALES TERMINAL TOTAL SALES…" at bounding box center [753, 319] width 812 height 346
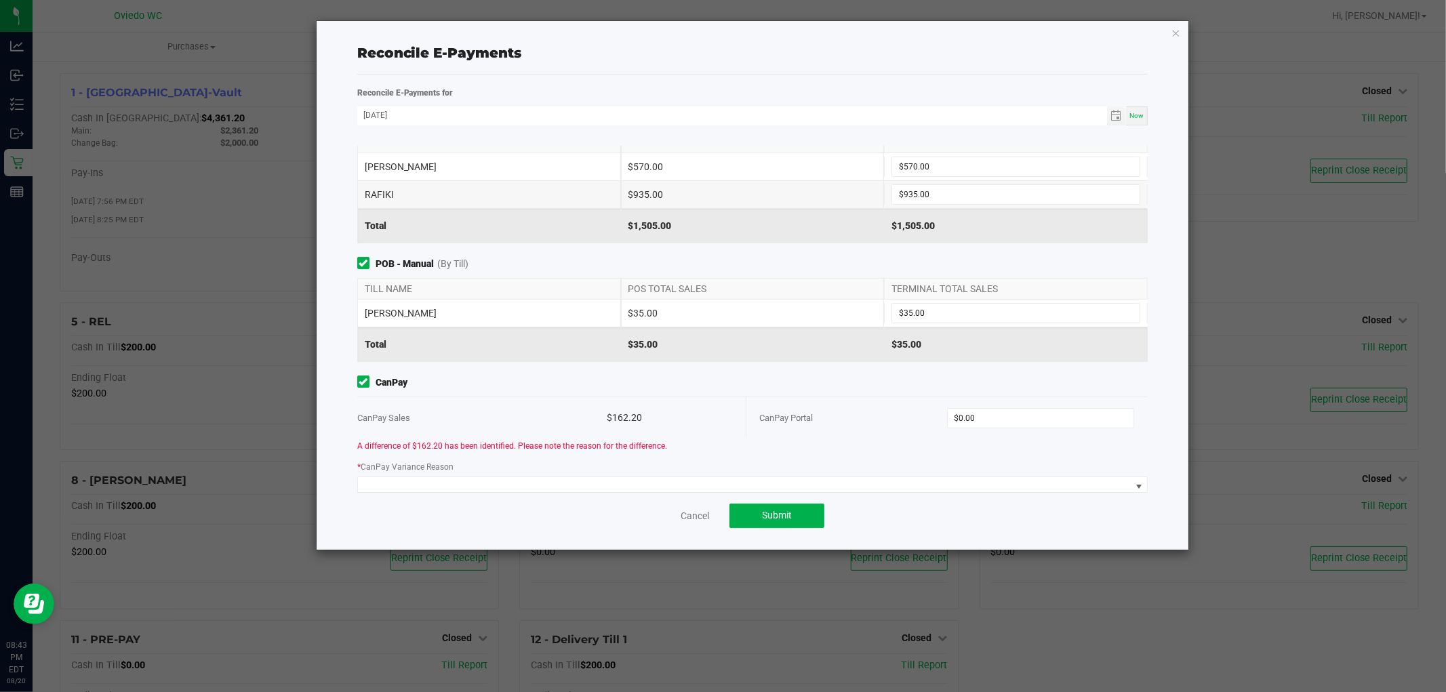
scroll to position [121, 0]
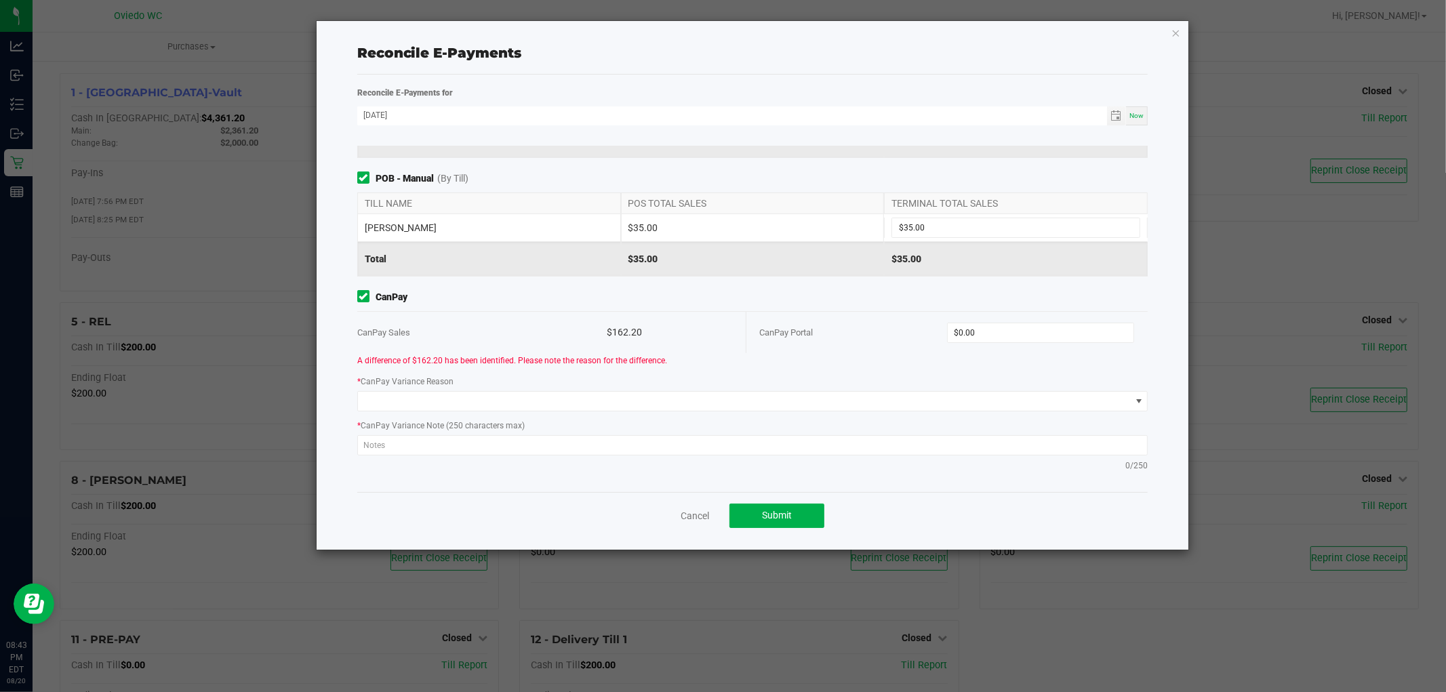
click at [743, 363] on div "A difference of $162.20 has been identified. Please note the reason for the dif…" at bounding box center [753, 360] width 812 height 14
click at [997, 324] on input "0" at bounding box center [1041, 332] width 186 height 19
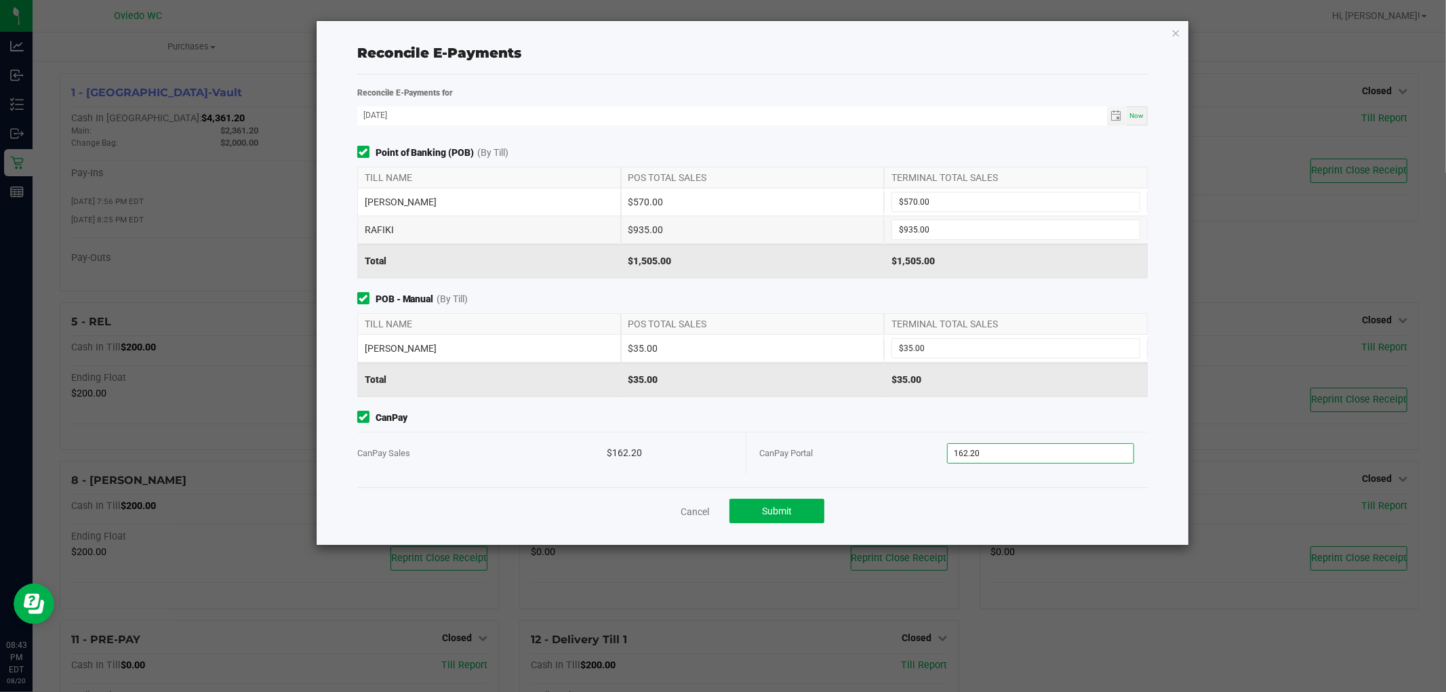
type input "$162.20"
click at [822, 408] on div "Point of Banking (POB) (By Till) TILL NAME POS TOTAL SALES TERMINAL TOTAL SALES…" at bounding box center [753, 317] width 812 height 342
click at [762, 509] on span "Submit" at bounding box center [777, 511] width 30 height 11
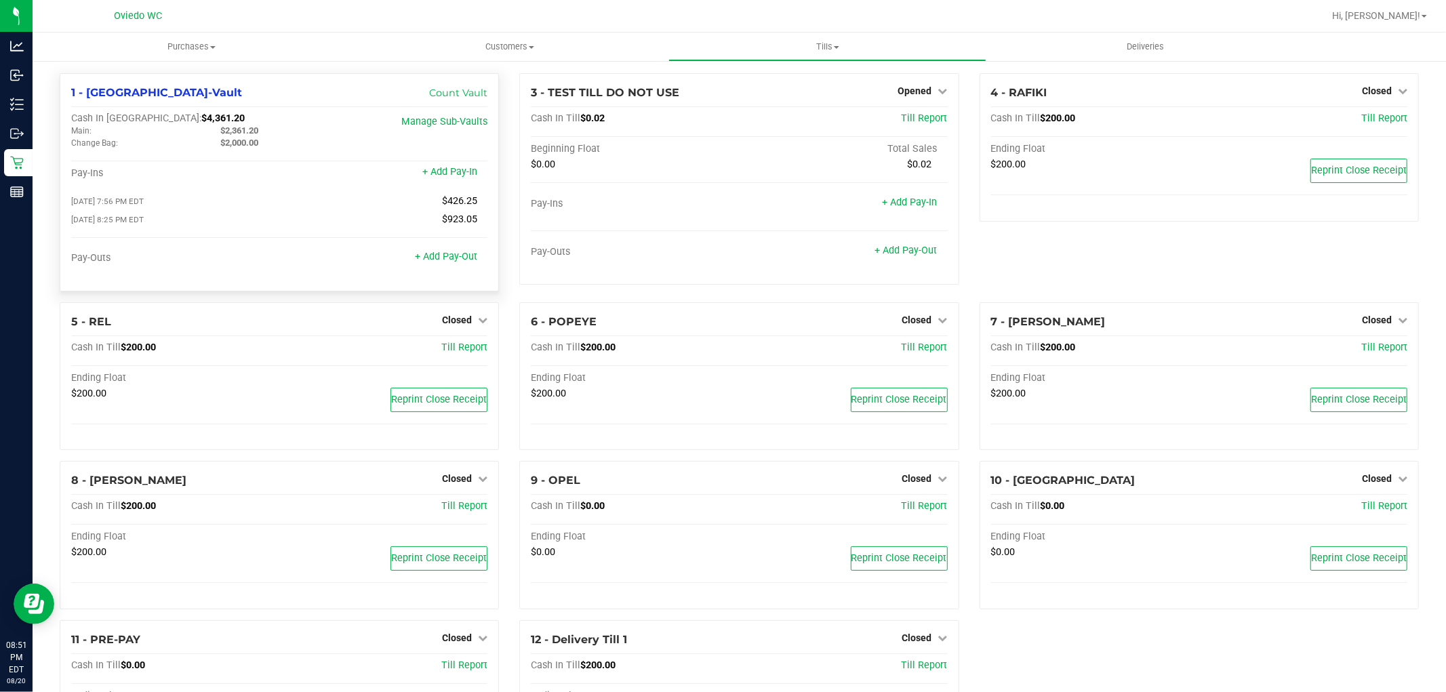
click at [201, 118] on span "$4,361.20" at bounding box center [222, 119] width 43 height 12
copy span "4,361.20"
click at [1405, 14] on span "Hi, [PERSON_NAME]!" at bounding box center [1376, 15] width 88 height 11
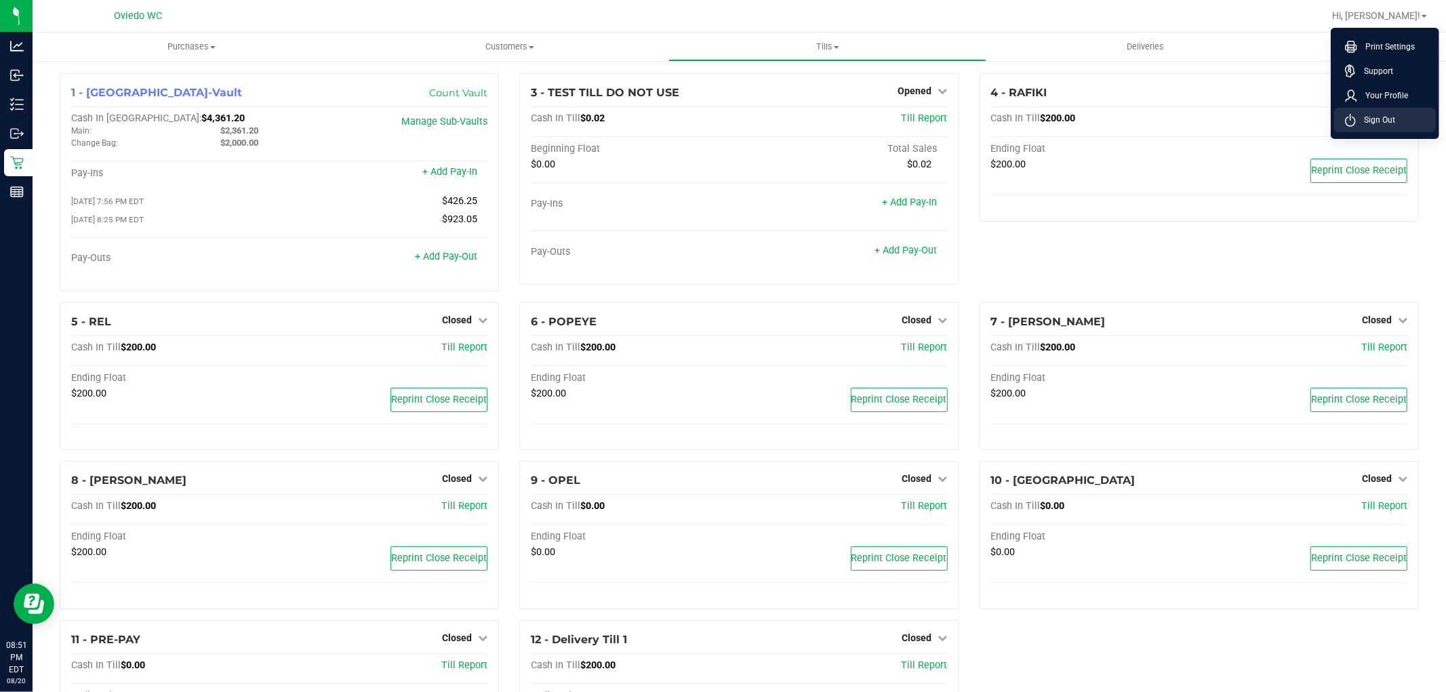
click at [1380, 119] on span "Sign Out" at bounding box center [1375, 120] width 39 height 14
